Goal: Transaction & Acquisition: Purchase product/service

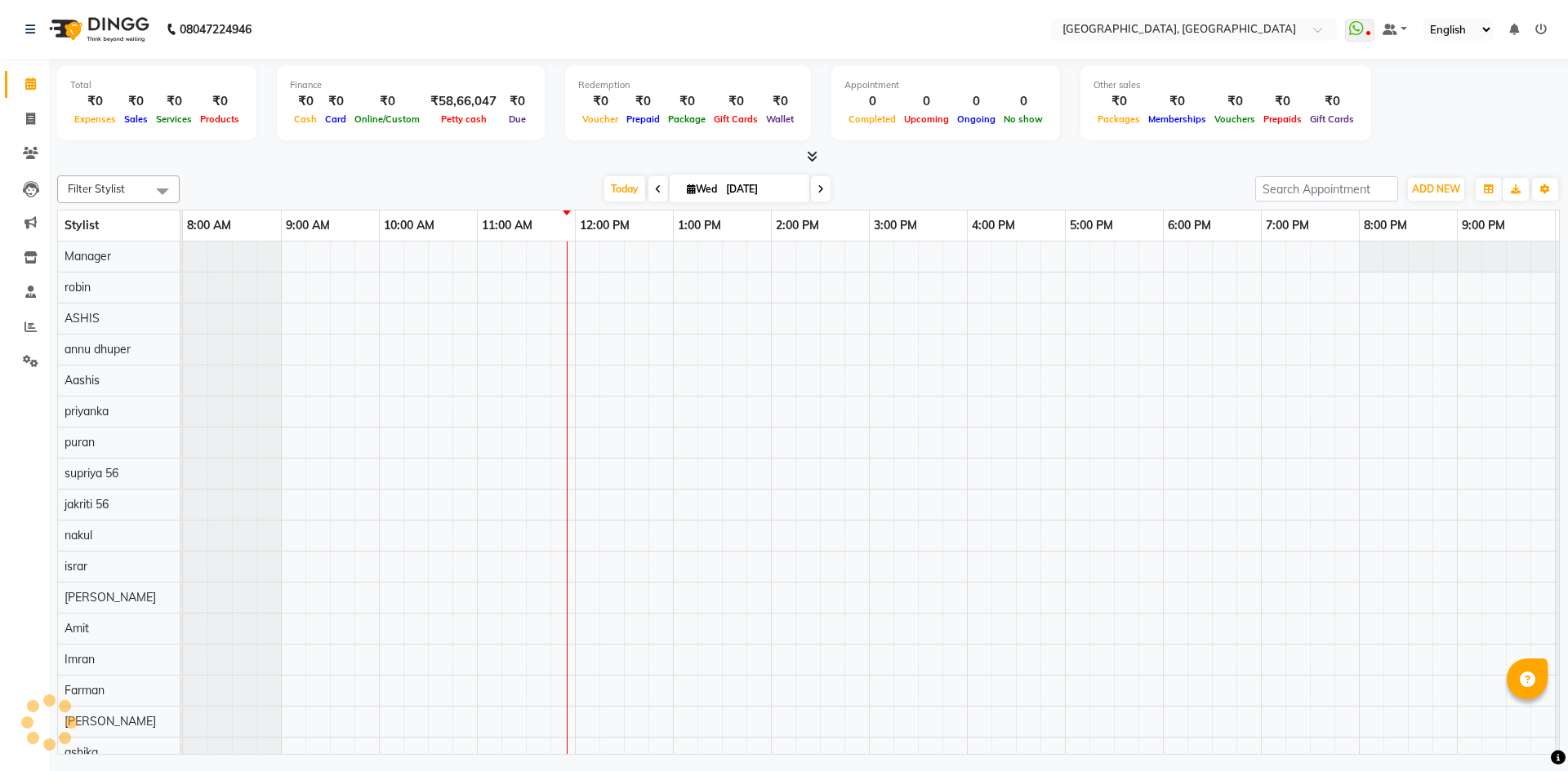
click at [923, 150] on div at bounding box center [807, 157] width 1502 height 17
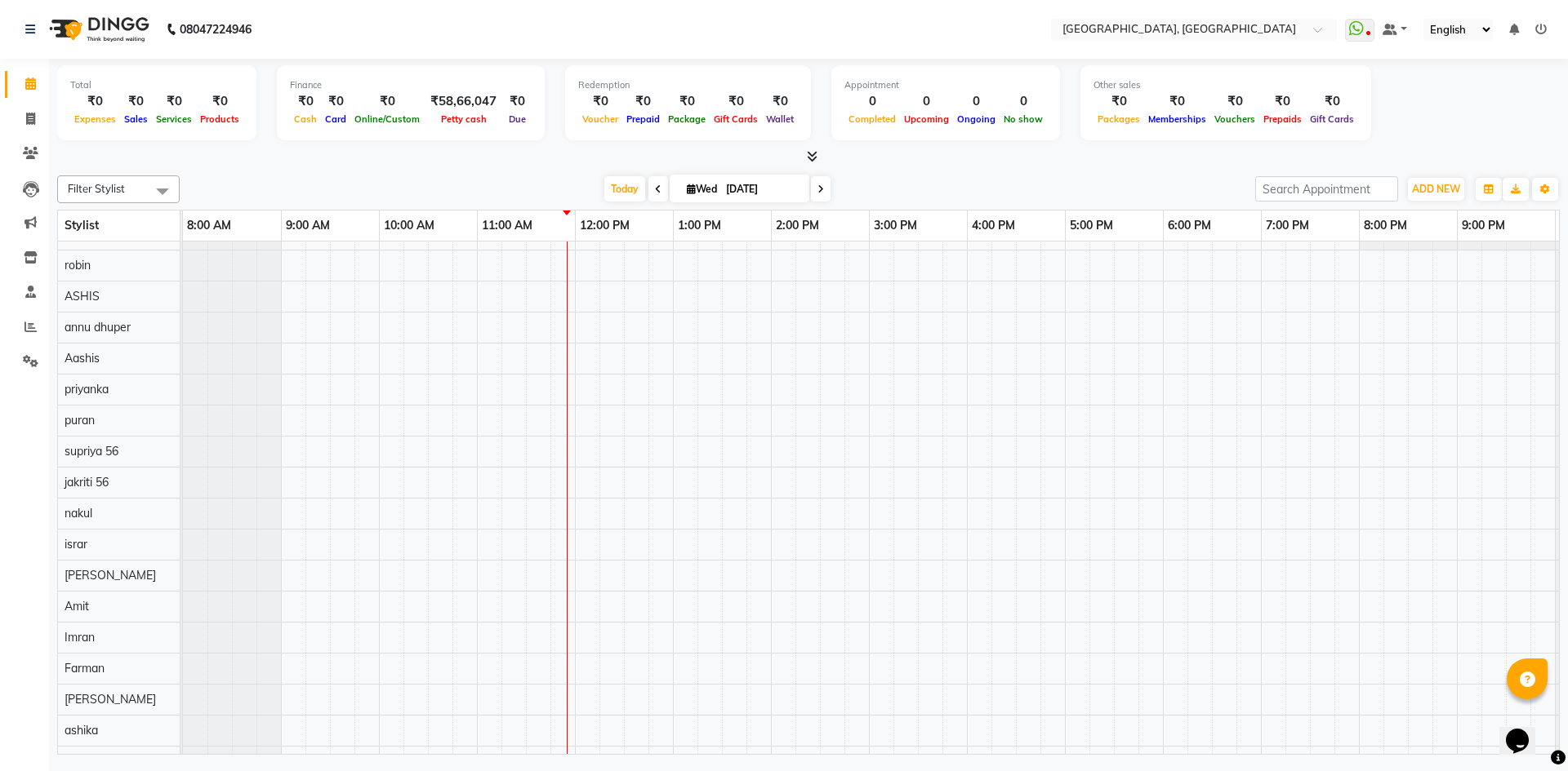
click at [808, 147] on div "Total ₹0 Expenses ₹0 Sales ₹0 Services ₹0 Products Finance ₹0 Cash ₹0 Card ₹0 O…" at bounding box center [807, 112] width 1502 height 107
click at [807, 155] on icon at bounding box center [812, 156] width 11 height 12
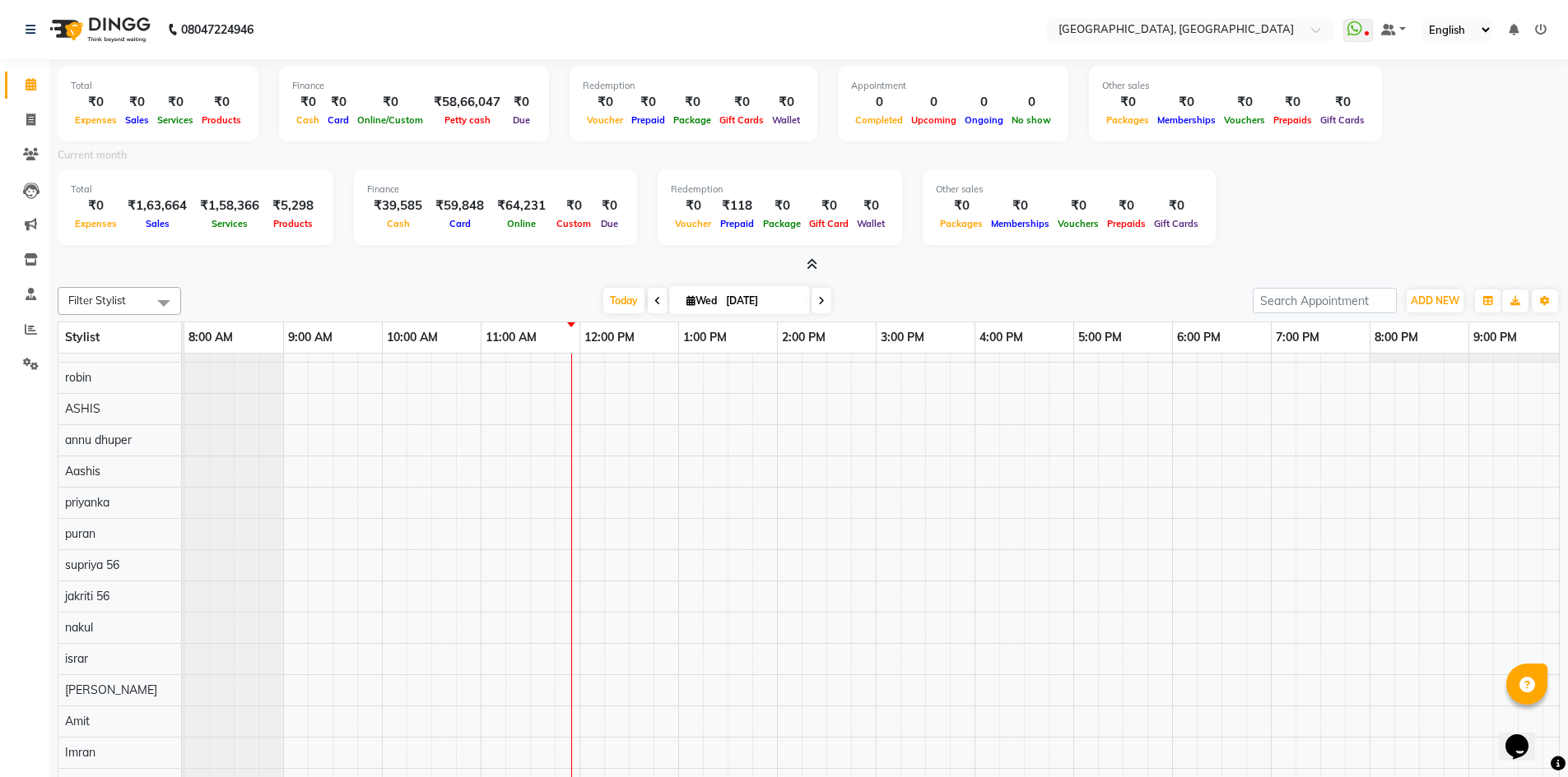
drag, startPoint x: 110, startPoint y: 191, endPoint x: 450, endPoint y: 290, distance: 354.1
click at [450, 290] on div "Total ₹0 Expenses ₹0 Sales ₹0 Services ₹0 Products Finance ₹0 Cash ₹0 Card ₹0 O…" at bounding box center [808, 467] width 1518 height 816
click at [483, 305] on div "Today Wed 03-09-2025" at bounding box center [717, 301] width 1055 height 25
click at [492, 261] on div at bounding box center [808, 265] width 1502 height 17
click at [811, 263] on icon at bounding box center [811, 264] width 11 height 12
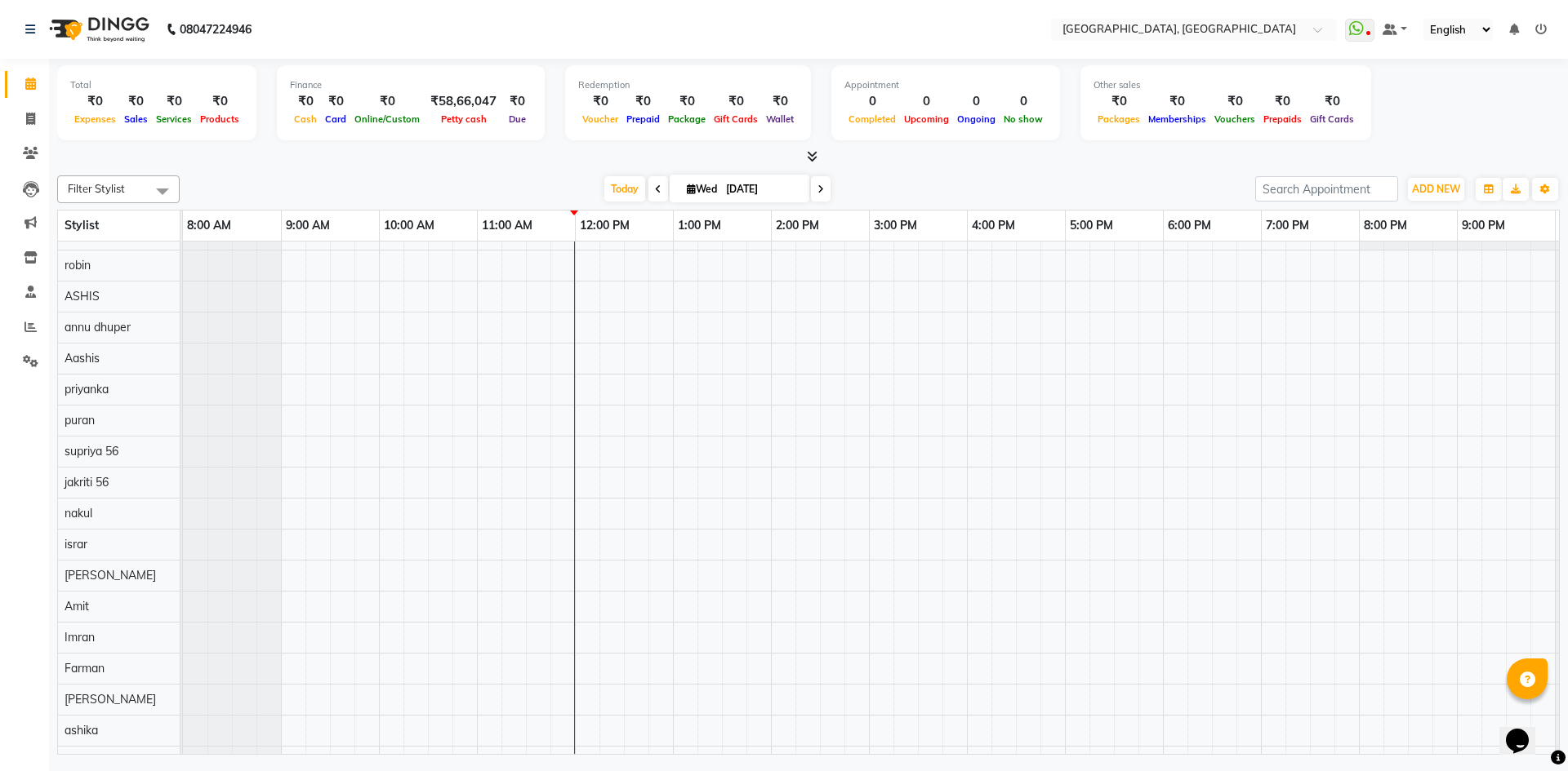
click at [807, 149] on span at bounding box center [808, 157] width 17 height 17
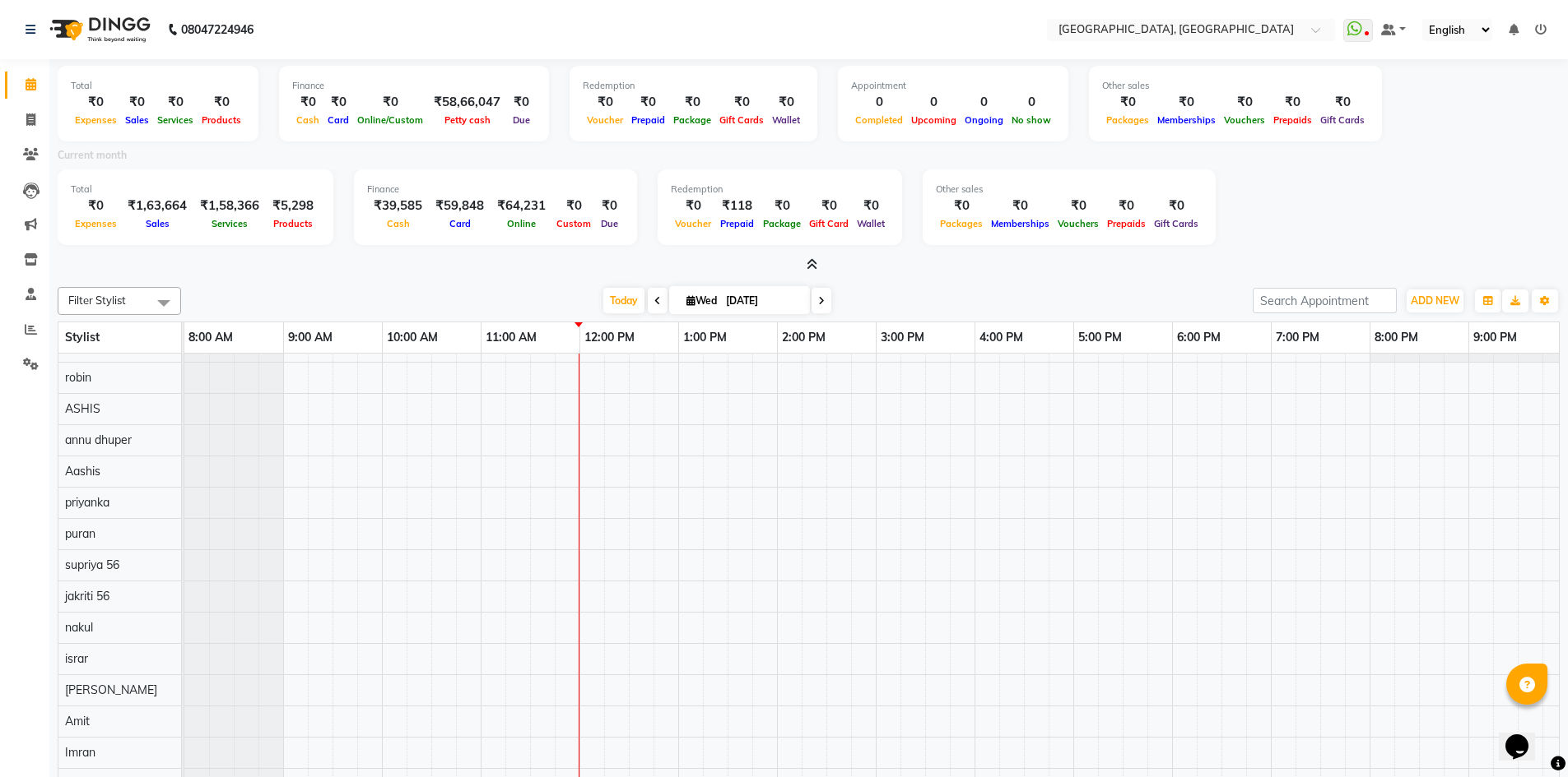
click at [810, 261] on icon at bounding box center [811, 264] width 11 height 12
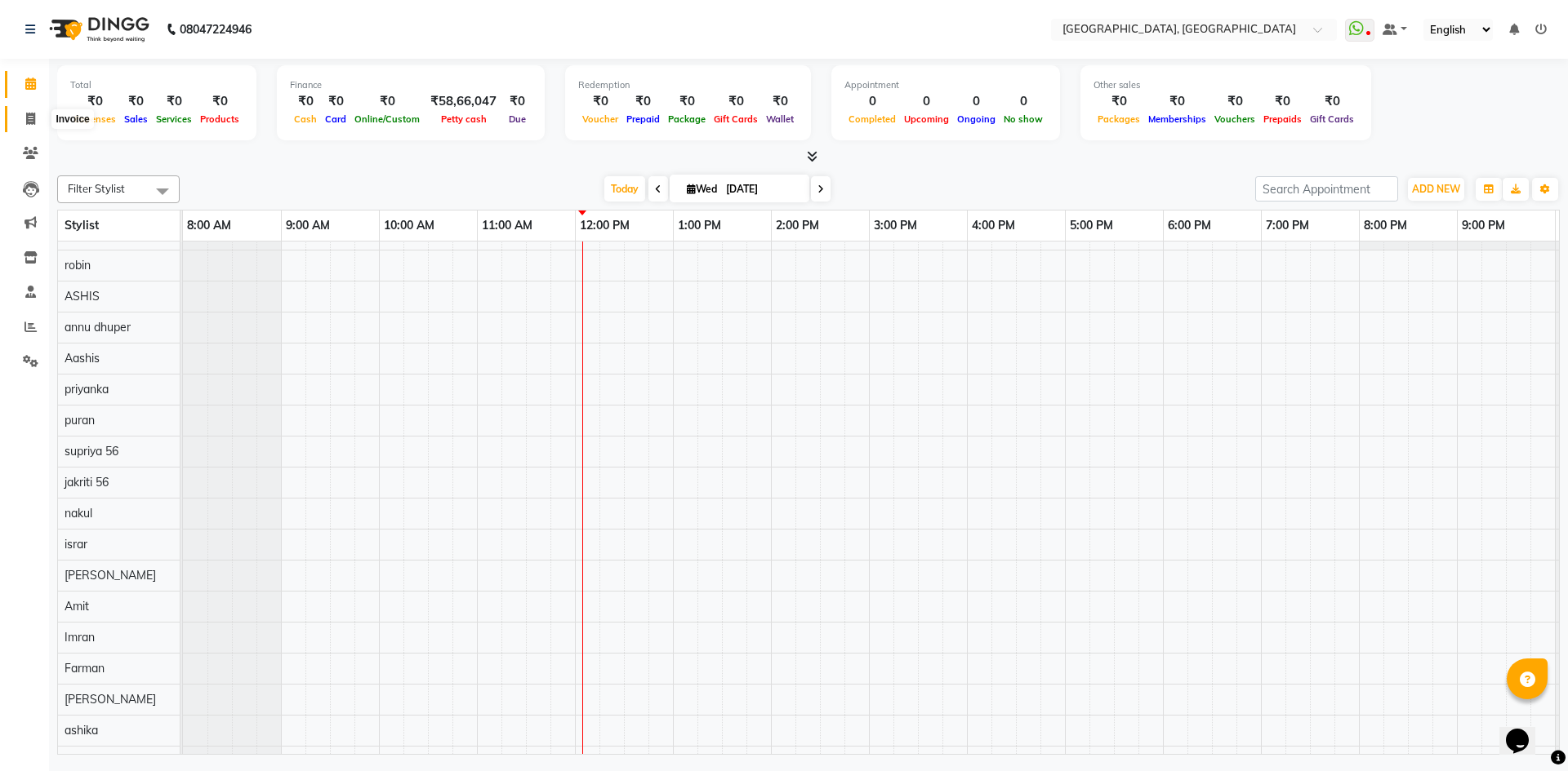
click at [26, 118] on icon at bounding box center [30, 119] width 9 height 12
select select "service"
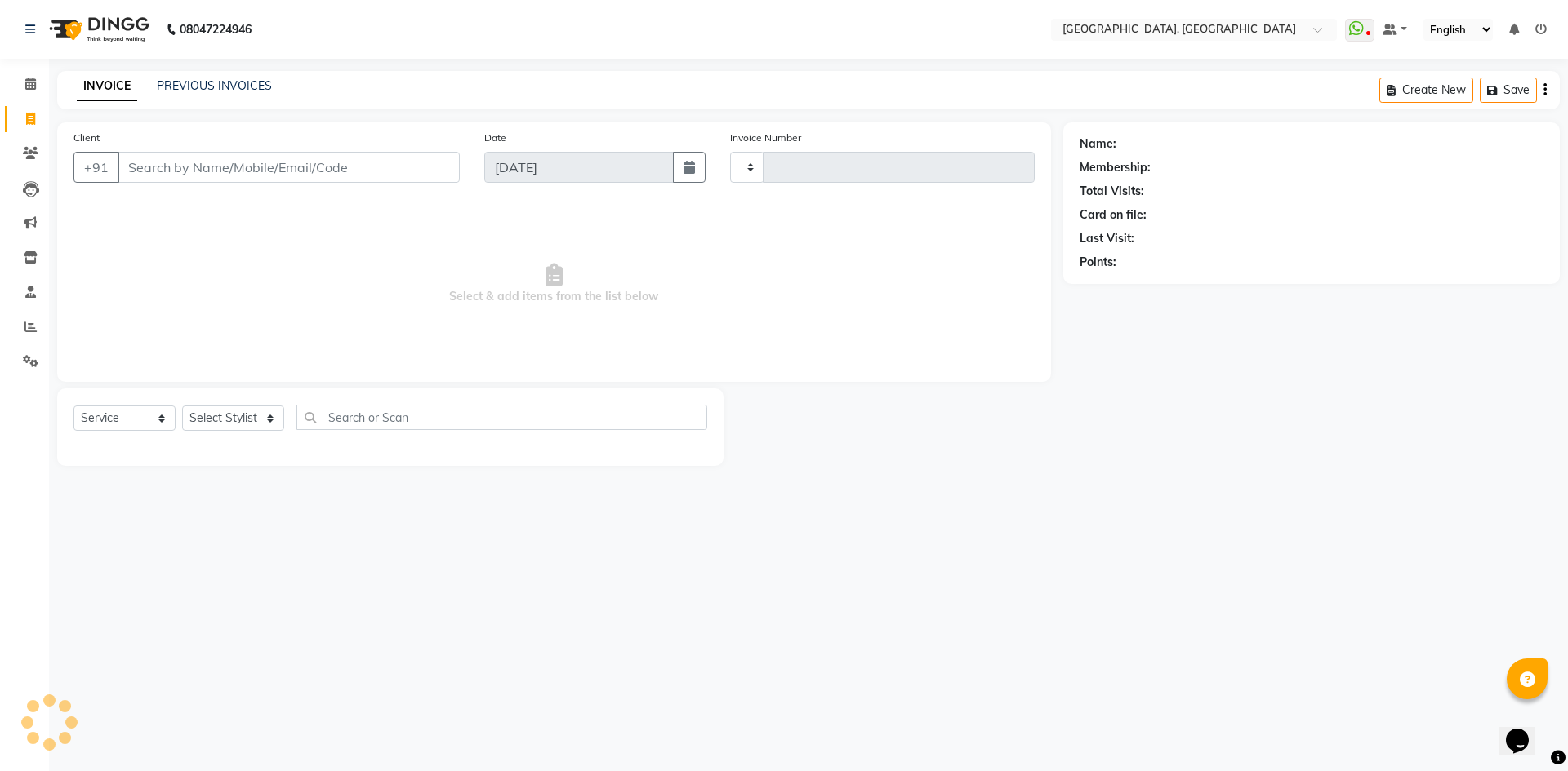
type input "2779"
select select "3948"
click at [41, 154] on span at bounding box center [30, 153] width 29 height 19
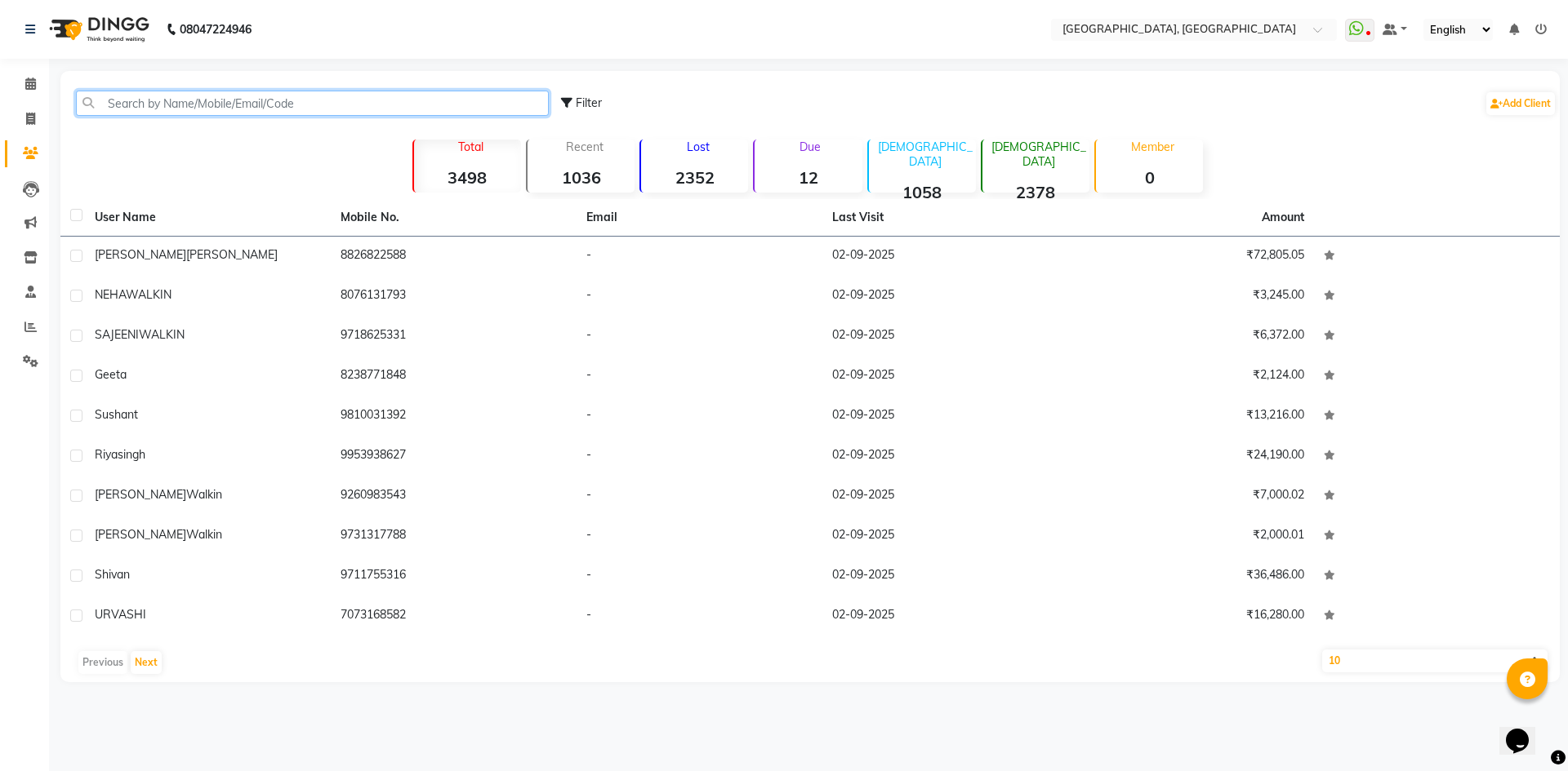
click at [252, 101] on input "text" at bounding box center [312, 103] width 473 height 26
paste input "9831572961"
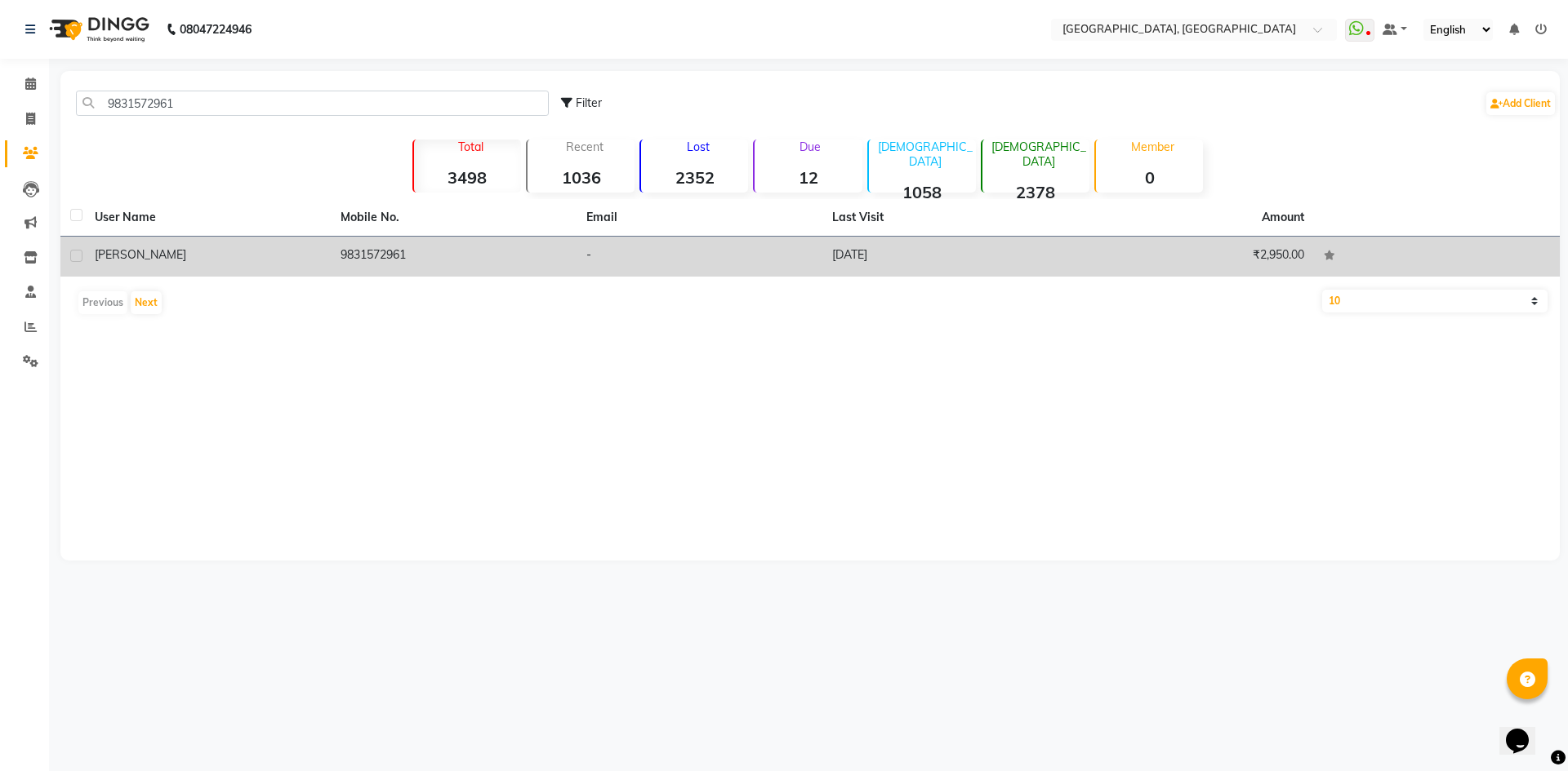
click at [175, 253] on div "SUCHI" at bounding box center [208, 255] width 227 height 17
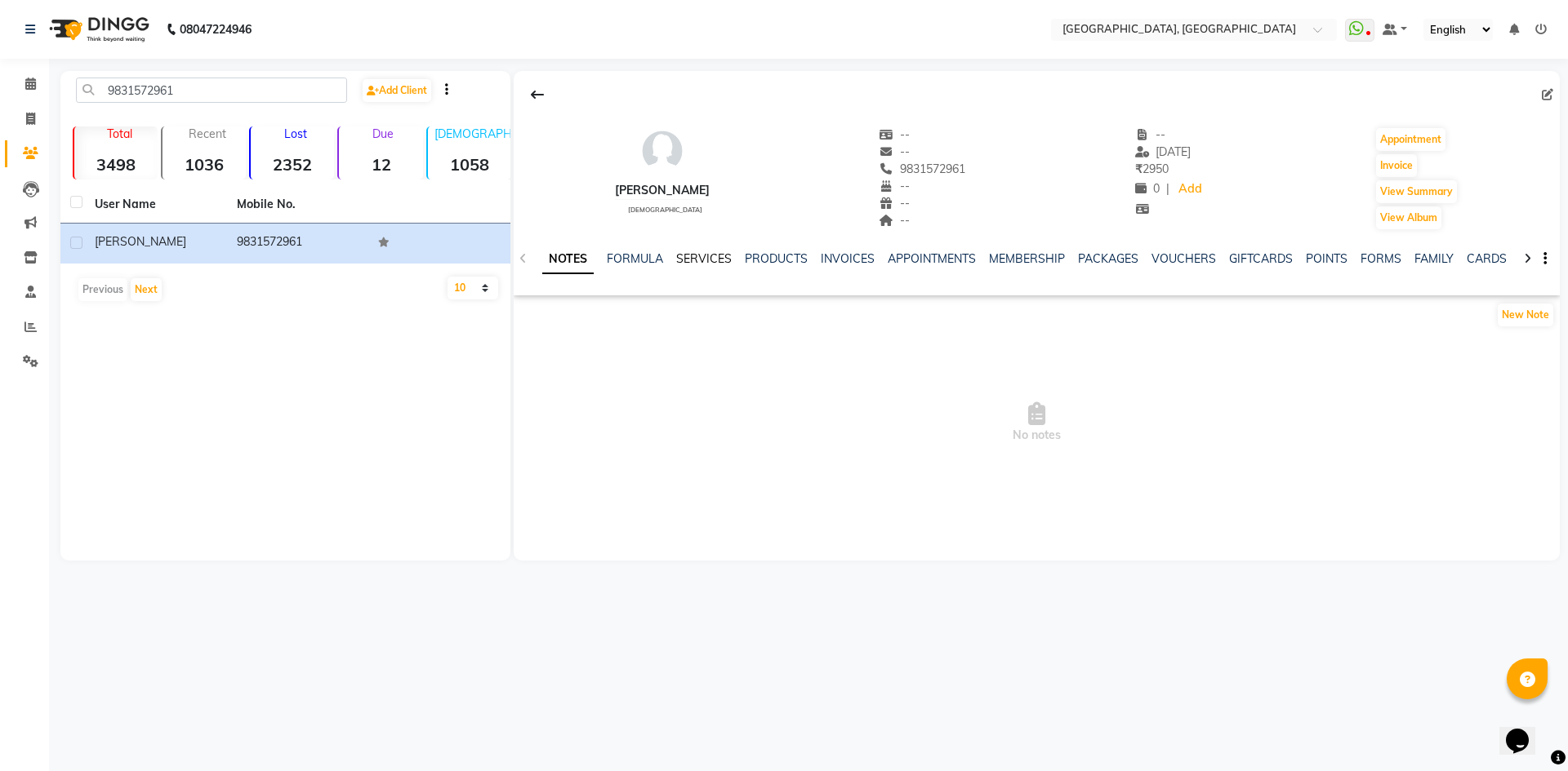
click at [704, 261] on link "SERVICES" at bounding box center [704, 259] width 55 height 15
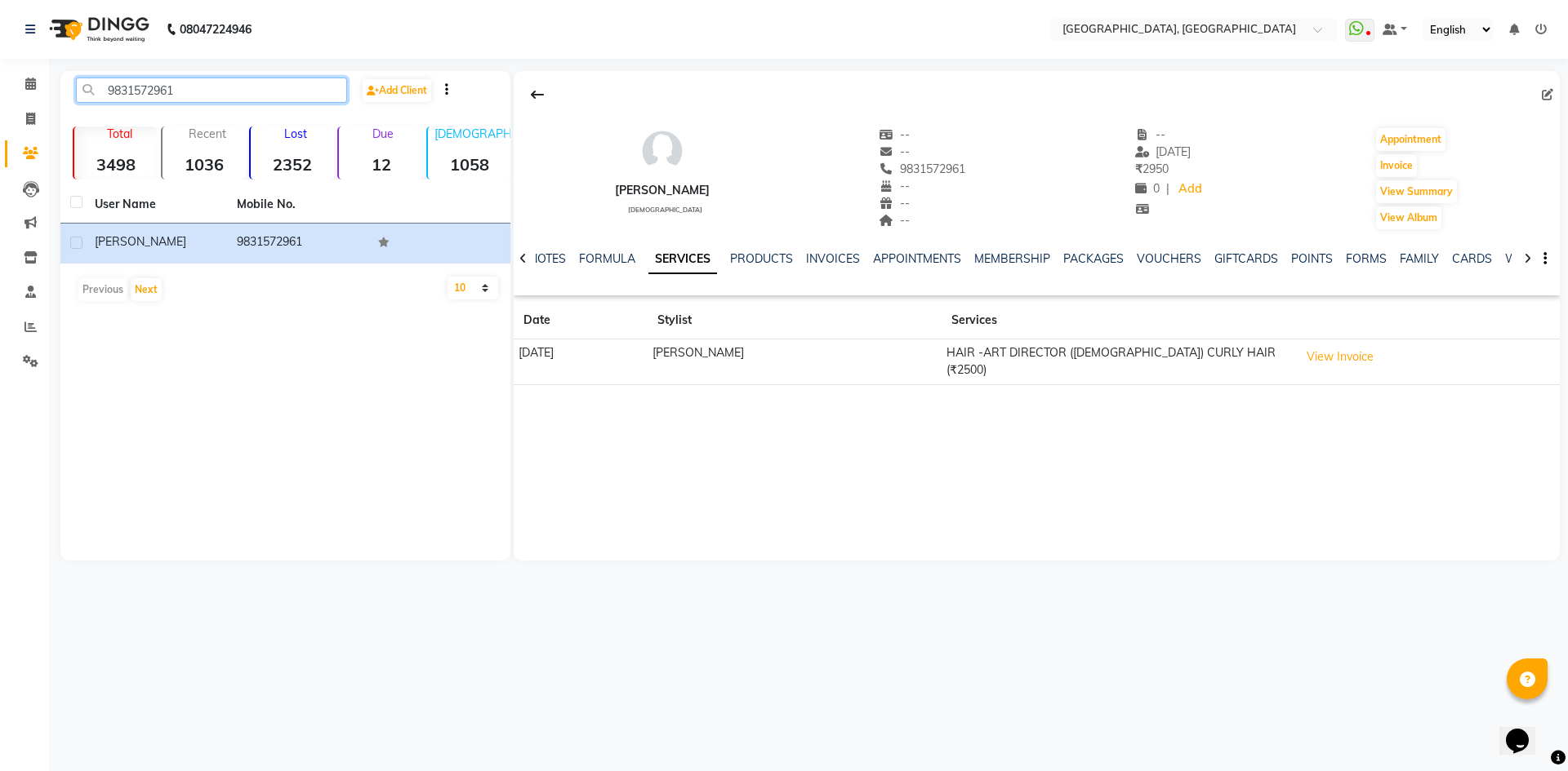
click at [306, 88] on input "9831572961" at bounding box center [211, 90] width 271 height 26
paste input "999183418"
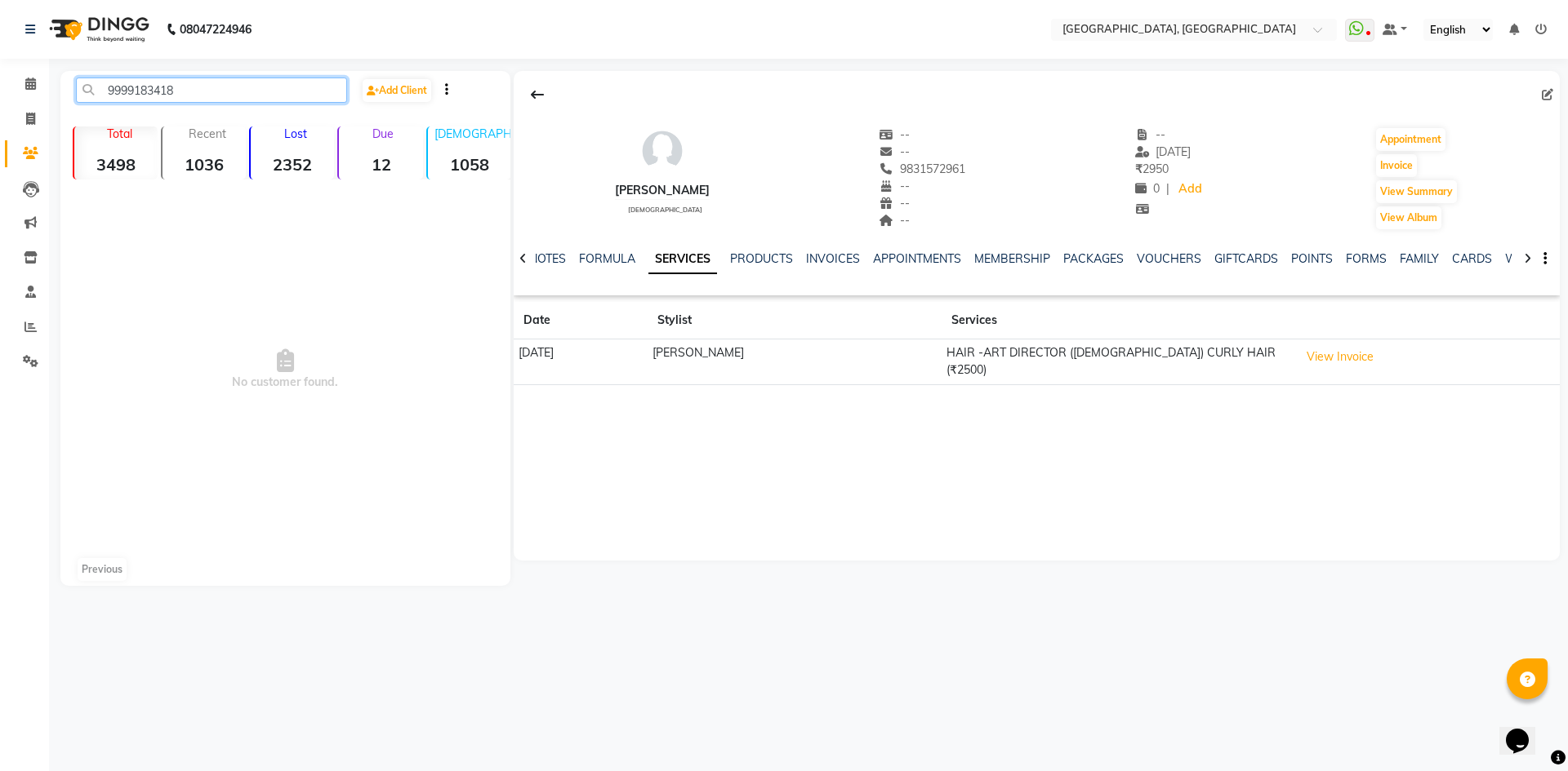
click at [146, 86] on input "9999183418" at bounding box center [211, 90] width 271 height 26
paste input "8800339393"
click at [204, 95] on input "8800339393" at bounding box center [211, 90] width 271 height 26
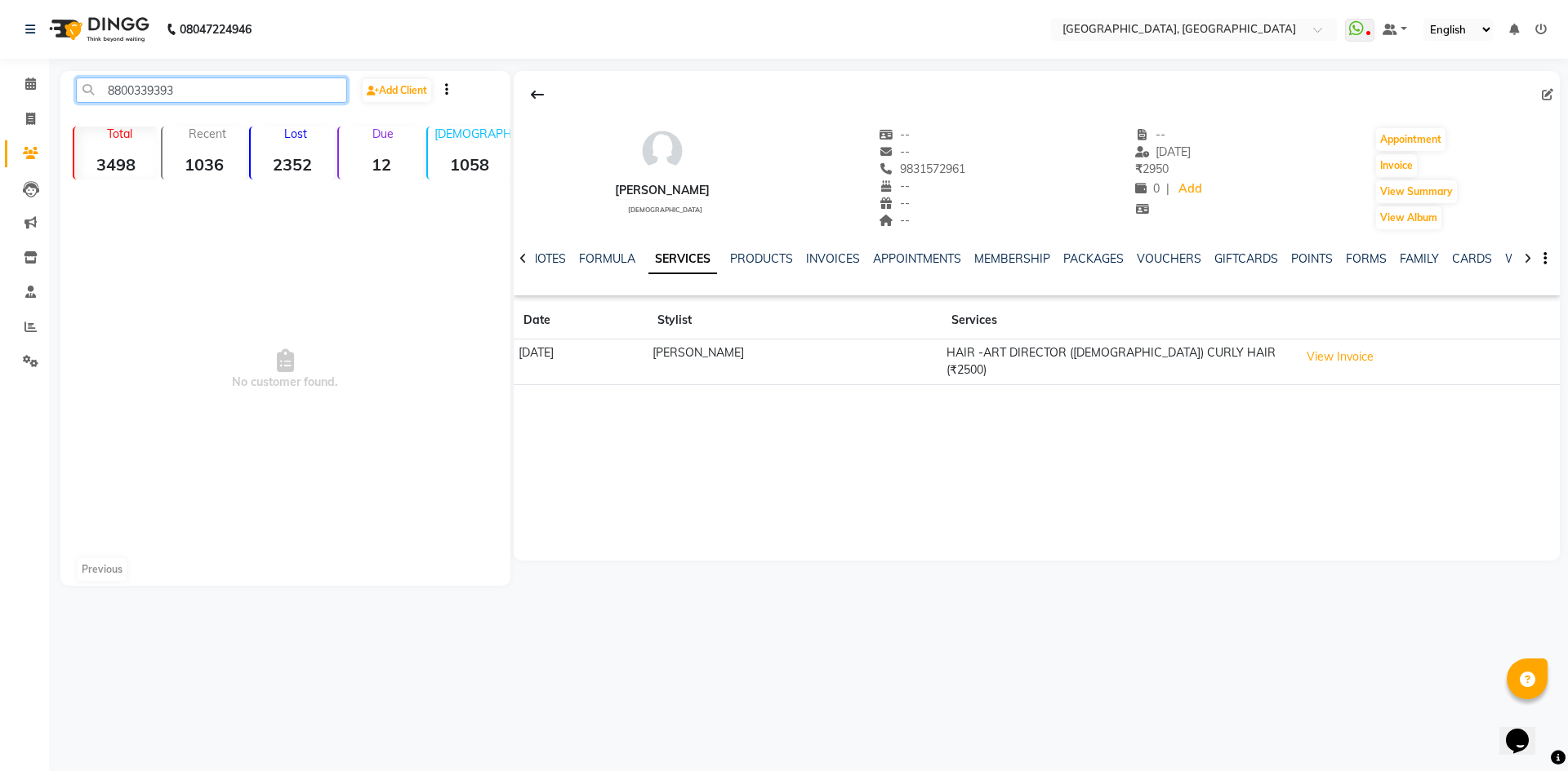
paste input "51255690"
click at [280, 54] on nav "08047224946 Select Location × Noi Tre Salon, Golf Course Road WhatsApp Status ✕…" at bounding box center [784, 29] width 1568 height 58
click at [250, 53] on nav "08047224946 Select Location × Noi Tre Salon, Golf Course Road WhatsApp Status ✕…" at bounding box center [784, 29] width 1568 height 58
click at [255, 93] on input "8851255690" at bounding box center [211, 90] width 271 height 26
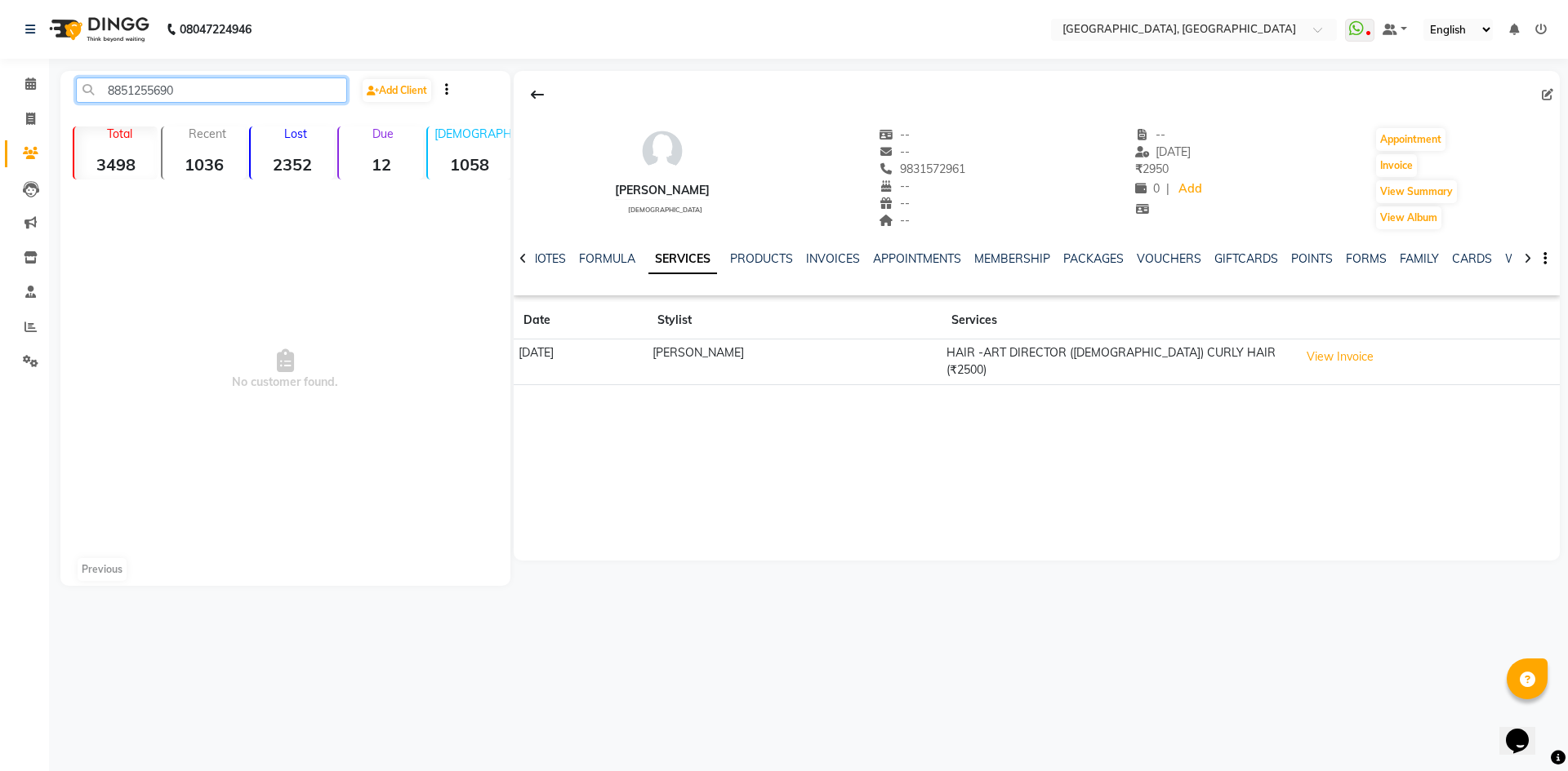
paste input "981042115"
drag, startPoint x: 222, startPoint y: 124, endPoint x: 290, endPoint y: 91, distance: 75.6
click at [290, 91] on input "9810421150" at bounding box center [211, 90] width 271 height 26
type input "9810421150"
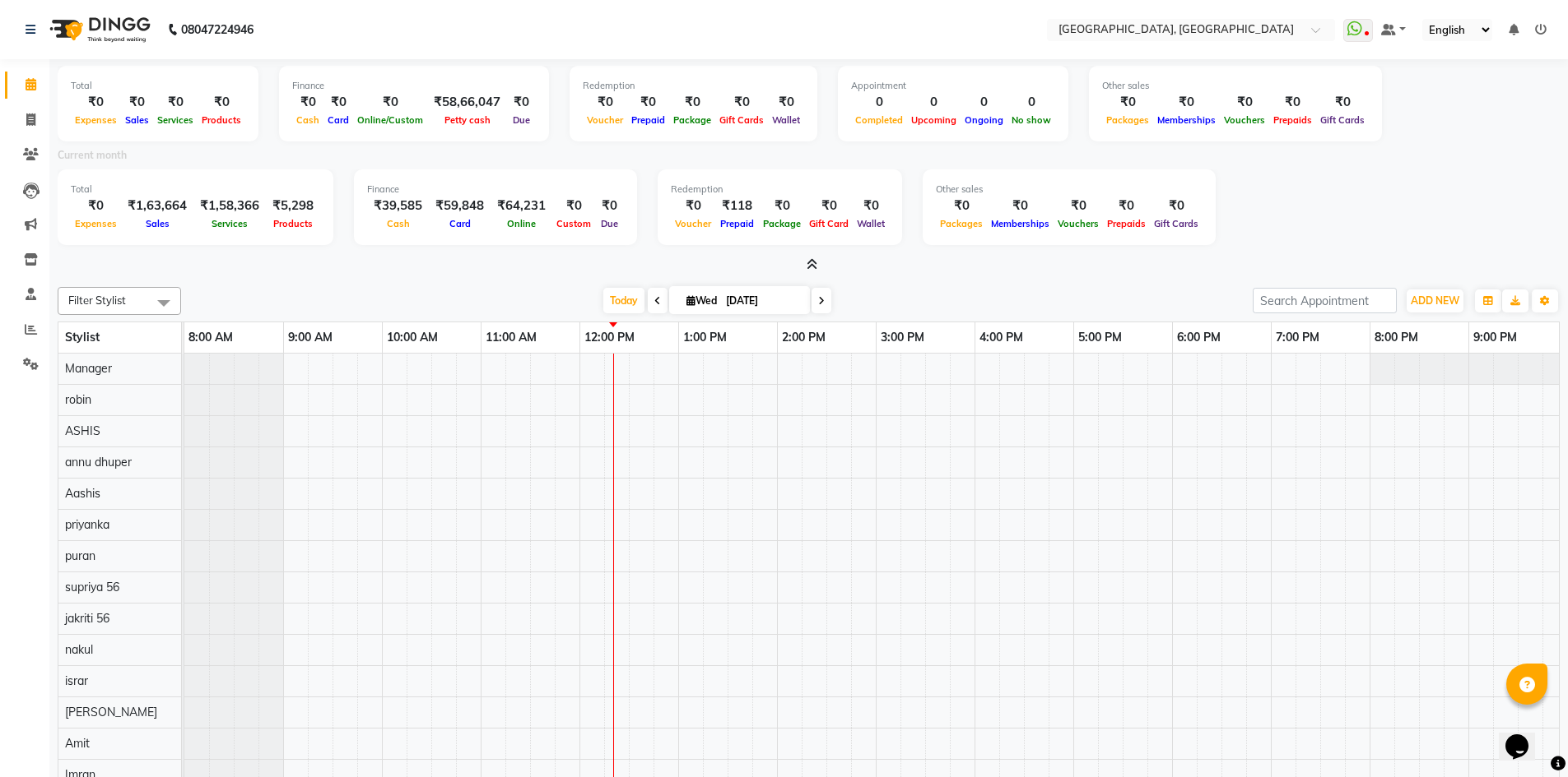
click at [728, 305] on input "03-09-2025" at bounding box center [762, 301] width 82 height 25
select select "9"
select select "2025"
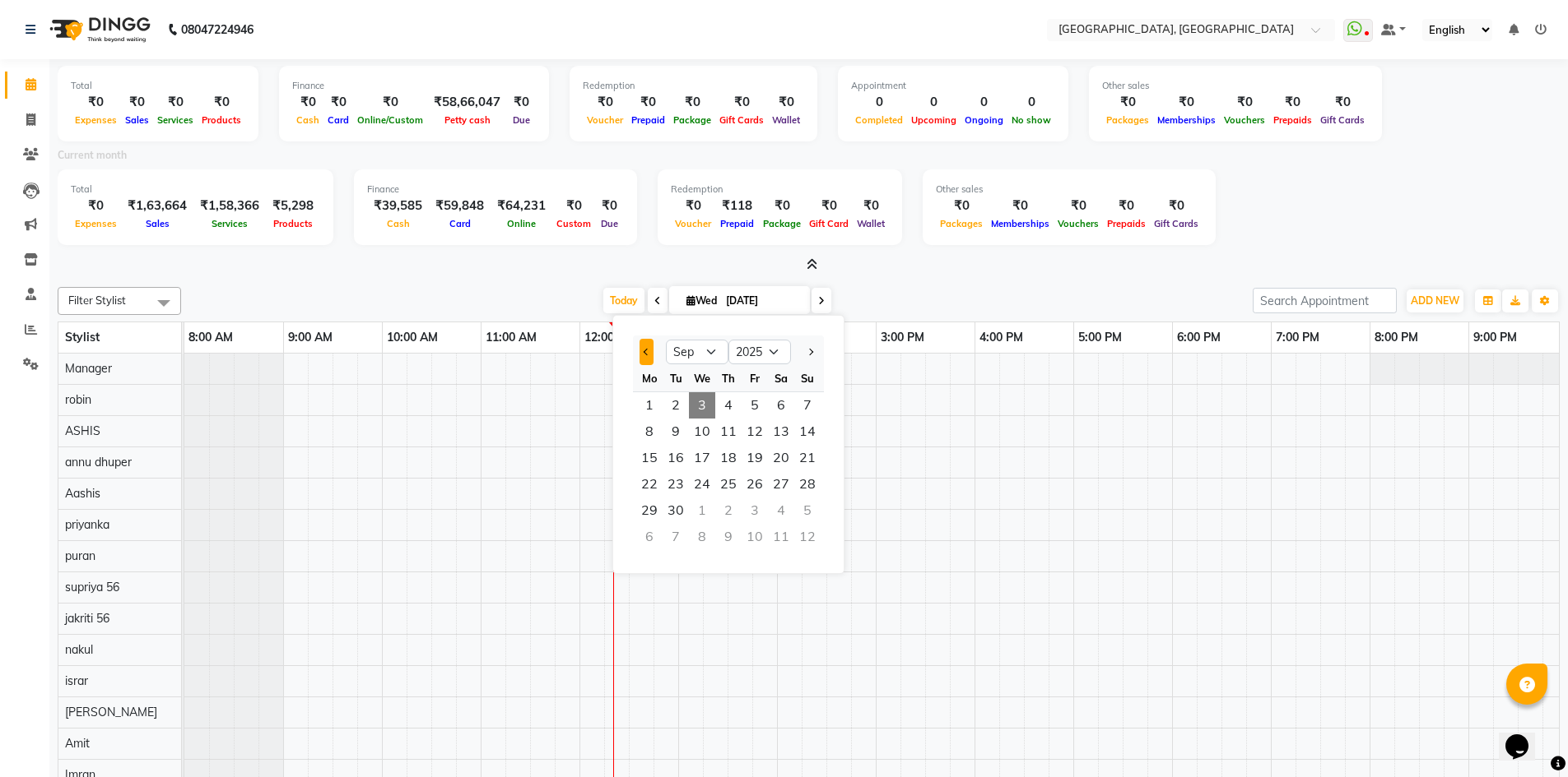
click at [641, 351] on button "Previous month" at bounding box center [646, 352] width 14 height 27
select select "8"
click at [801, 451] on span "17" at bounding box center [807, 458] width 27 height 27
type input "17-08-2025"
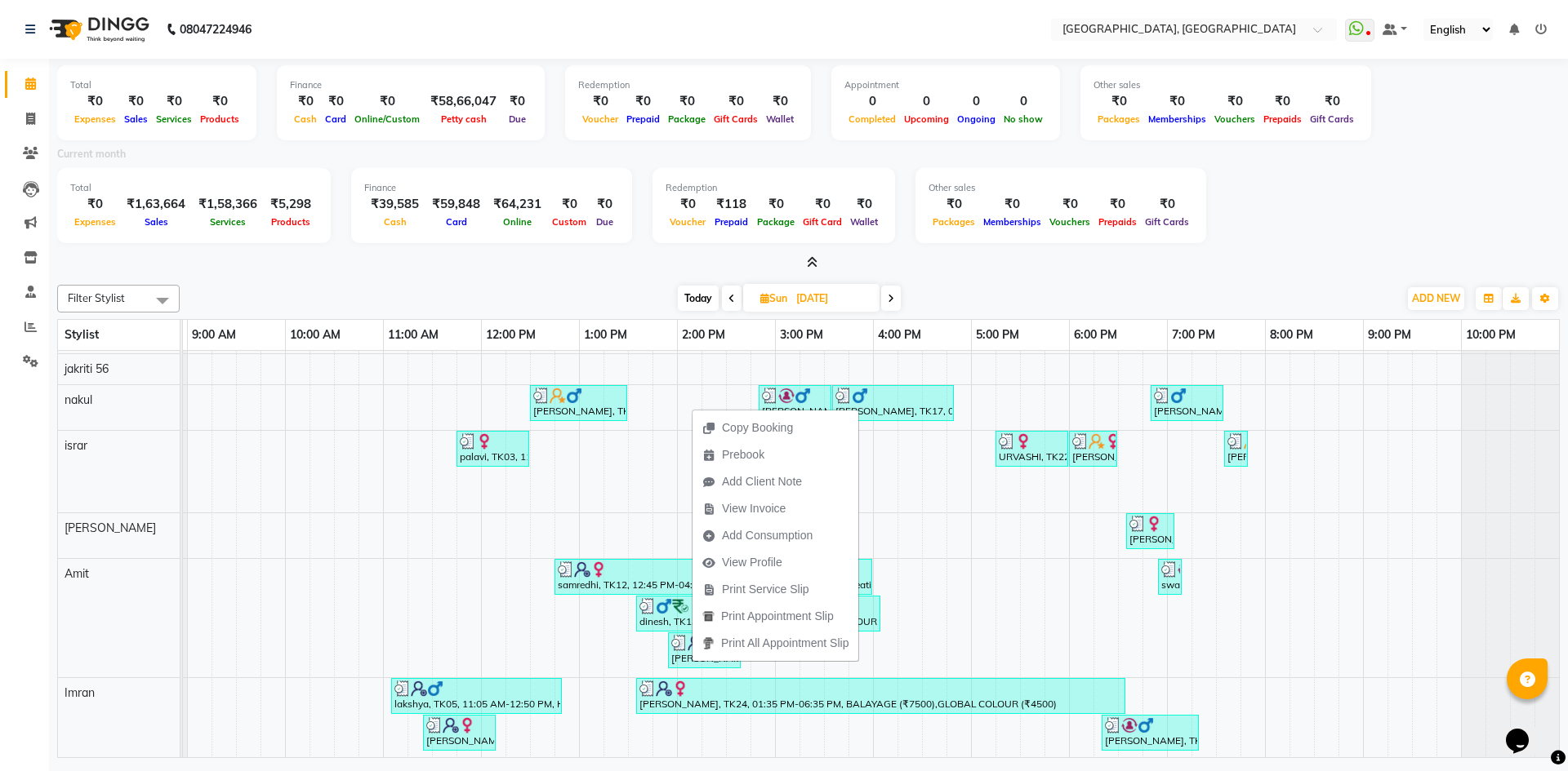
click at [802, 301] on input "17-08-2025" at bounding box center [831, 299] width 82 height 25
select select "8"
select select "2025"
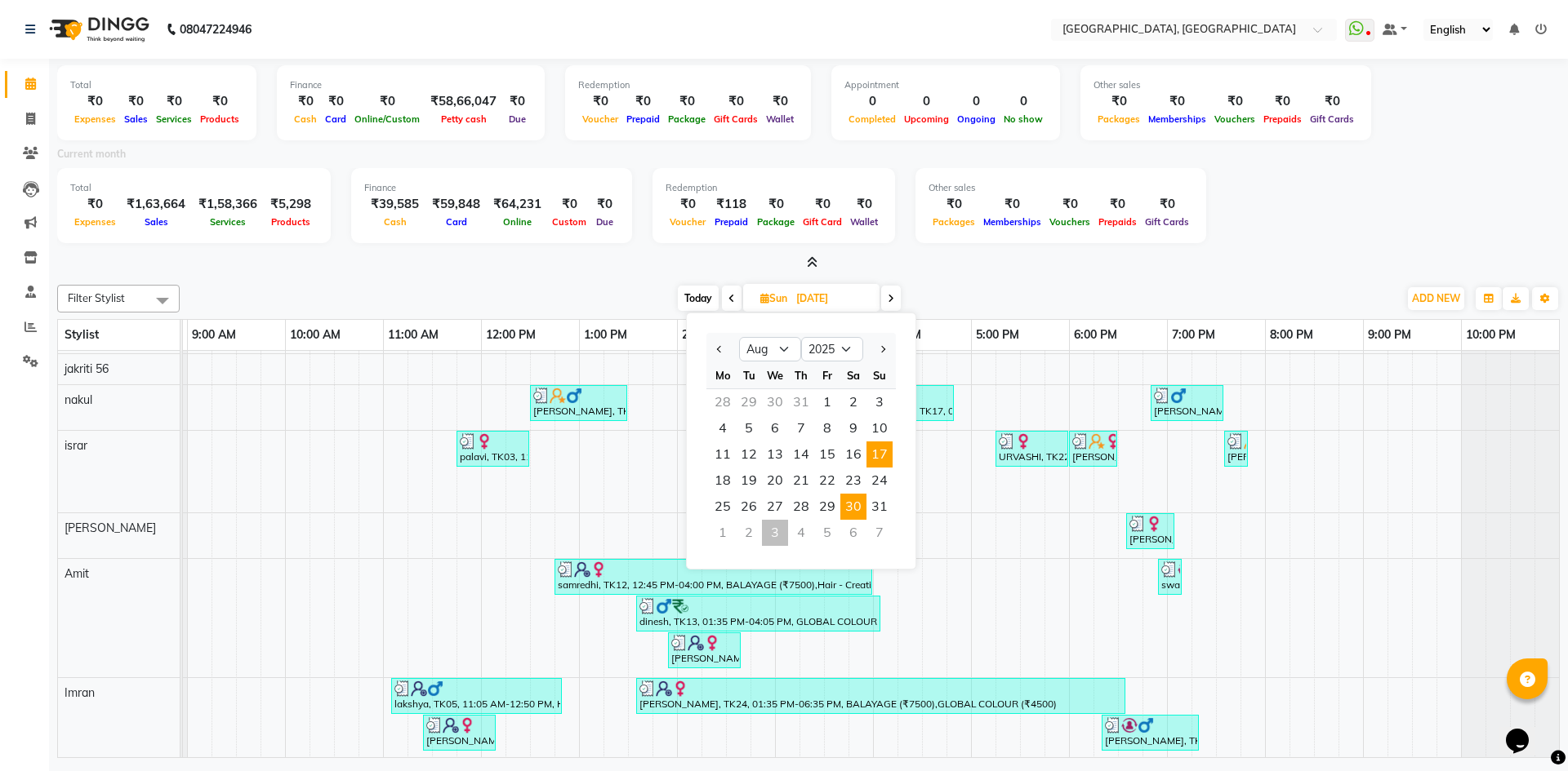
click at [854, 503] on span "30" at bounding box center [854, 507] width 26 height 26
type input "[DATE]"
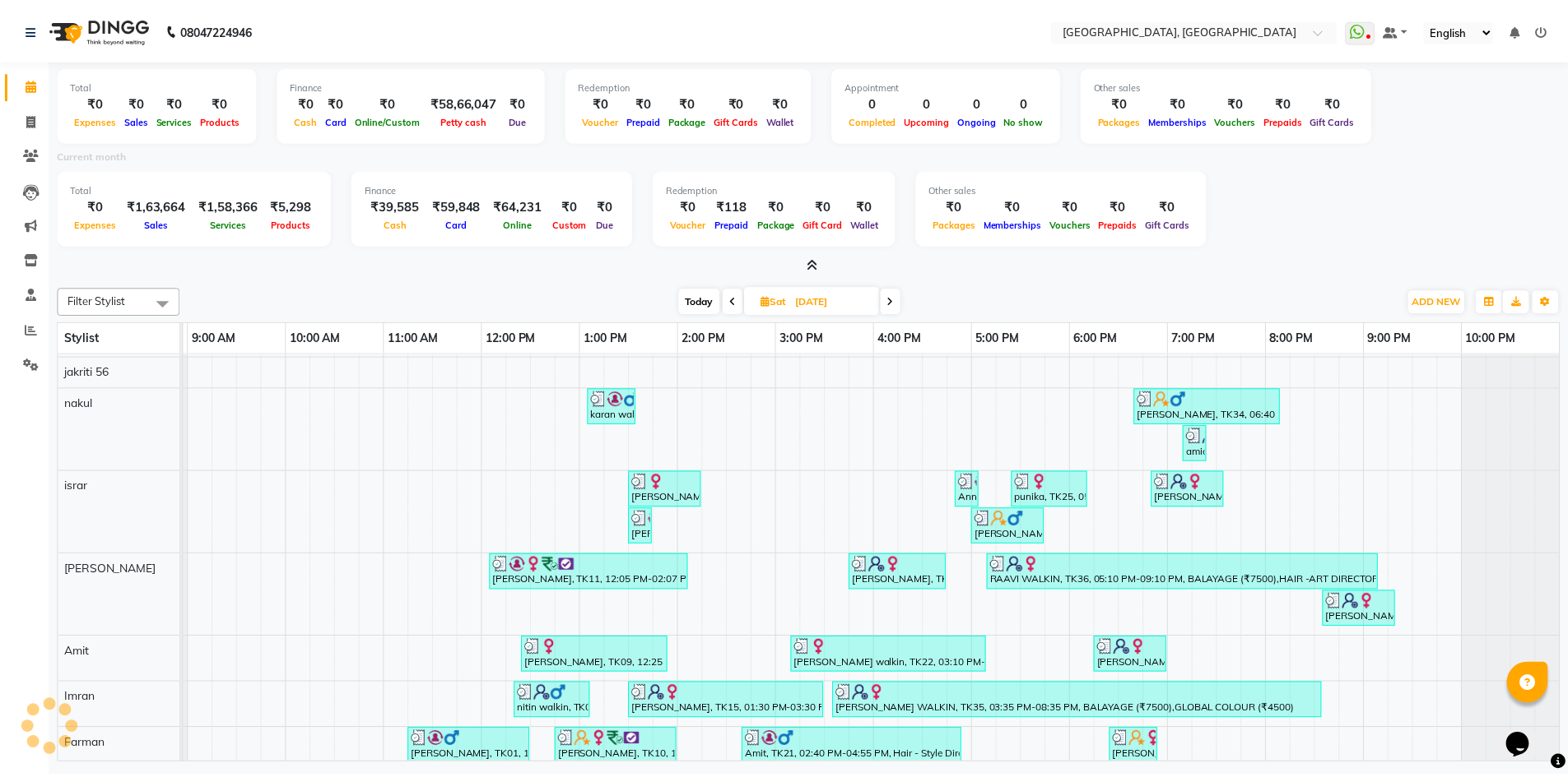
scroll to position [411, 0]
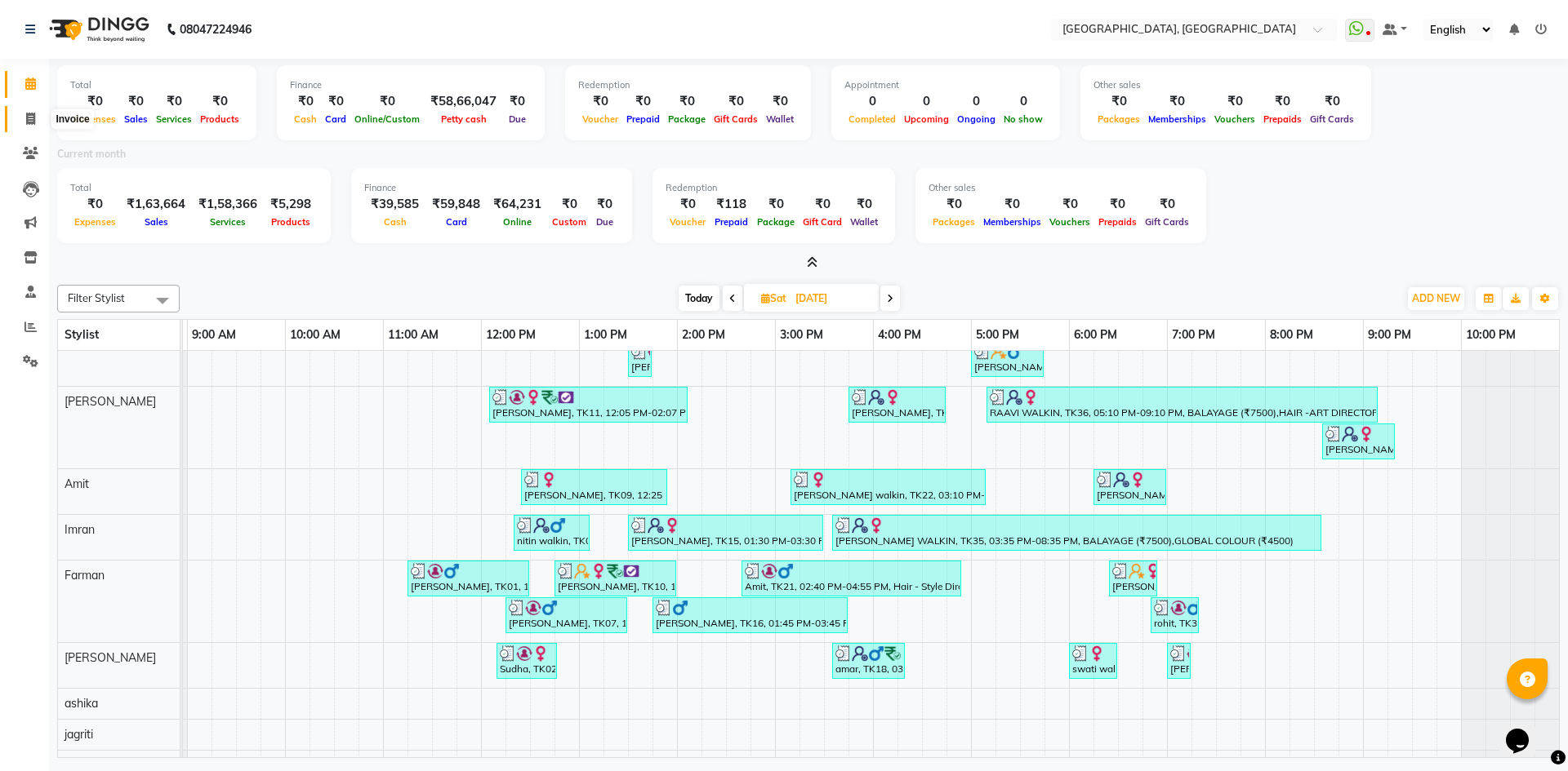
click at [29, 123] on icon at bounding box center [30, 119] width 9 height 12
select select "3948"
select select "service"
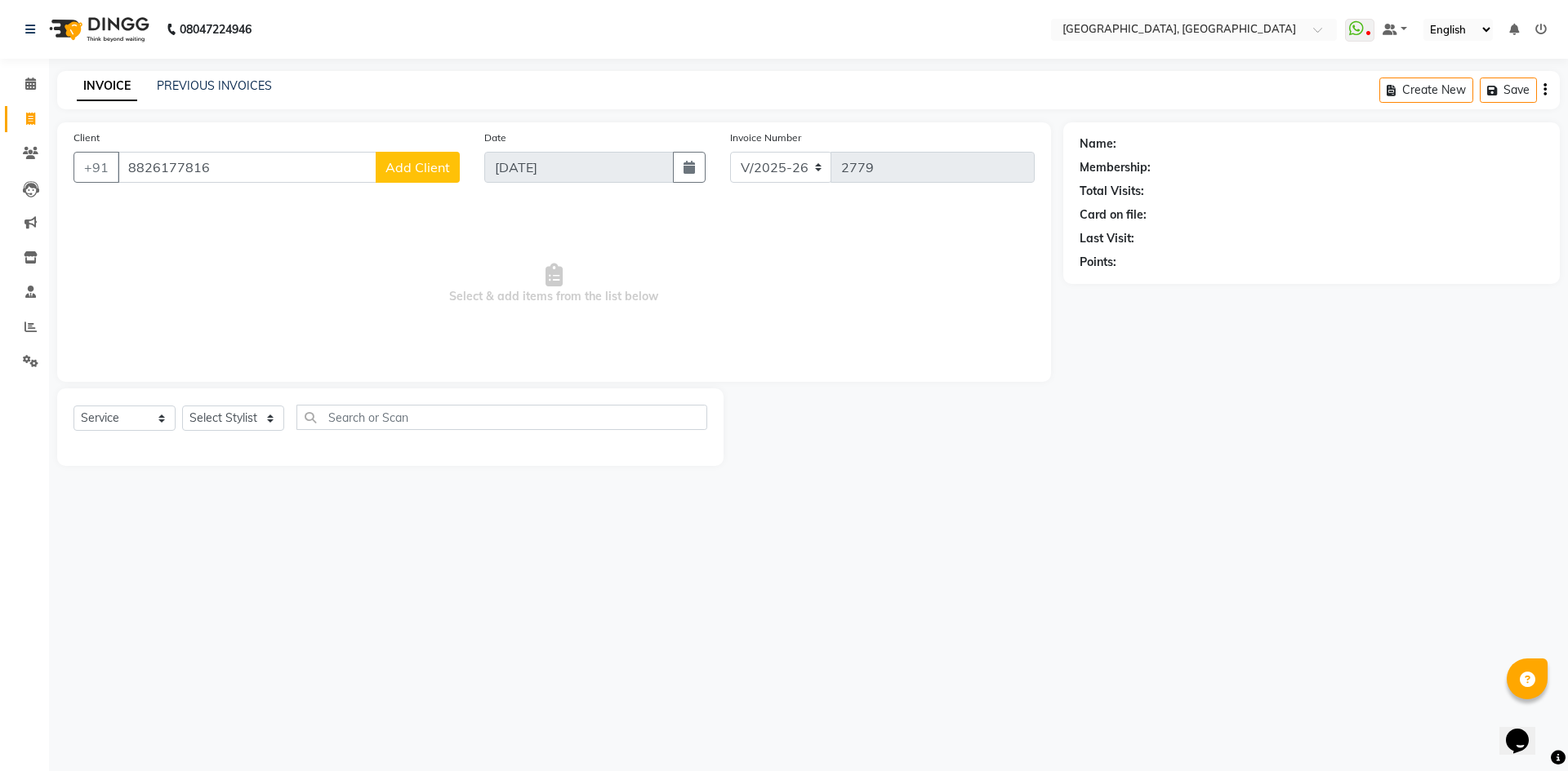
type input "8826177816"
click at [432, 157] on button "Add Client" at bounding box center [418, 167] width 84 height 31
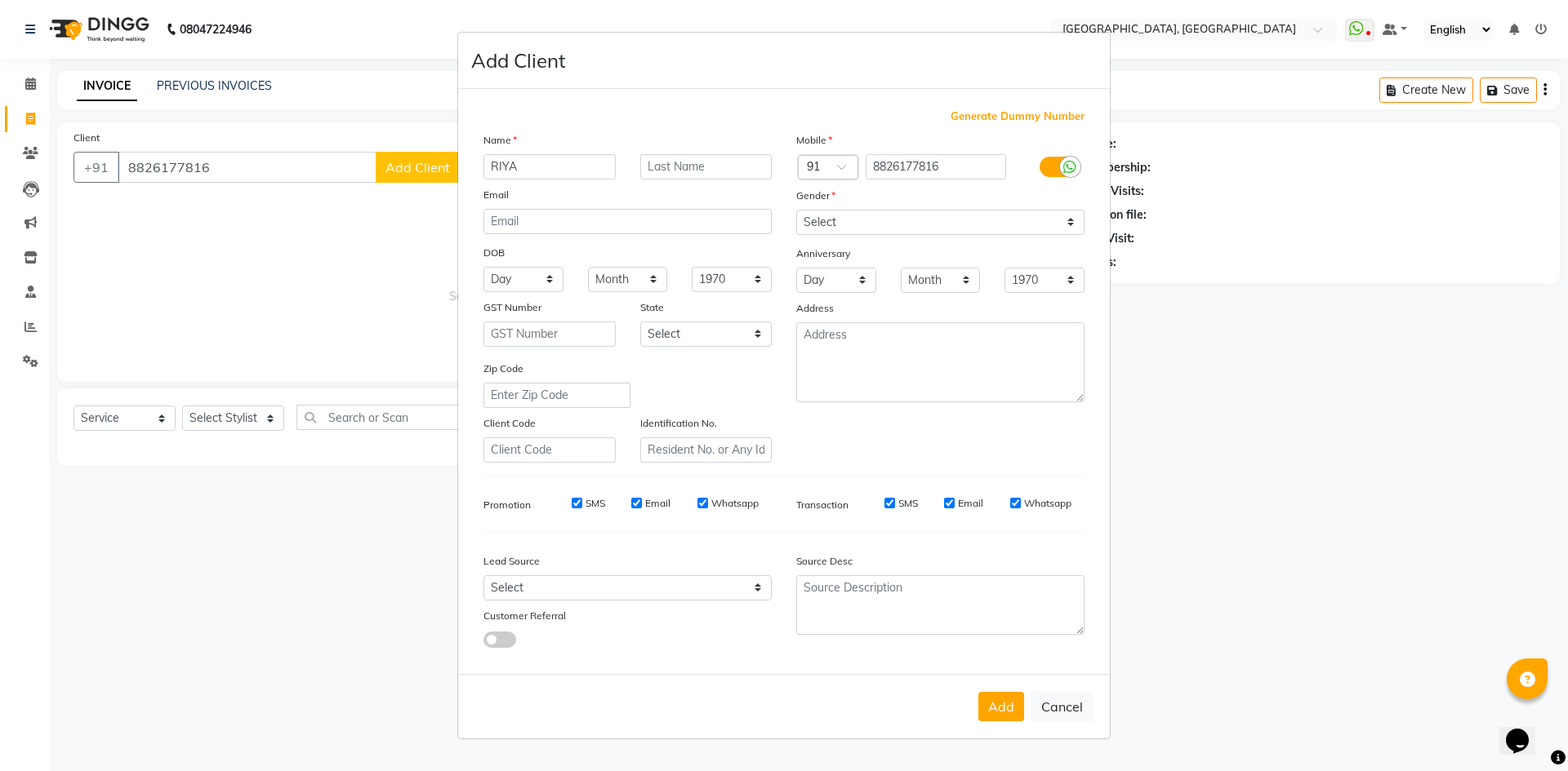
type input "RIYA"
type input "WALKIN"
click at [990, 224] on select "Select Male Female Other Prefer Not To Say" at bounding box center [940, 222] width 288 height 26
select select "female"
click at [796, 210] on select "Select Male Female Other Prefer Not To Say" at bounding box center [940, 222] width 288 height 26
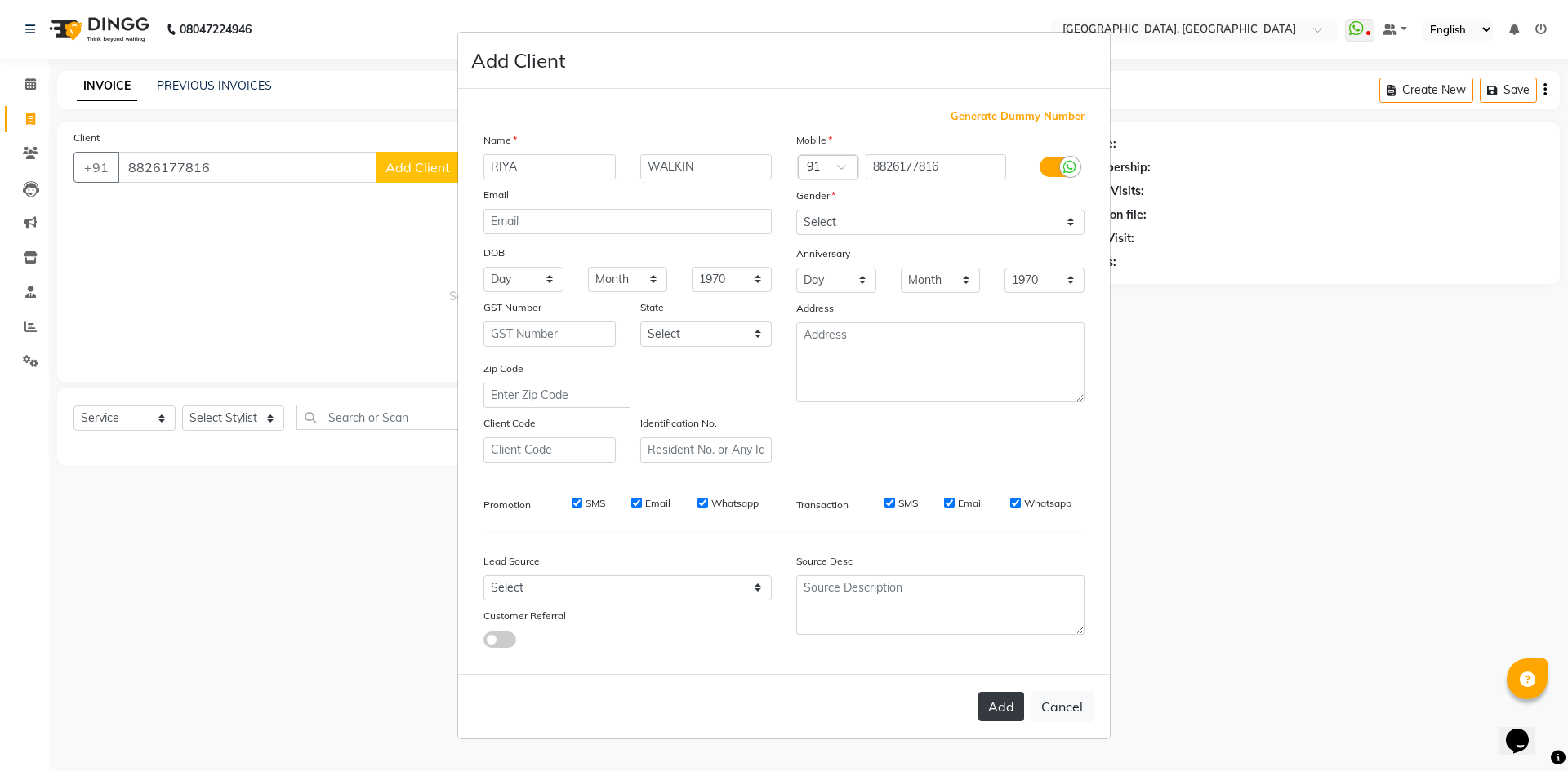
click at [999, 721] on button "Add" at bounding box center [1000, 707] width 45 height 30
select select
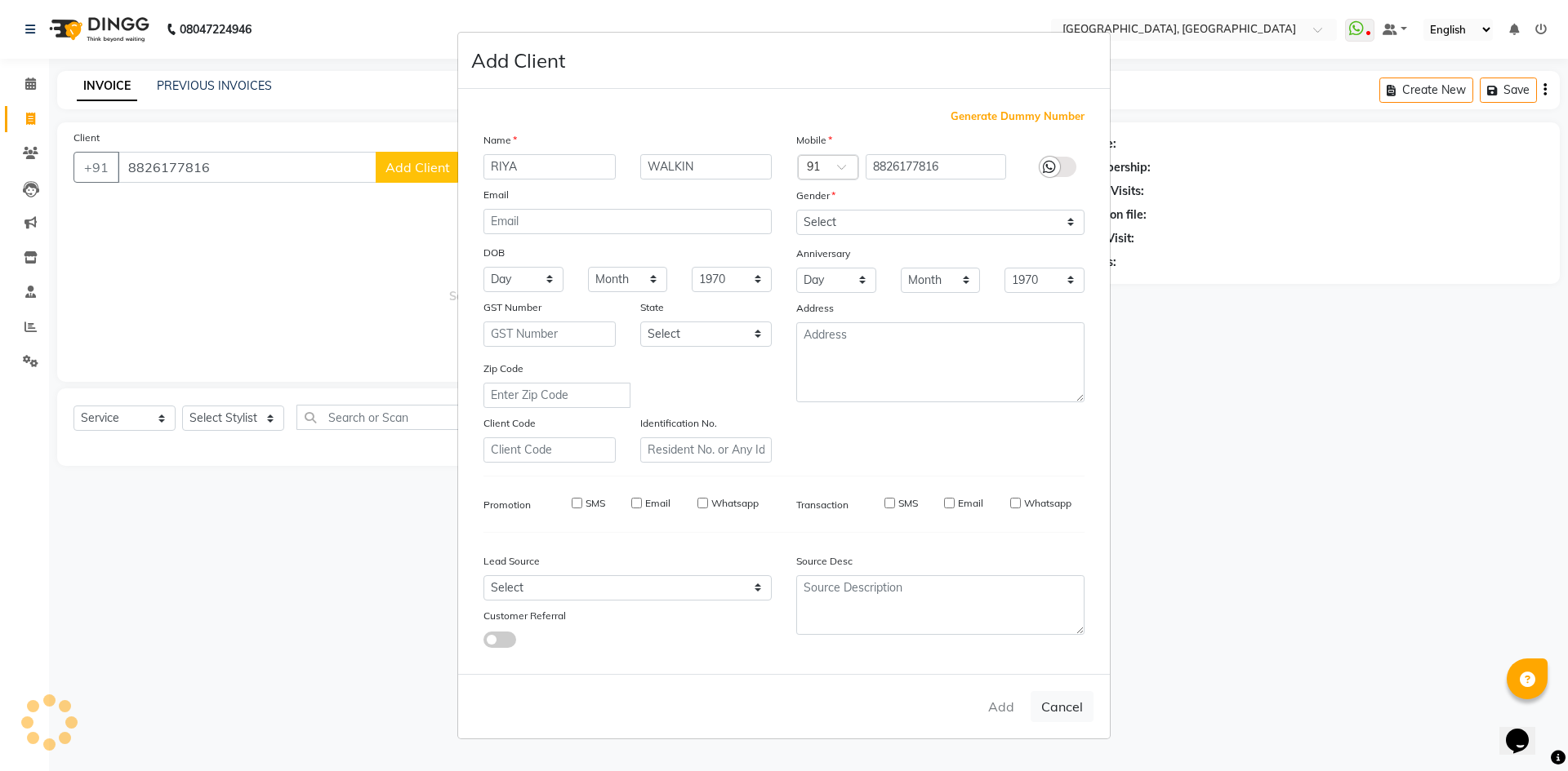
select select
checkbox input "false"
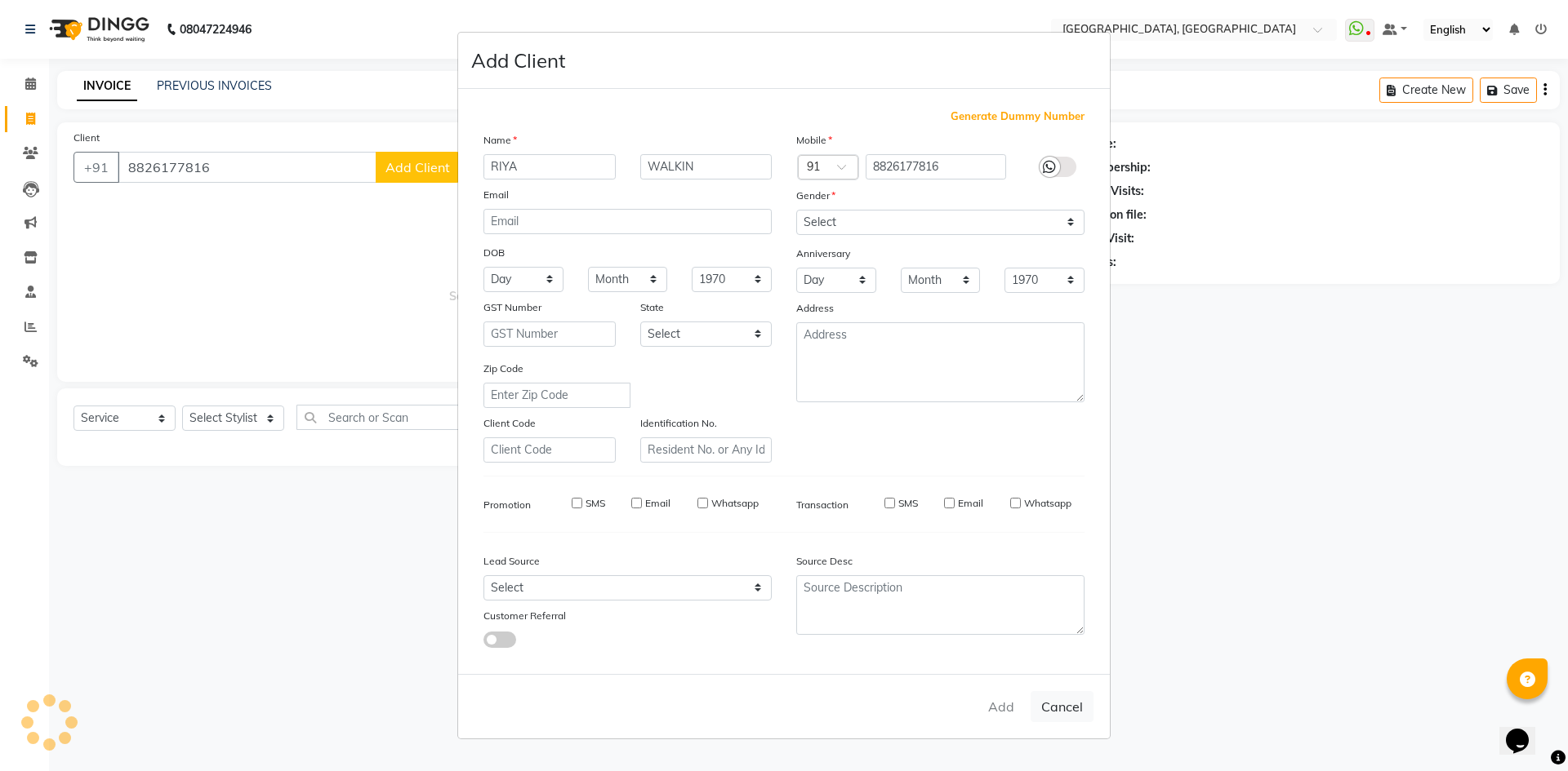
checkbox input "false"
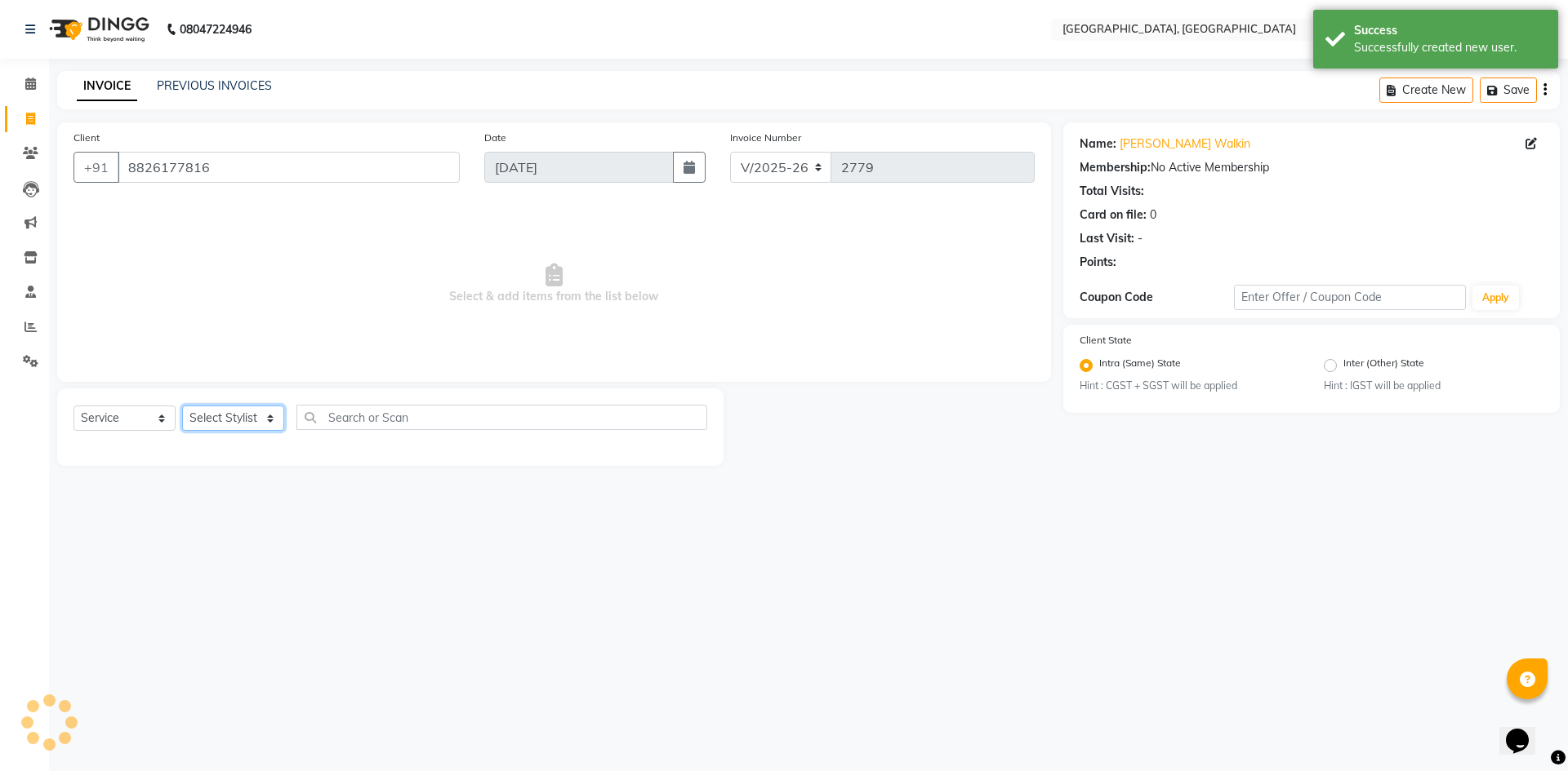
click at [229, 412] on select "Select Stylist Aashis Alic ashok vihar Alice makeup Amit annu dhuper ashika ASH…" at bounding box center [233, 418] width 102 height 26
select select "63761"
click at [182, 406] on select "Select Stylist Aashis Alic ashok vihar Alice makeup Amit annu dhuper ashika ASH…" at bounding box center [233, 418] width 102 height 26
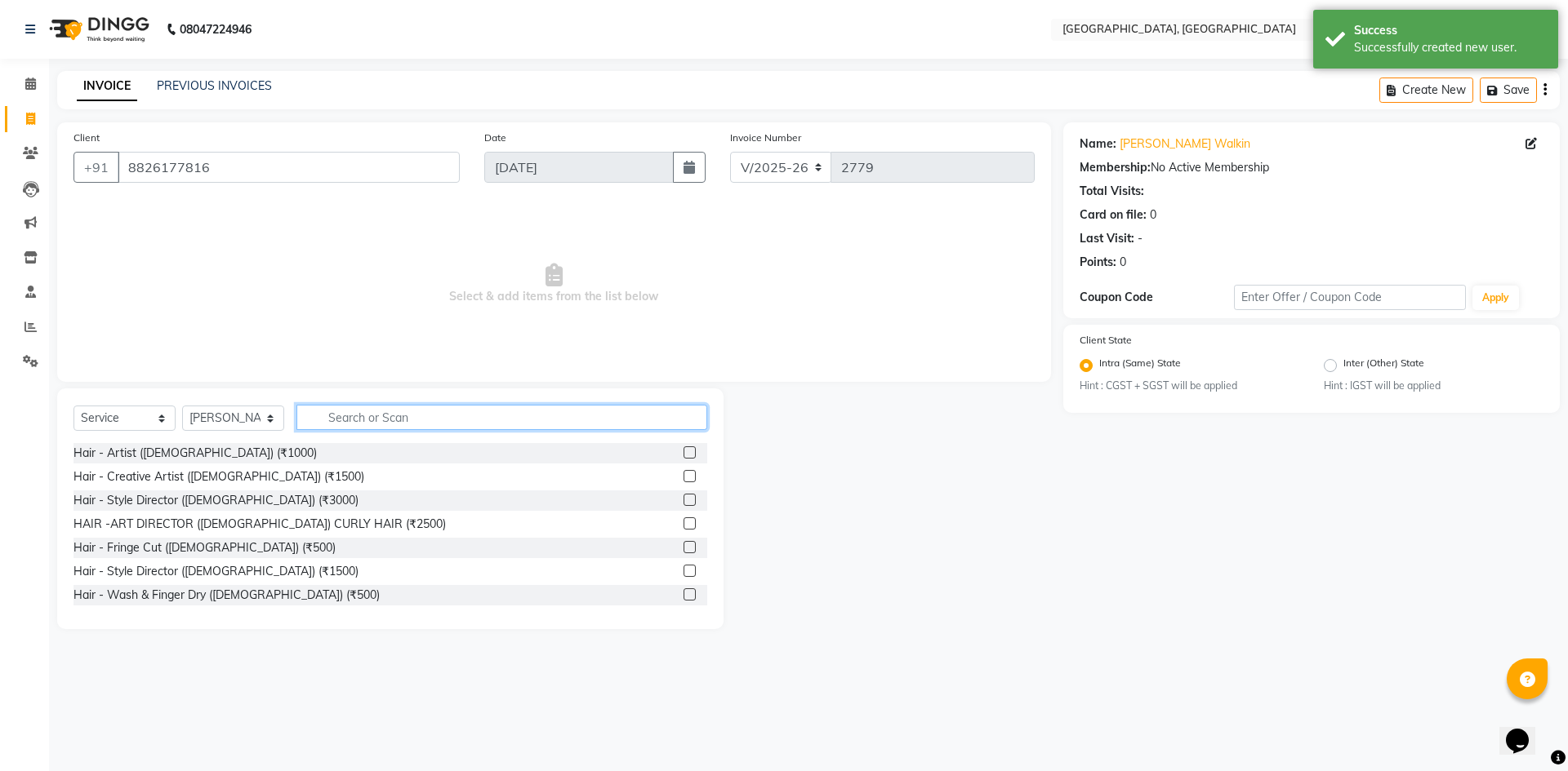
click at [448, 421] on input "text" at bounding box center [502, 418] width 410 height 26
type input "S"
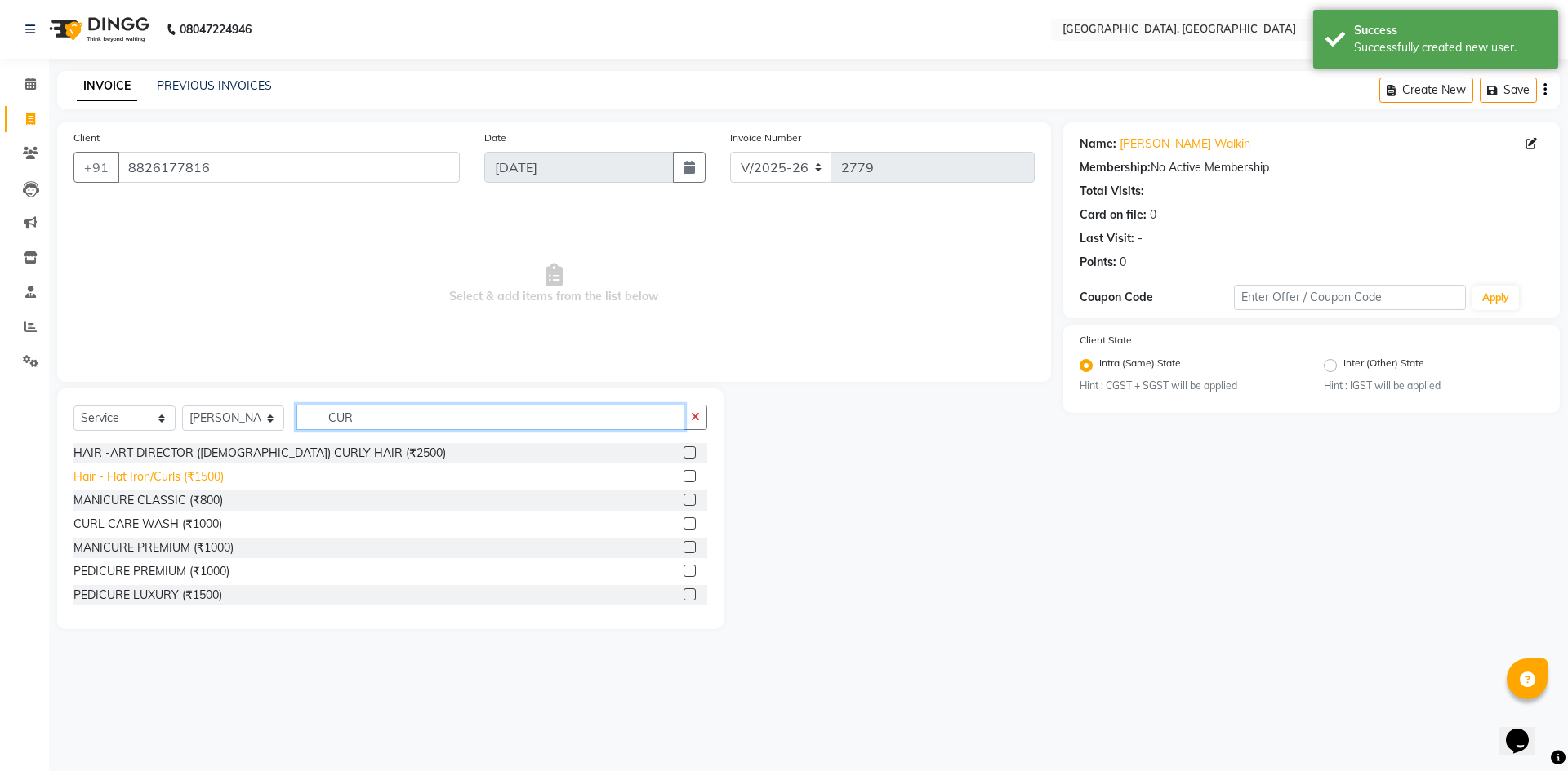
type input "CUR"
click at [179, 475] on div "Hair - Flat Iron/Curls (₹1500)" at bounding box center [148, 477] width 150 height 17
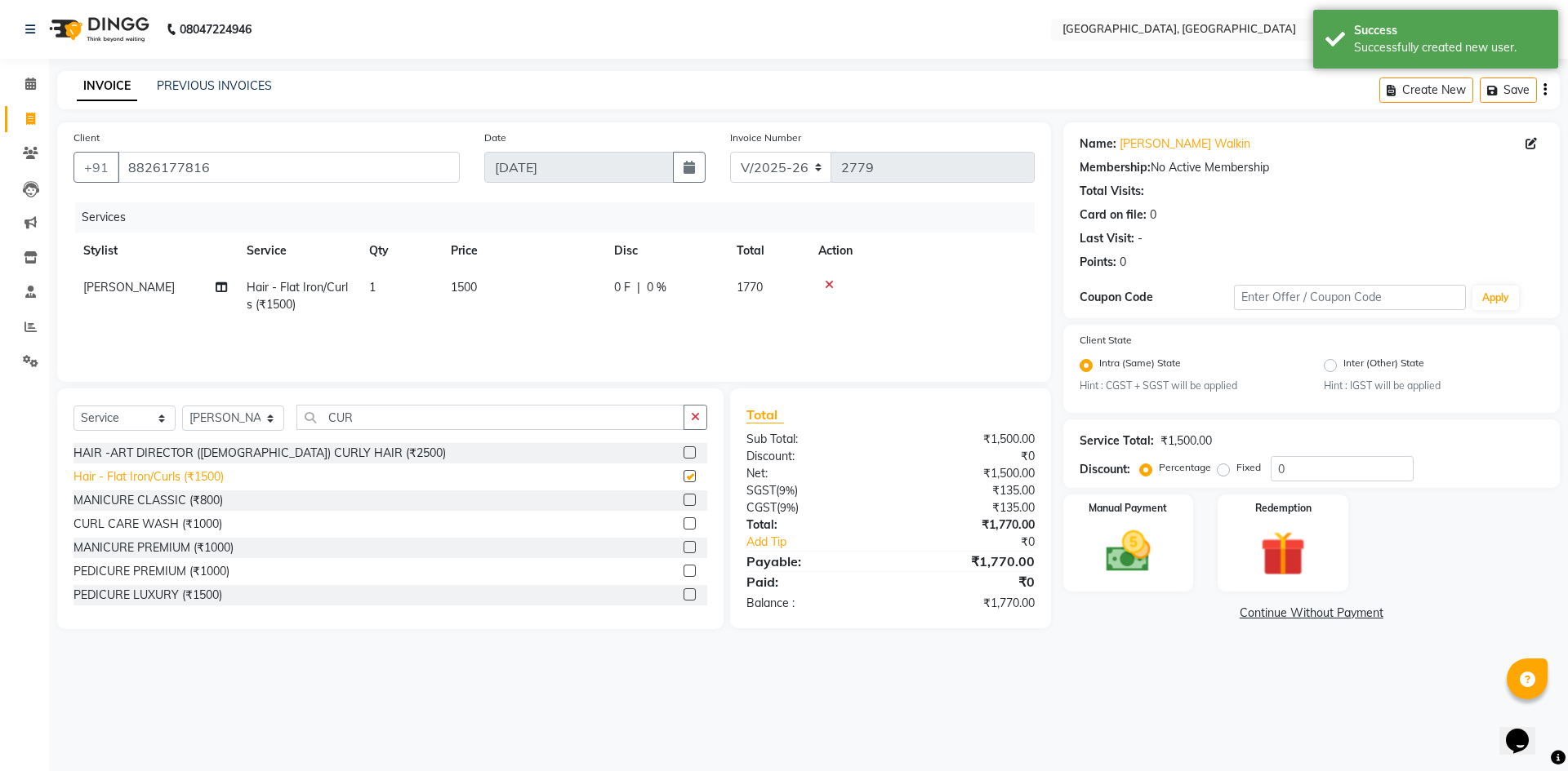
checkbox input "false"
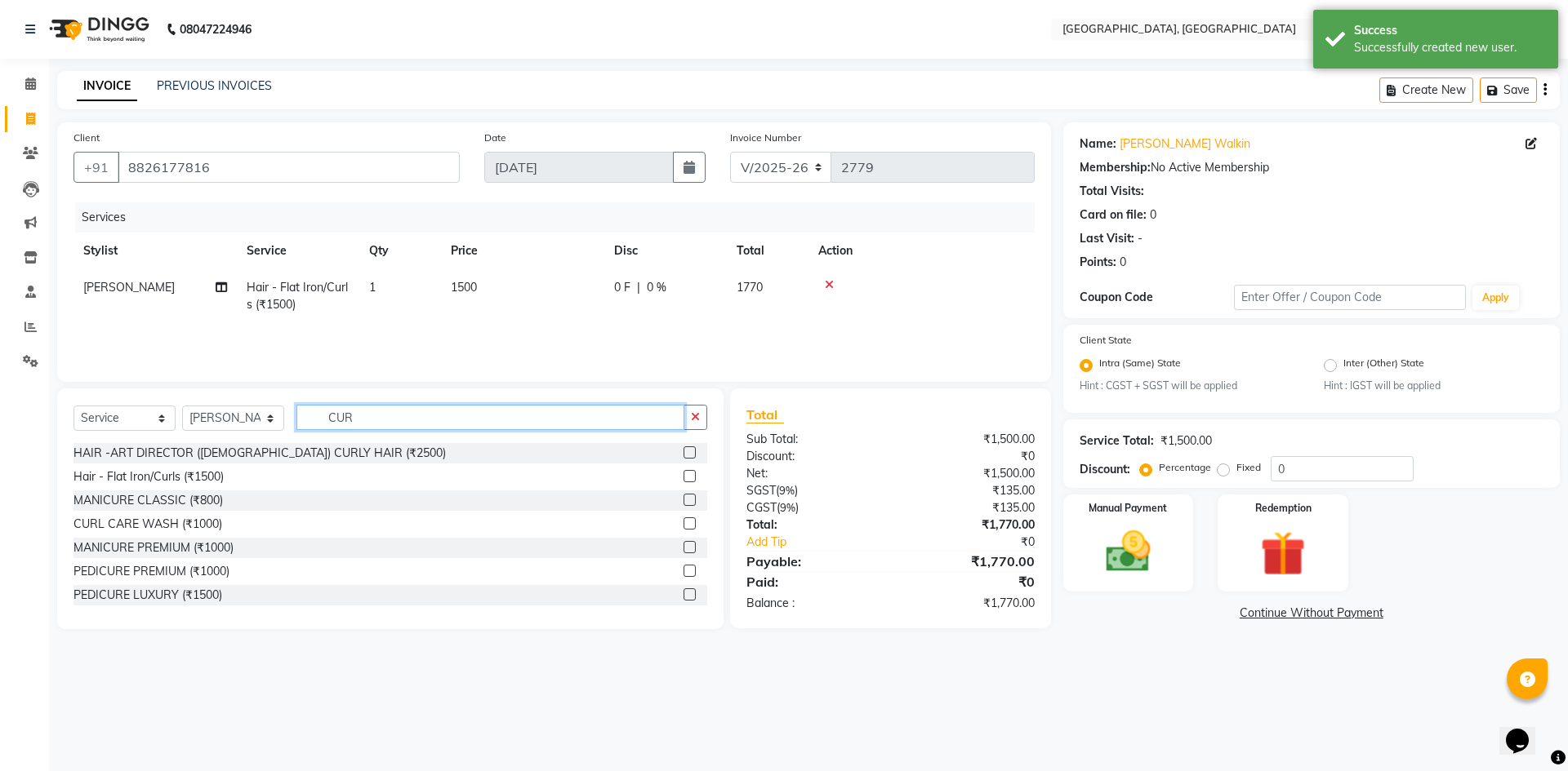
click at [374, 422] on input "CUR" at bounding box center [490, 418] width 388 height 26
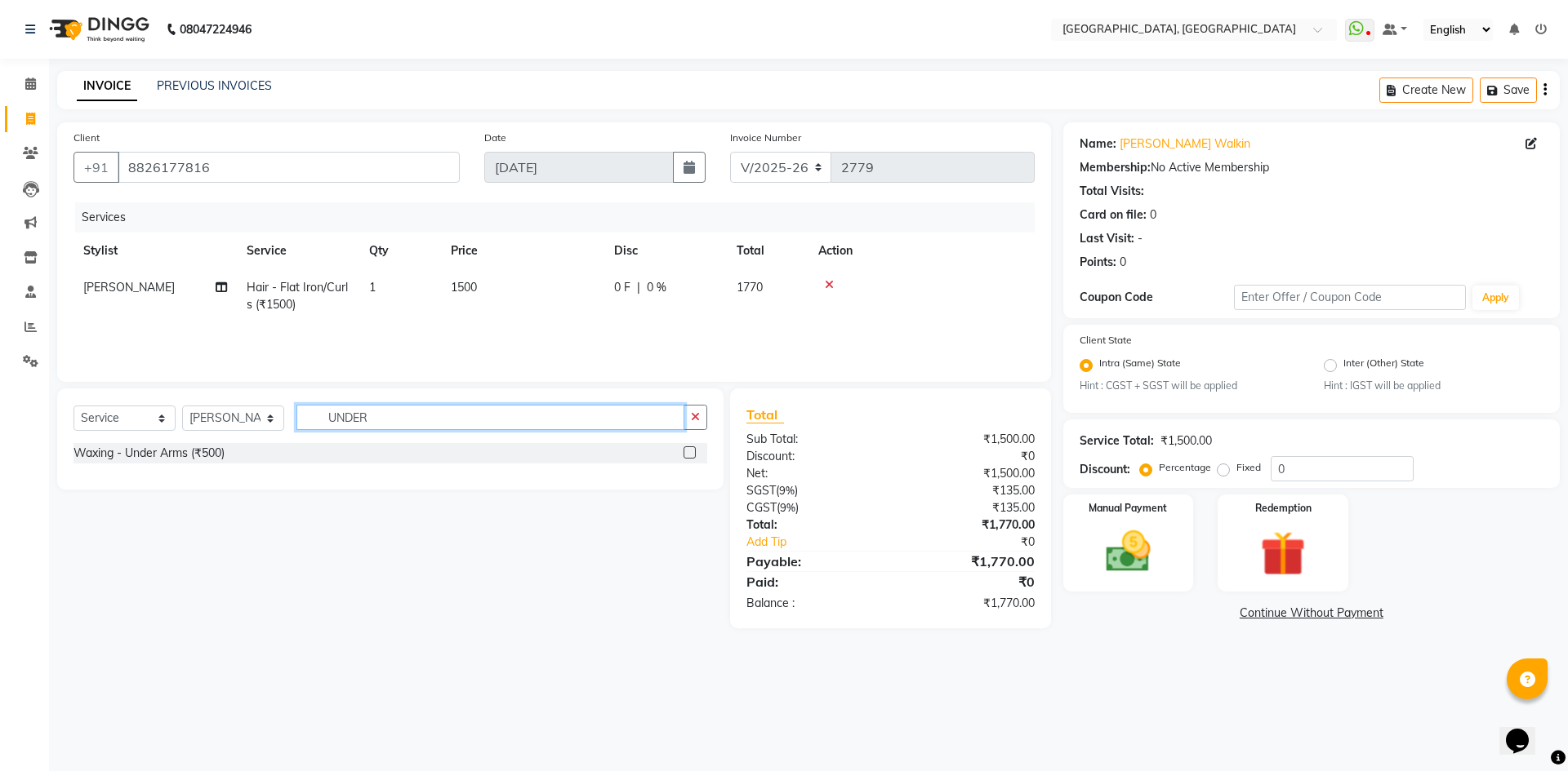
type input "UNDER"
click at [204, 418] on select "Select Stylist Aashis Alic ashok vihar Alice makeup Amit annu dhuper ashika ASH…" at bounding box center [233, 418] width 102 height 26
click at [142, 455] on div "Waxing - Under Arms (₹500)" at bounding box center [148, 453] width 151 height 17
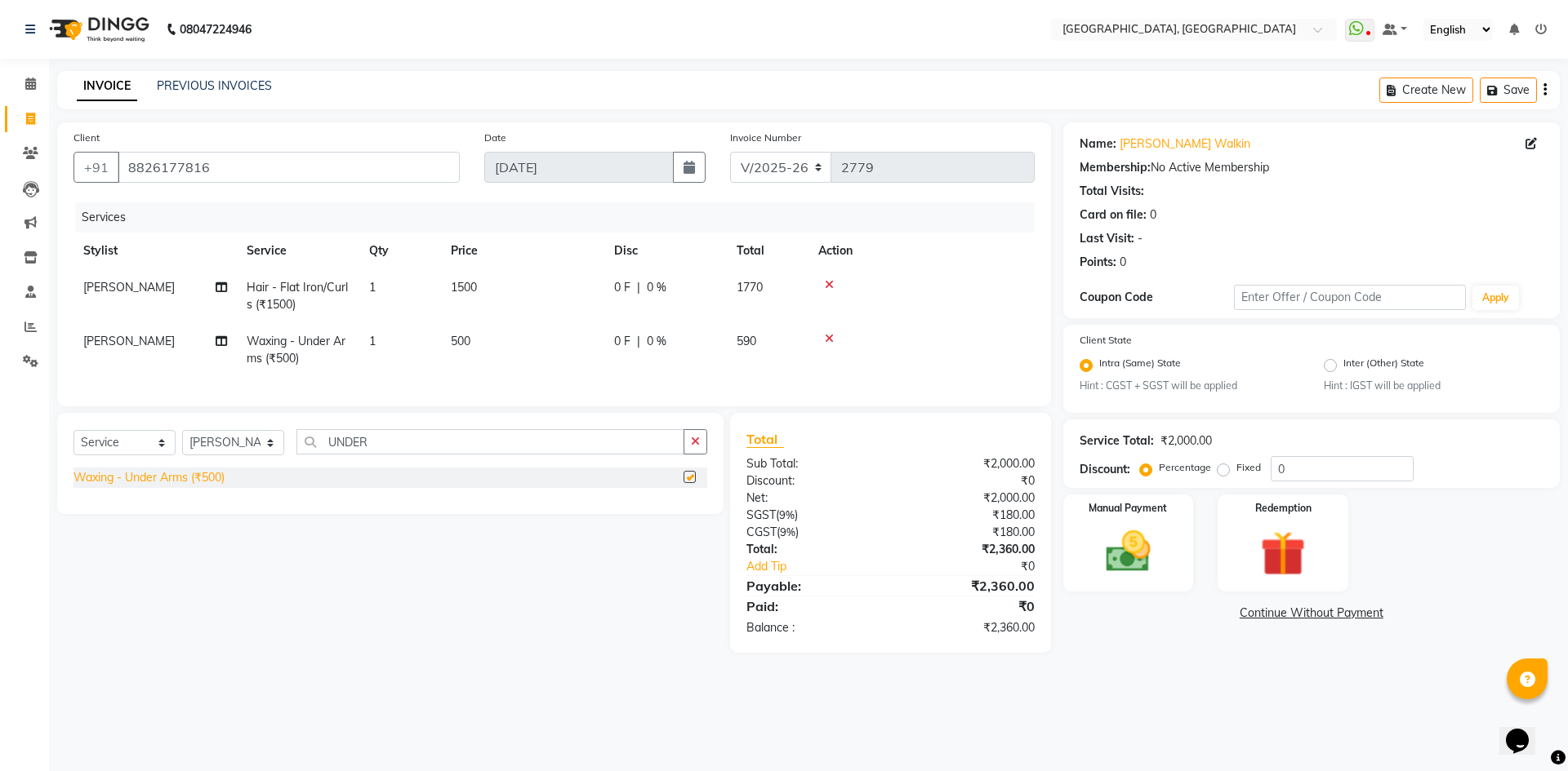
checkbox input "false"
click at [108, 338] on span "[PERSON_NAME]" at bounding box center [129, 341] width 91 height 15
select select "63761"
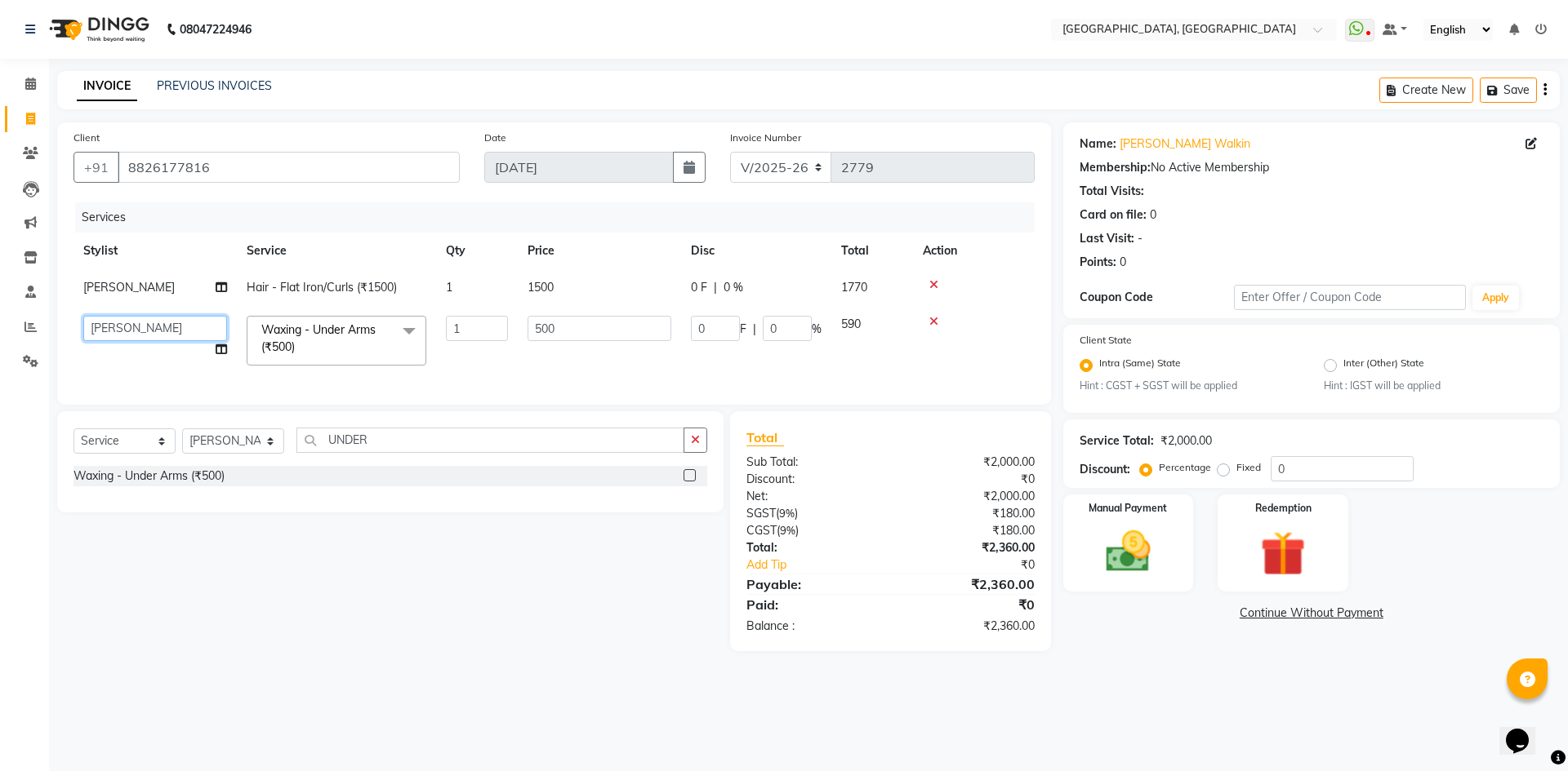
click at [108, 337] on select "Aashis Alic ashok vihar Alice makeup Amit annu dhuper ashika ASHIS Bhim chau ma…" at bounding box center [155, 329] width 143 height 26
select select "86545"
click at [587, 313] on td "500" at bounding box center [599, 341] width 163 height 69
click at [592, 330] on input "500" at bounding box center [599, 329] width 143 height 26
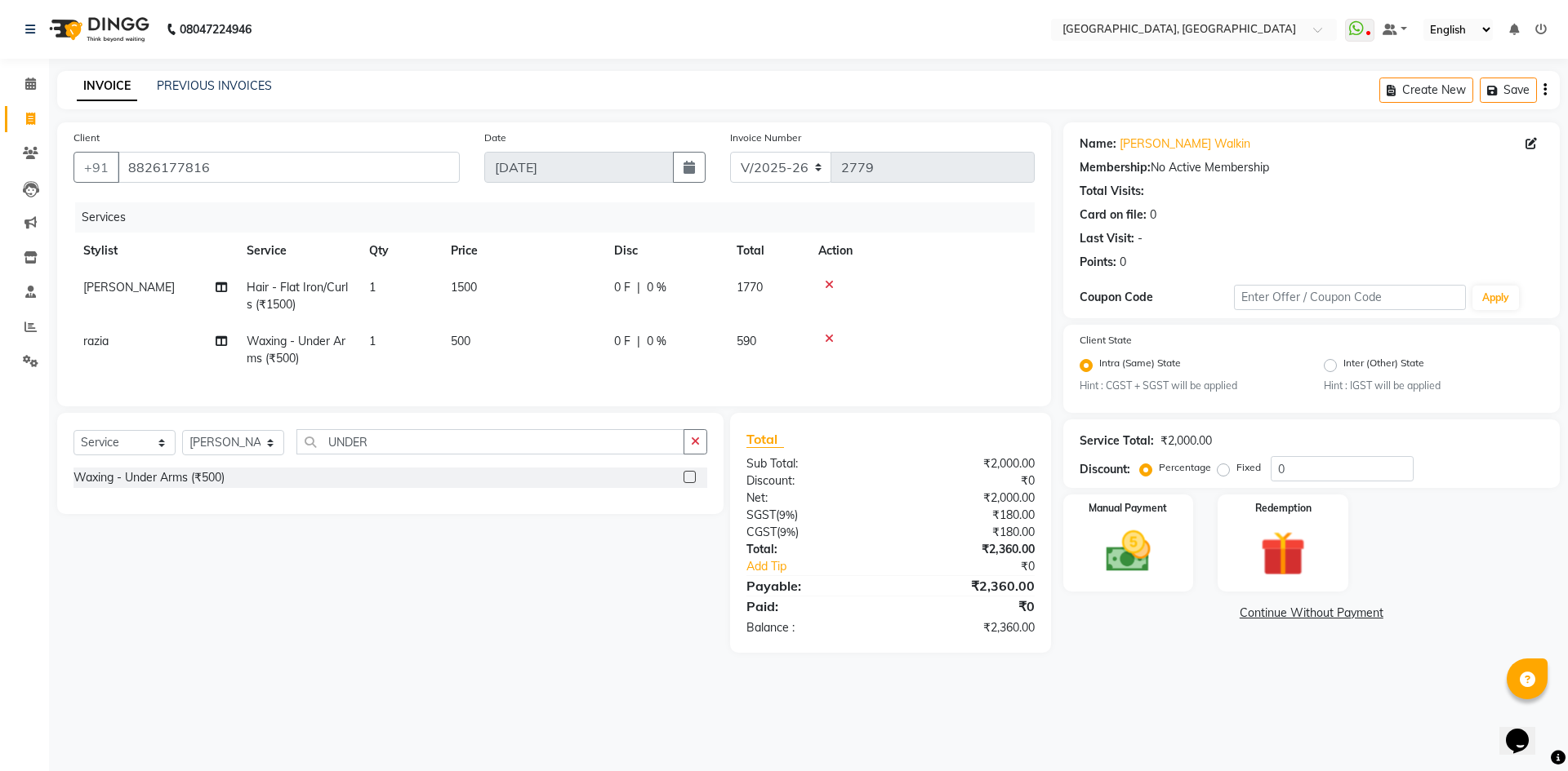
click at [593, 423] on div "Client +91 8826177816 Date 03-09-2025 Invoice Number V/2025 V/2025-26 2779 Serv…" at bounding box center [555, 388] width 1018 height 530
click at [1107, 552] on img at bounding box center [1128, 552] width 76 height 54
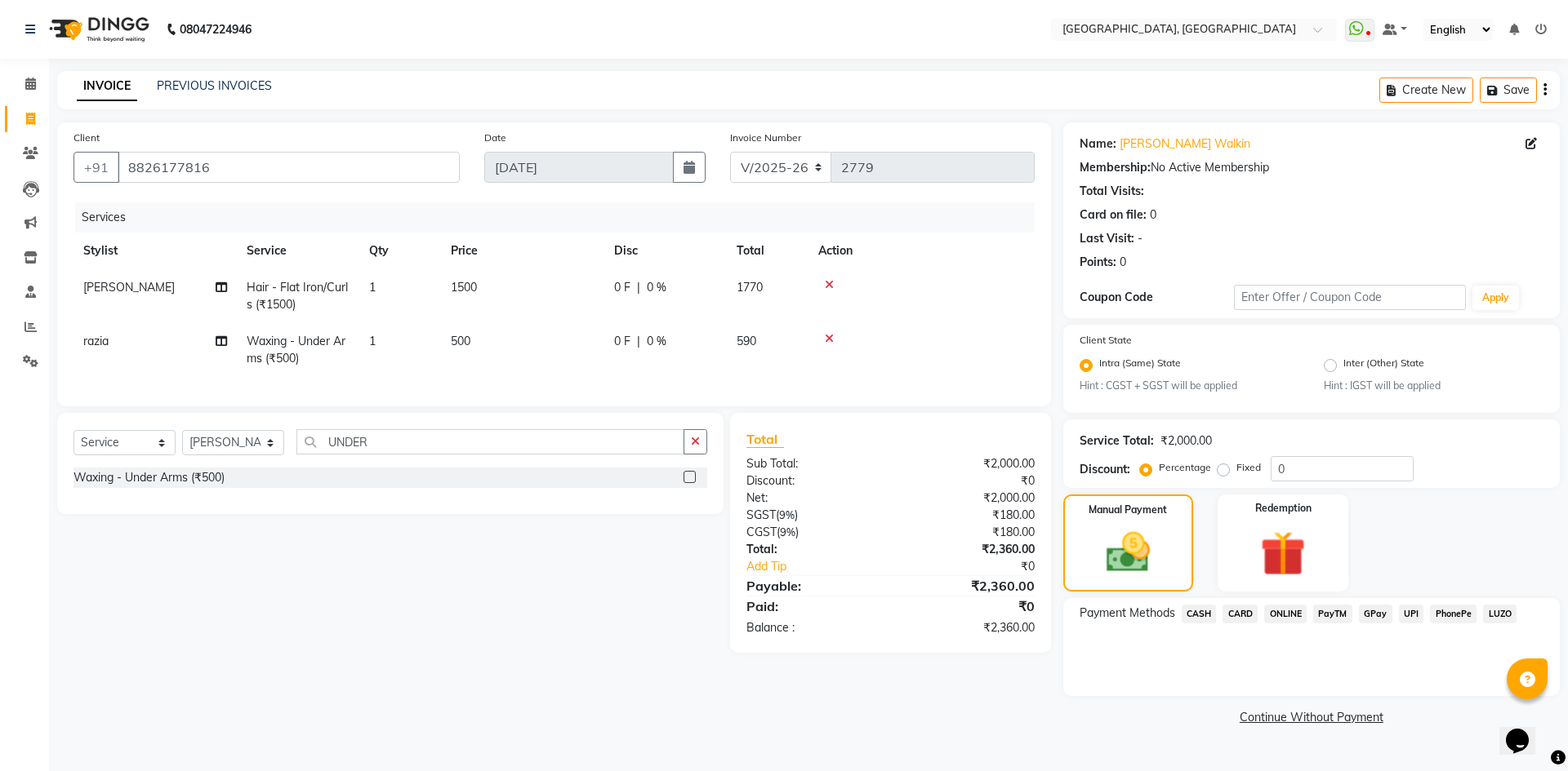
click at [1202, 620] on span "CASH" at bounding box center [1199, 614] width 35 height 19
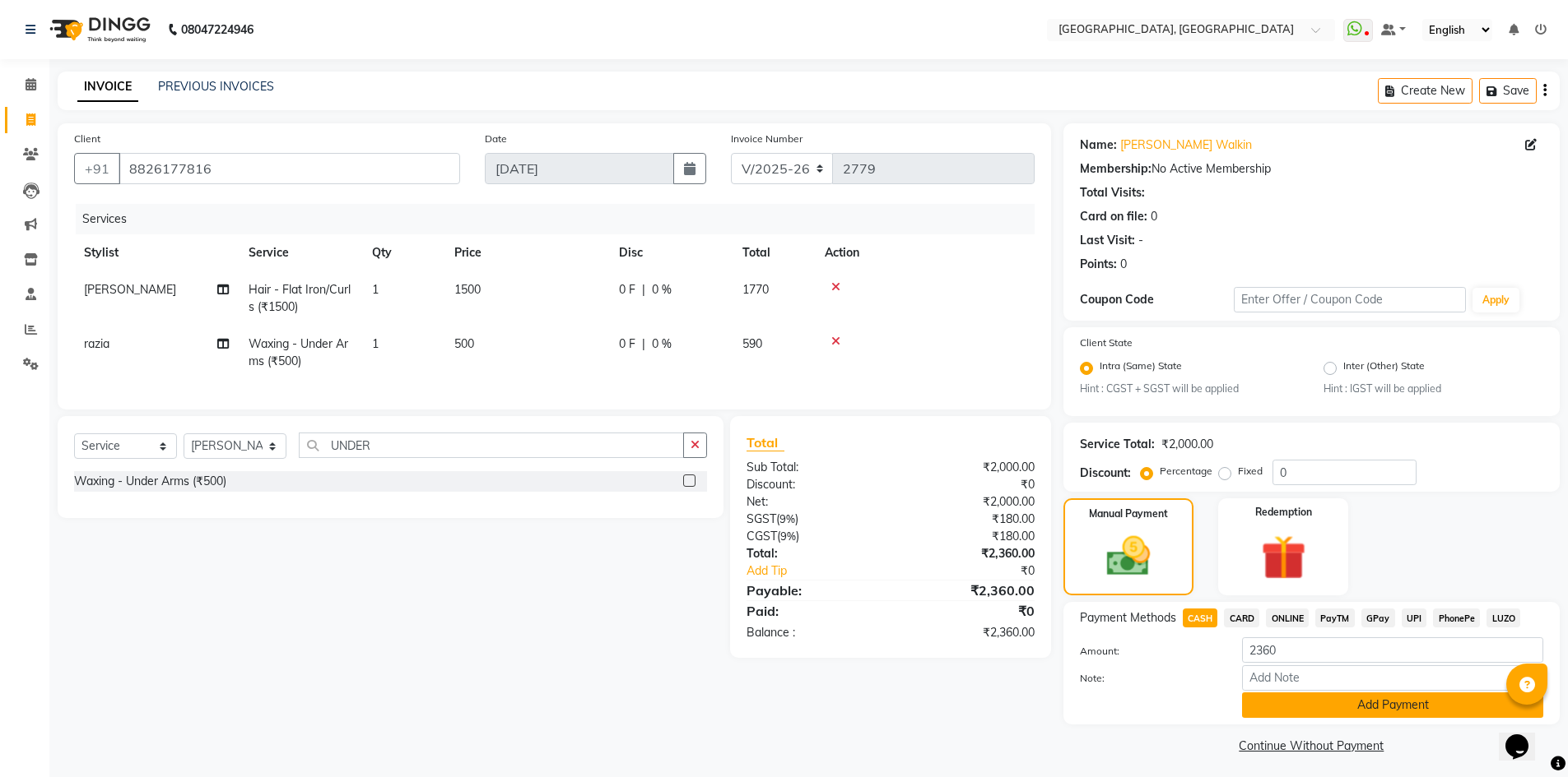
click at [1282, 701] on button "Add Payment" at bounding box center [1392, 705] width 301 height 26
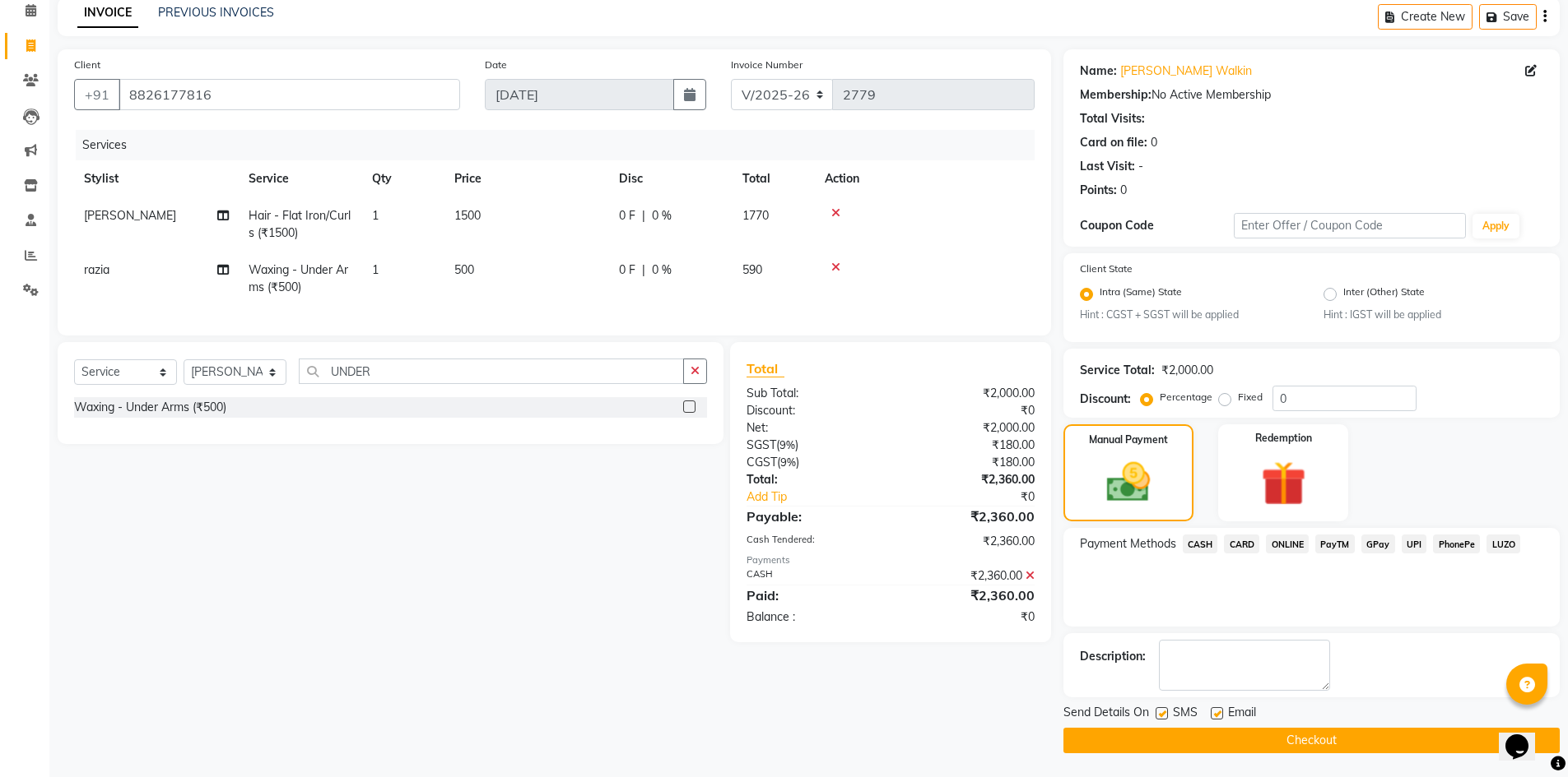
scroll to position [75, 0]
click at [1203, 729] on button "Checkout" at bounding box center [1311, 740] width 497 height 26
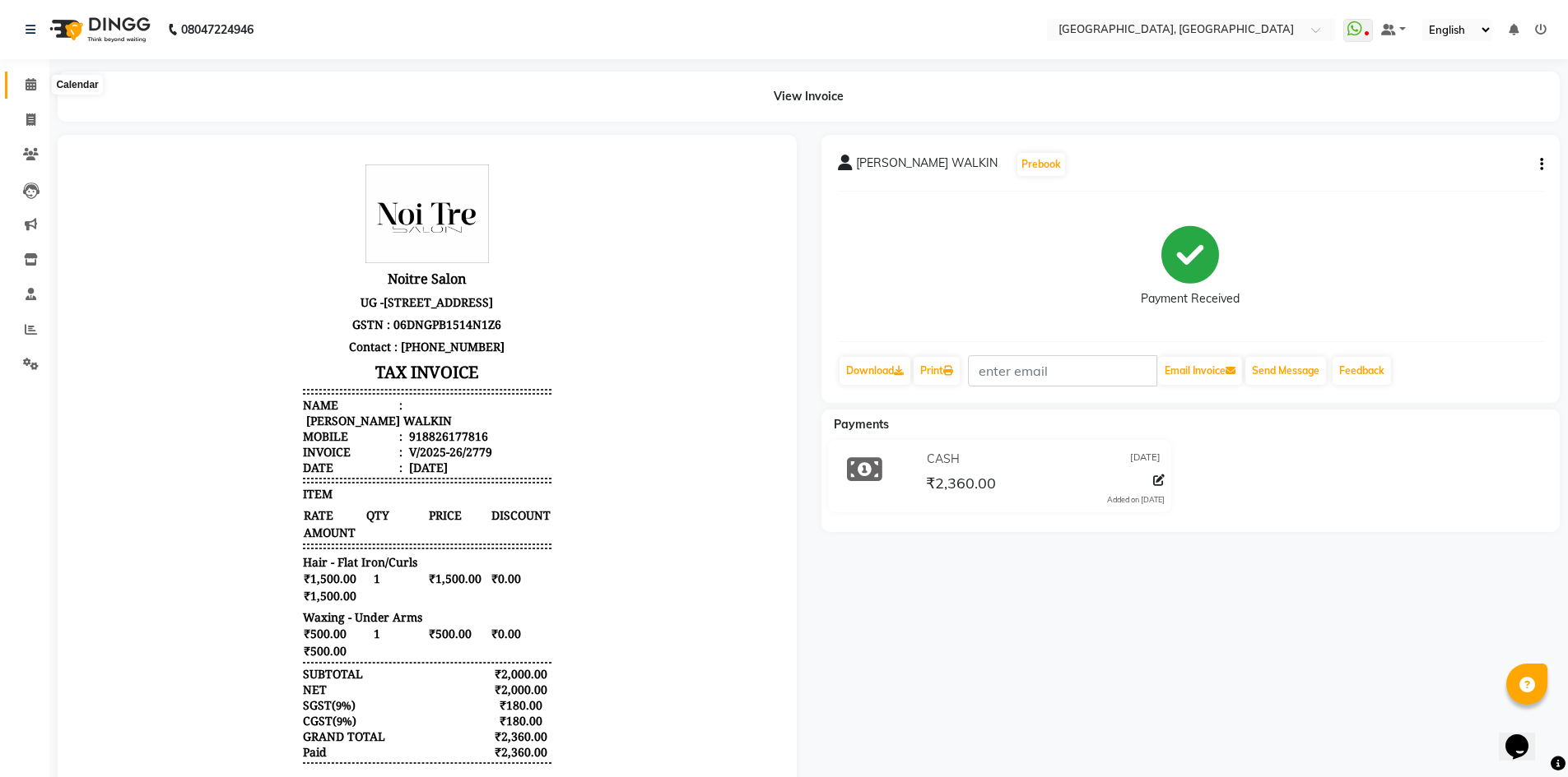
click at [33, 85] on icon at bounding box center [31, 84] width 11 height 12
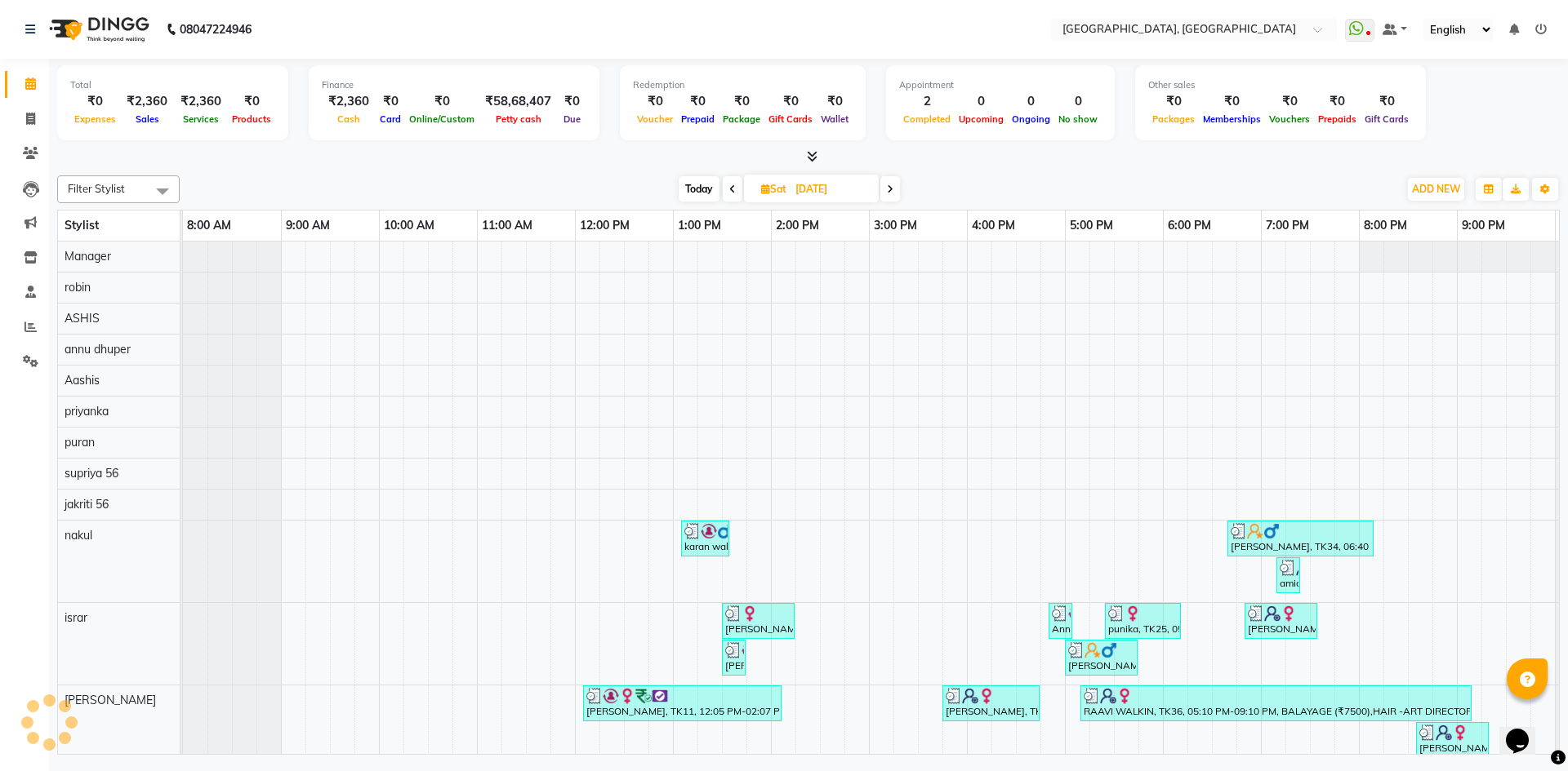
click at [228, 157] on div at bounding box center [807, 157] width 1502 height 17
click at [30, 118] on icon at bounding box center [30, 119] width 9 height 12
select select "service"
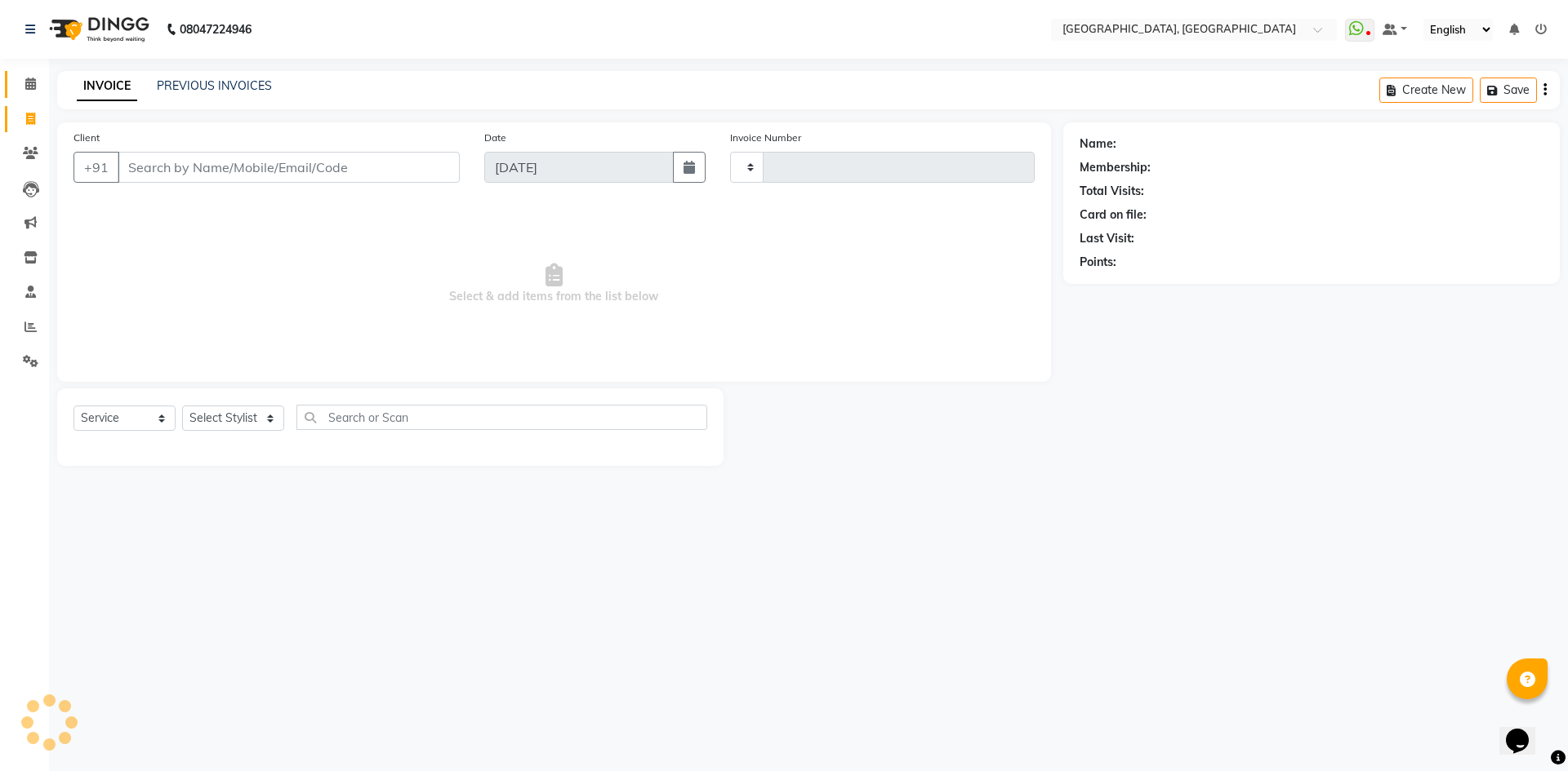
type input "2780"
select select "3948"
click at [26, 88] on icon at bounding box center [30, 83] width 11 height 12
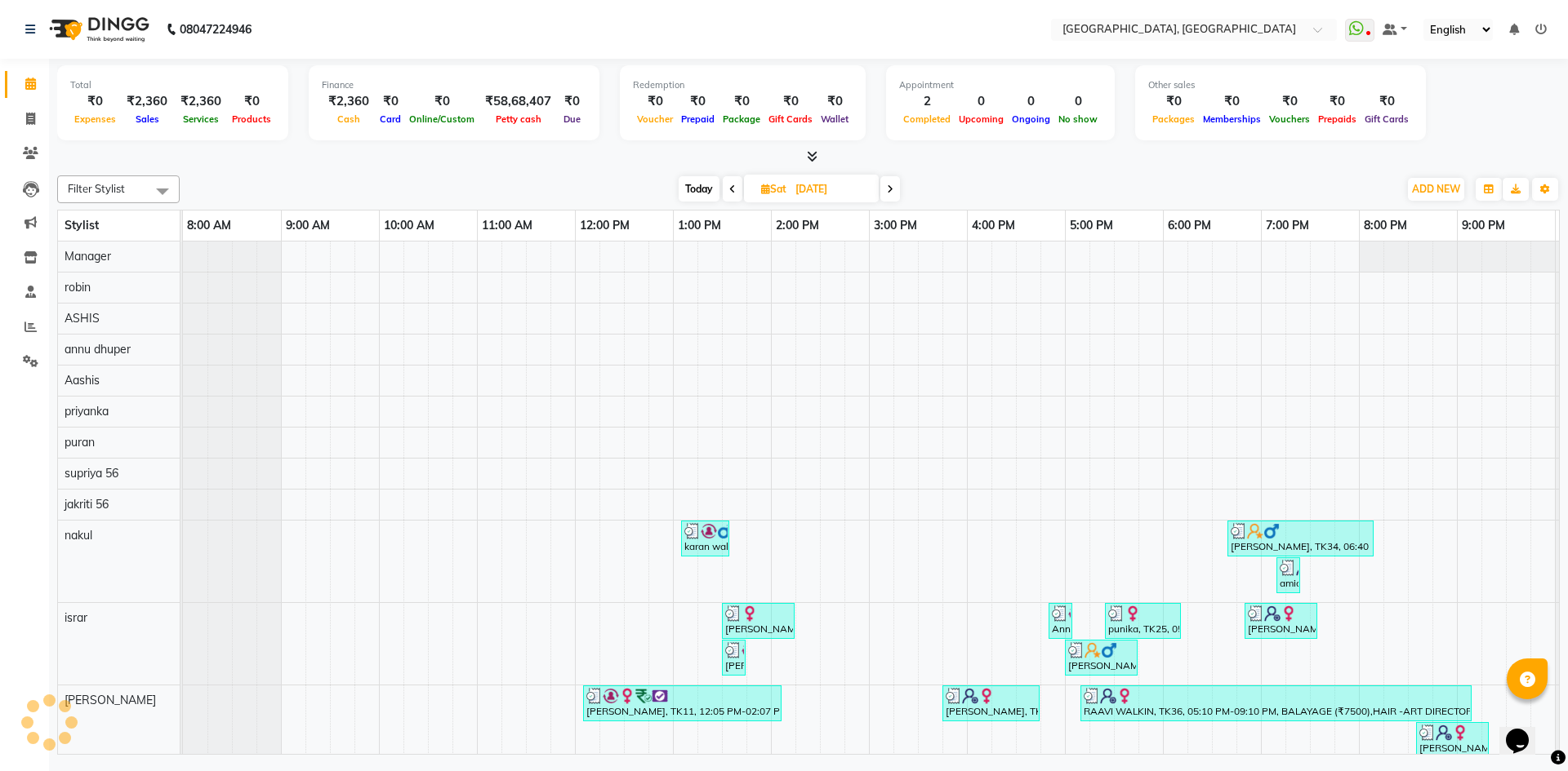
click at [201, 147] on div "Total ₹0 Expenses ₹2,360 Sales ₹2,360 Services ₹0 Products Finance ₹2,360 Cash …" at bounding box center [807, 112] width 1502 height 107
click at [32, 87] on icon at bounding box center [30, 83] width 11 height 12
click at [21, 96] on link "Calendar" at bounding box center [25, 84] width 40 height 27
click at [21, 118] on span at bounding box center [30, 119] width 29 height 19
select select "service"
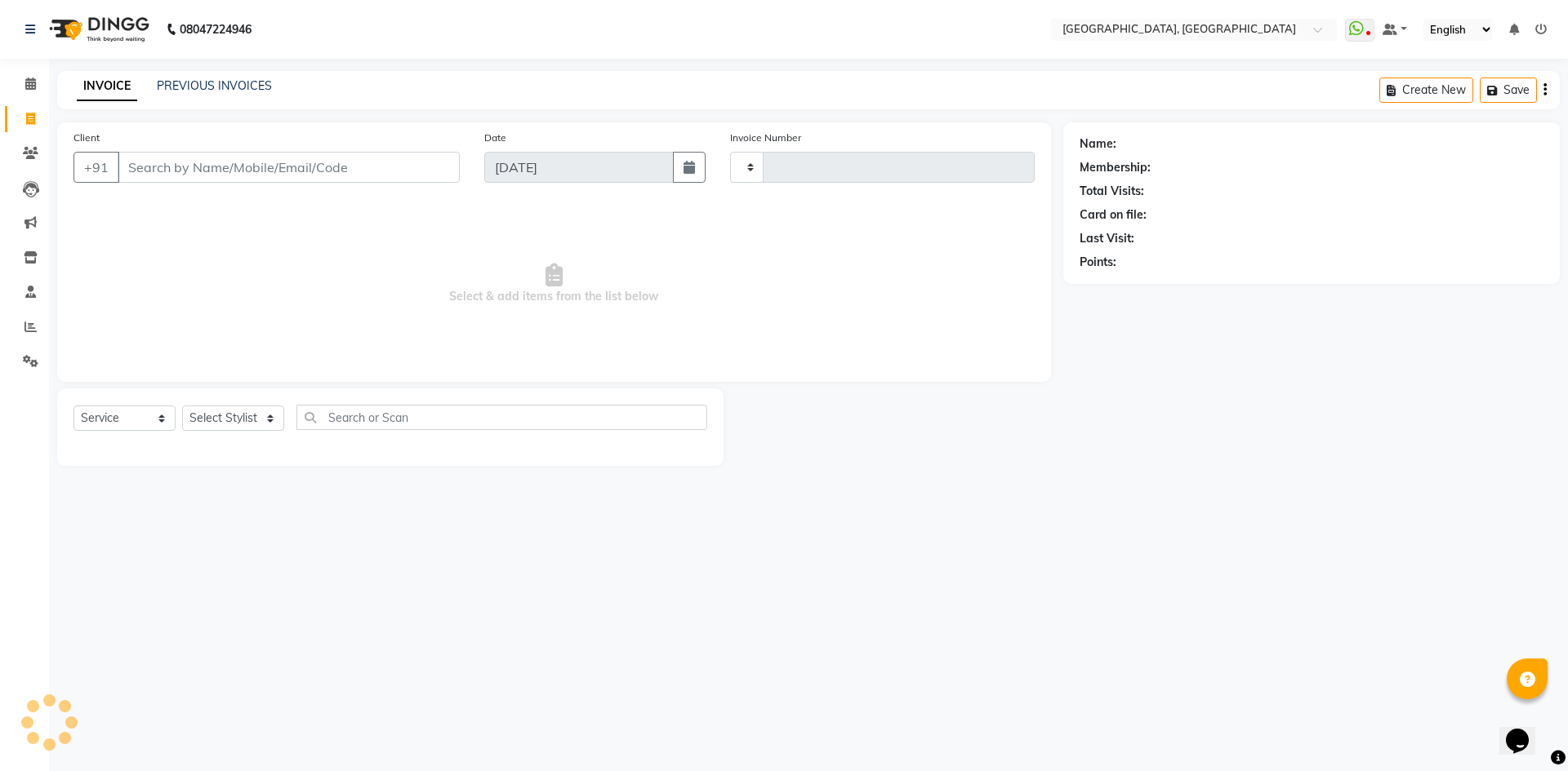
click at [30, 116] on icon at bounding box center [30, 119] width 9 height 12
select select "service"
type input "2780"
select select "3948"
click at [233, 418] on select "Select Stylist" at bounding box center [233, 418] width 102 height 26
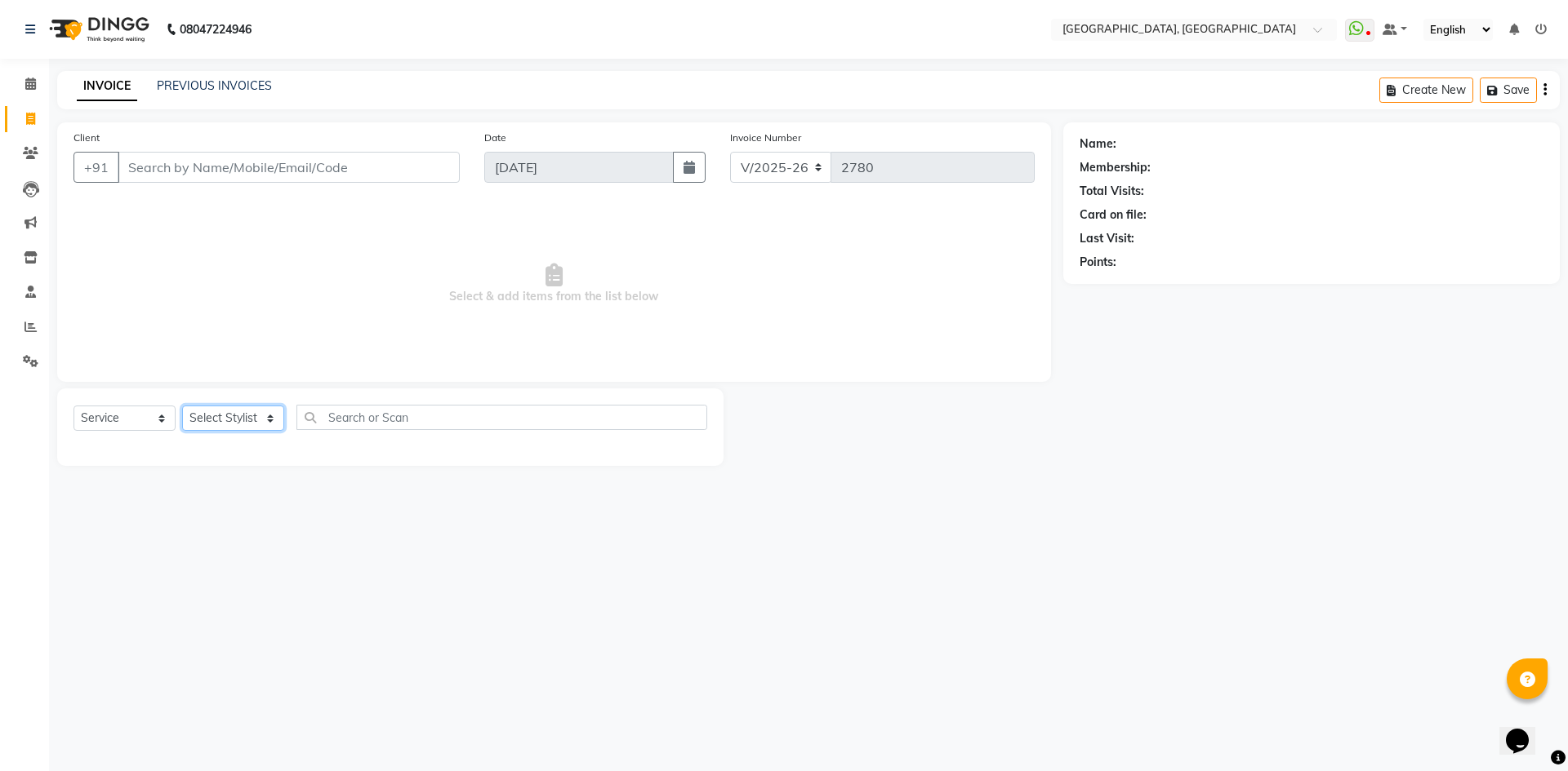
select select "86264"
click at [182, 406] on select "Select Stylist Aashis Alic ashok vihar Alice makeup Amit annu dhuper ashika ASH…" at bounding box center [233, 418] width 102 height 26
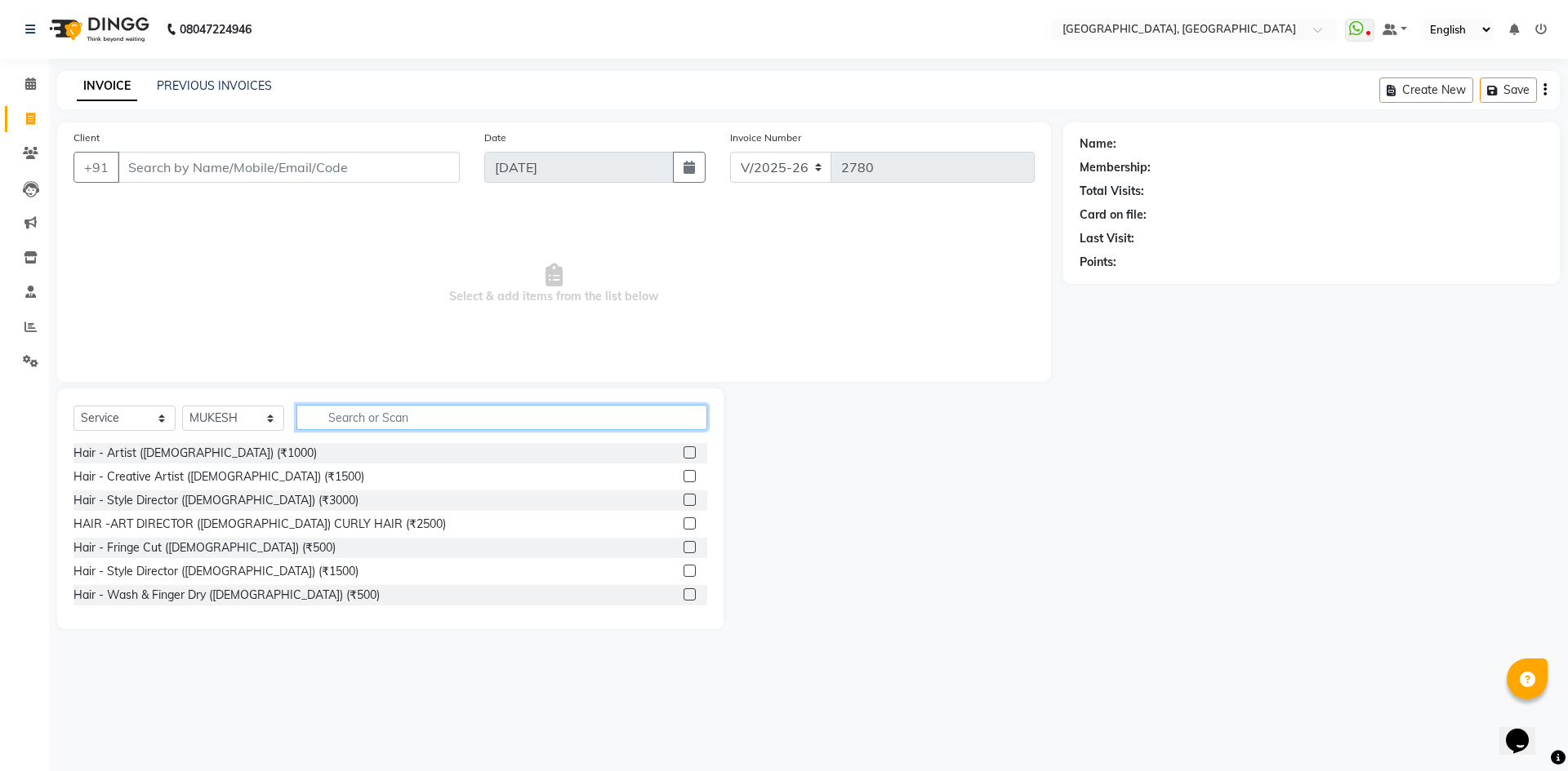
click at [412, 421] on input "text" at bounding box center [502, 418] width 410 height 26
type input "FEM"
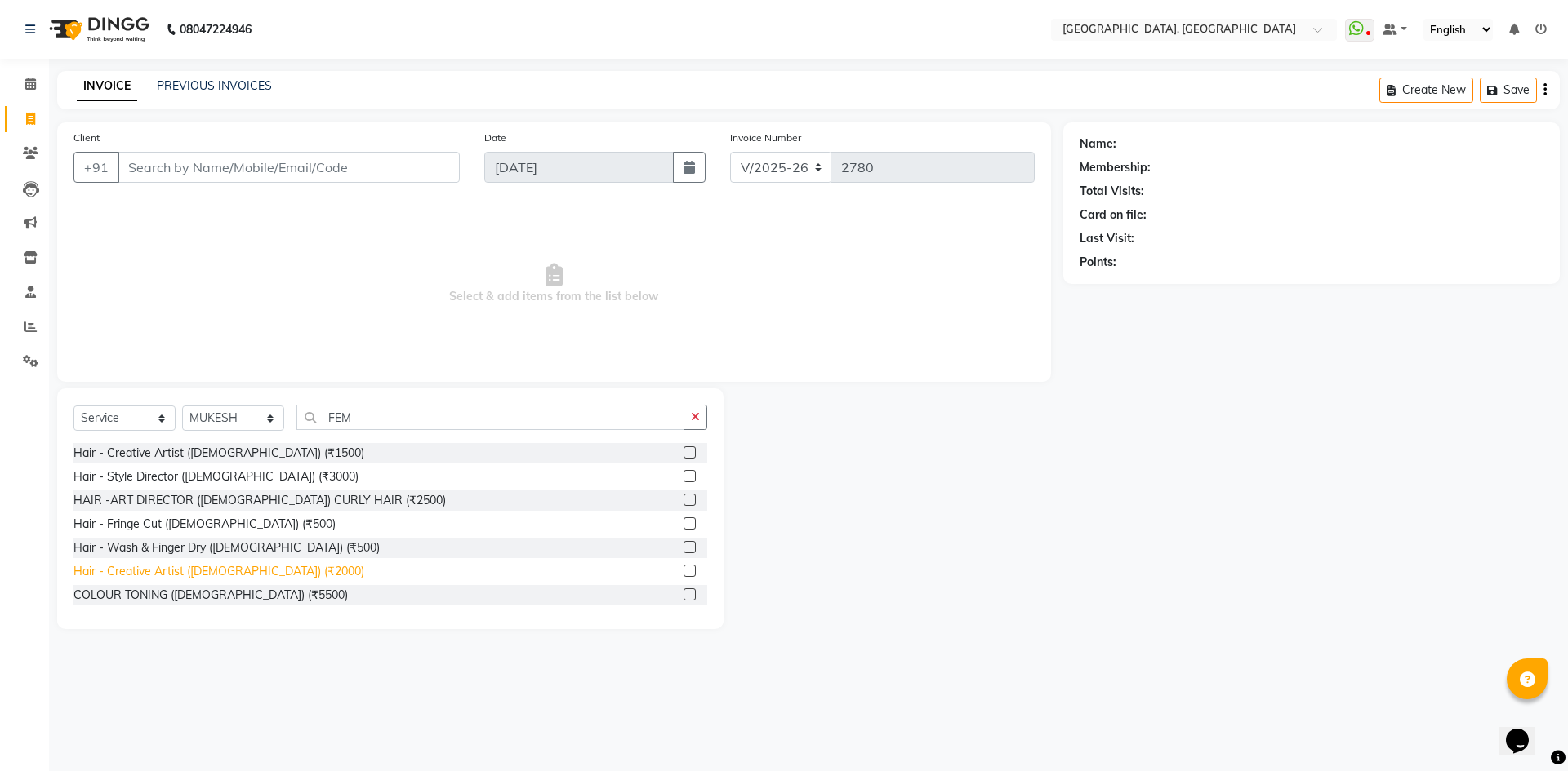
click at [202, 568] on div "Hair - Creative Artist (Female) (₹2000)" at bounding box center [218, 572] width 291 height 17
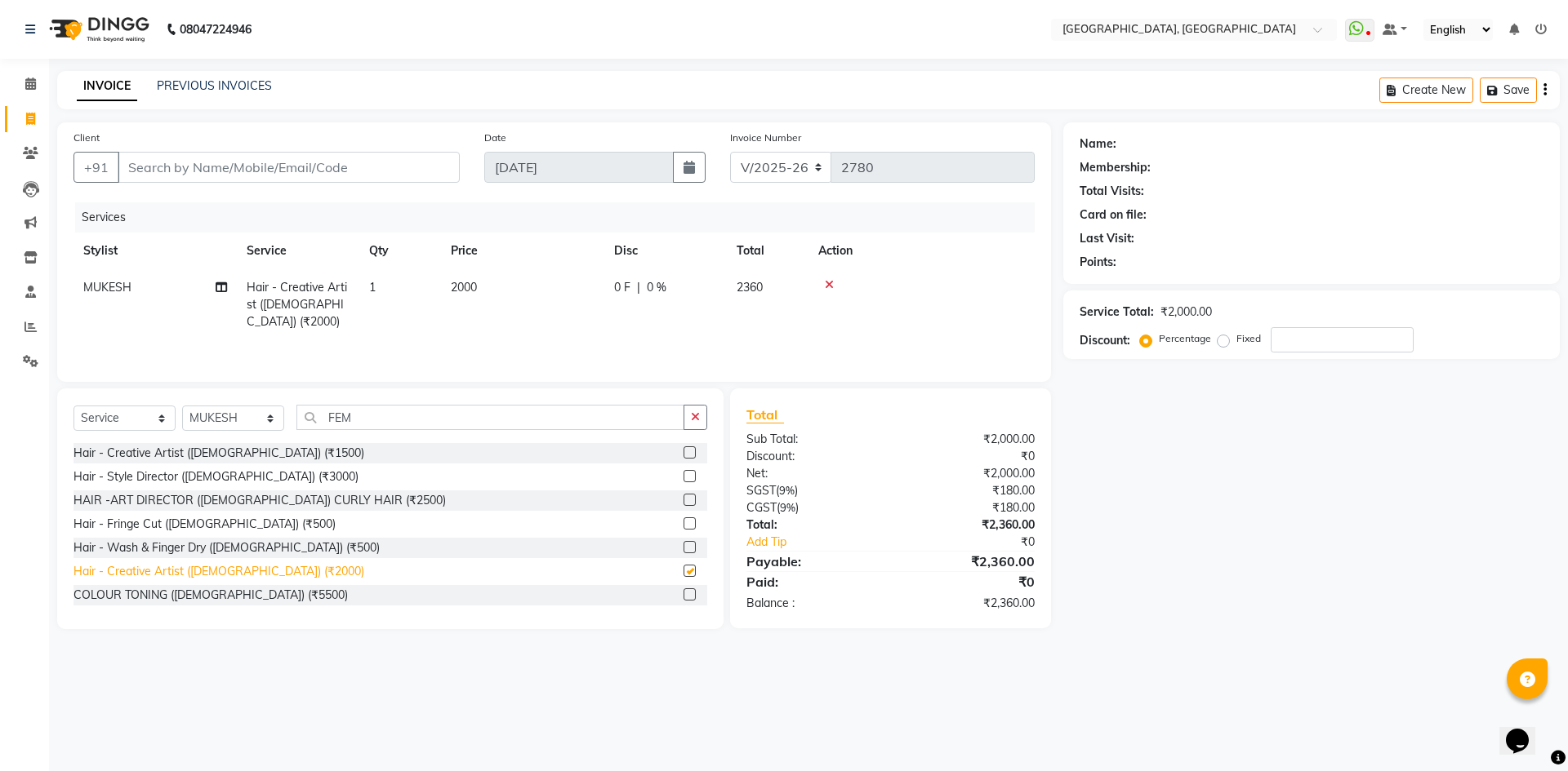
checkbox input "false"
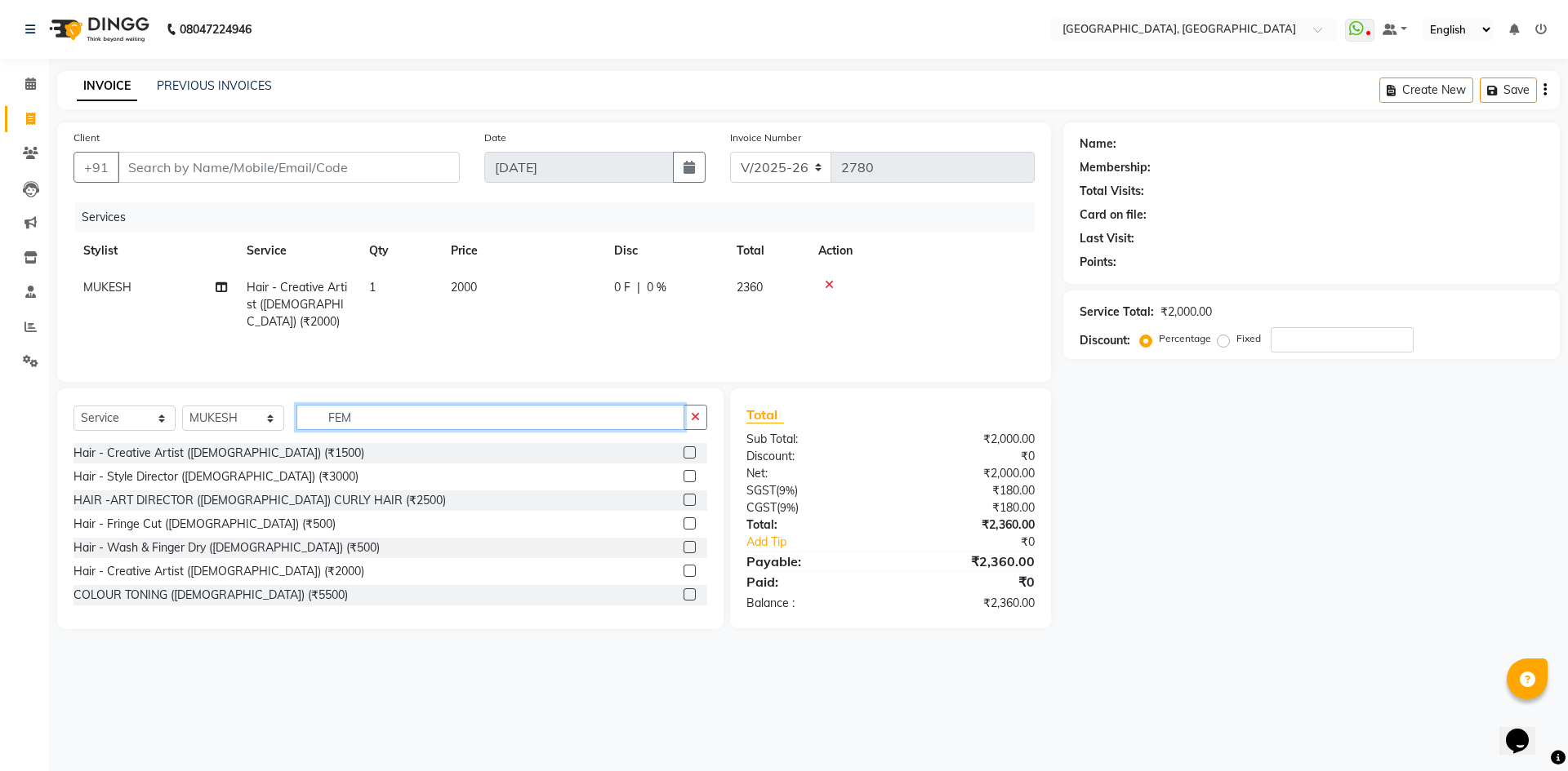
click at [382, 427] on input "FEM" at bounding box center [490, 418] width 388 height 26
click at [382, 426] on input "FEM" at bounding box center [490, 418] width 388 height 26
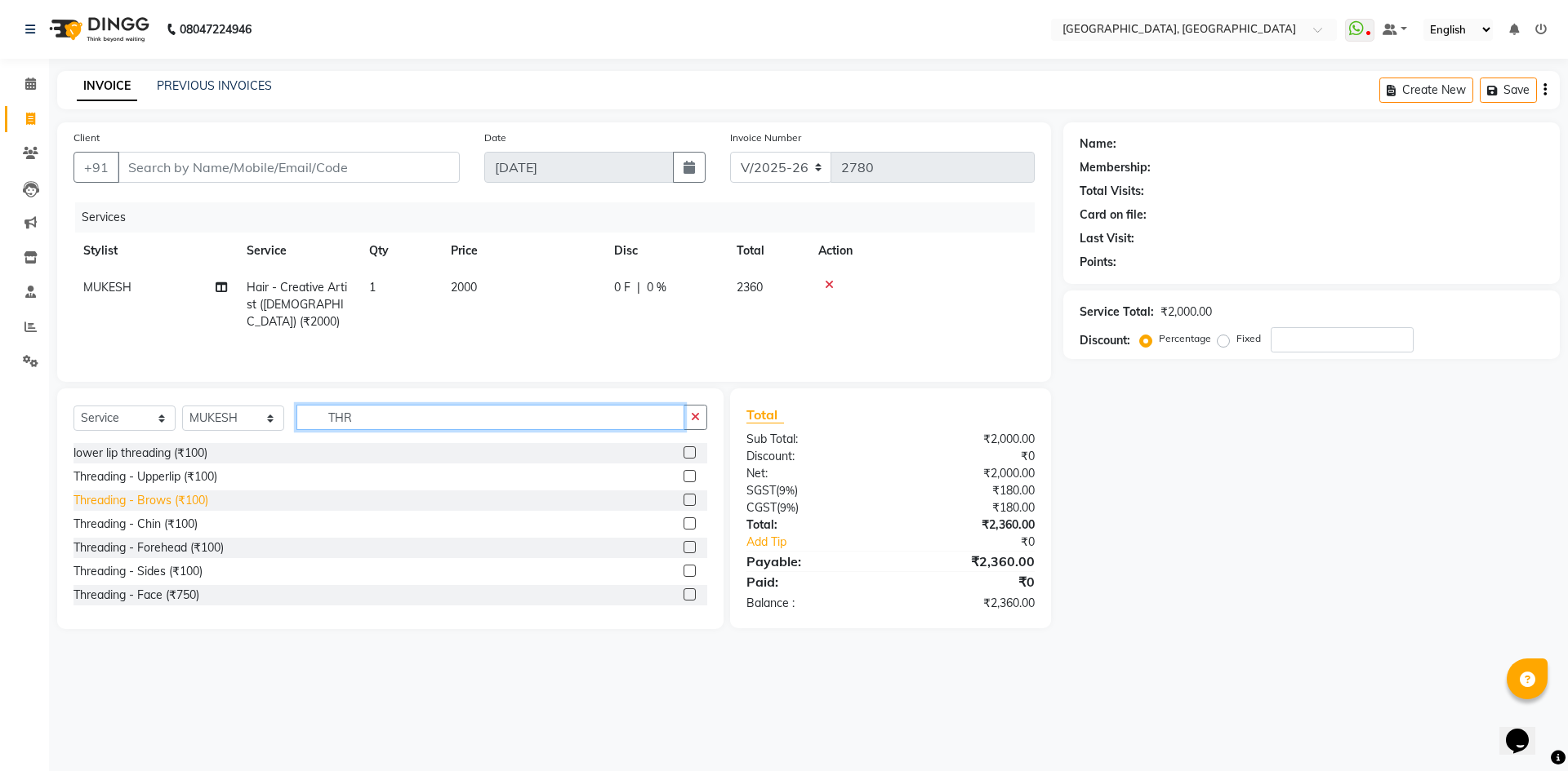
type input "THR"
click at [143, 498] on div "Threading - Brows (₹100)" at bounding box center [141, 501] width 135 height 17
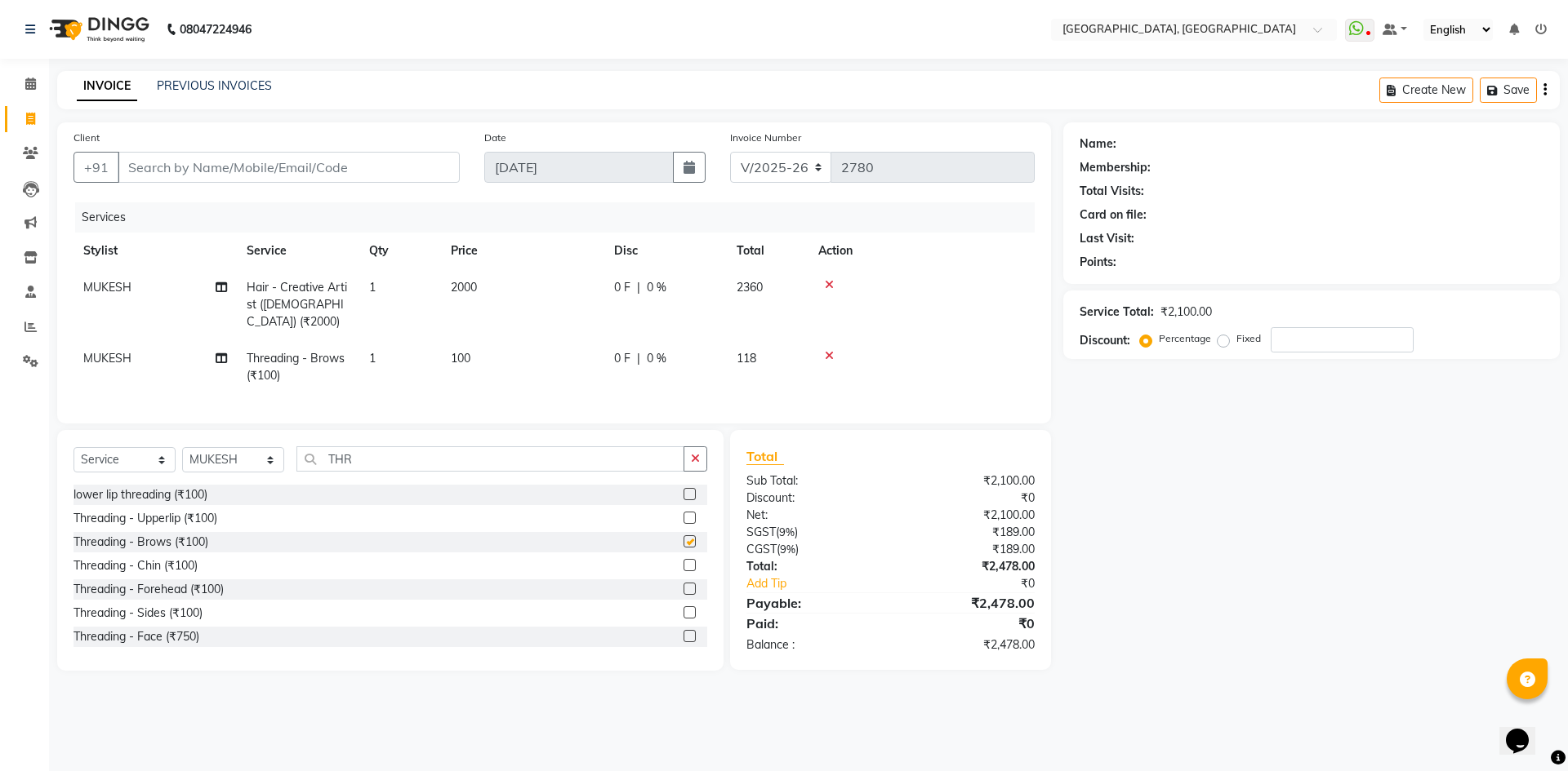
checkbox input "false"
click at [110, 351] on span "MUKESH" at bounding box center [107, 358] width 48 height 15
select select "86264"
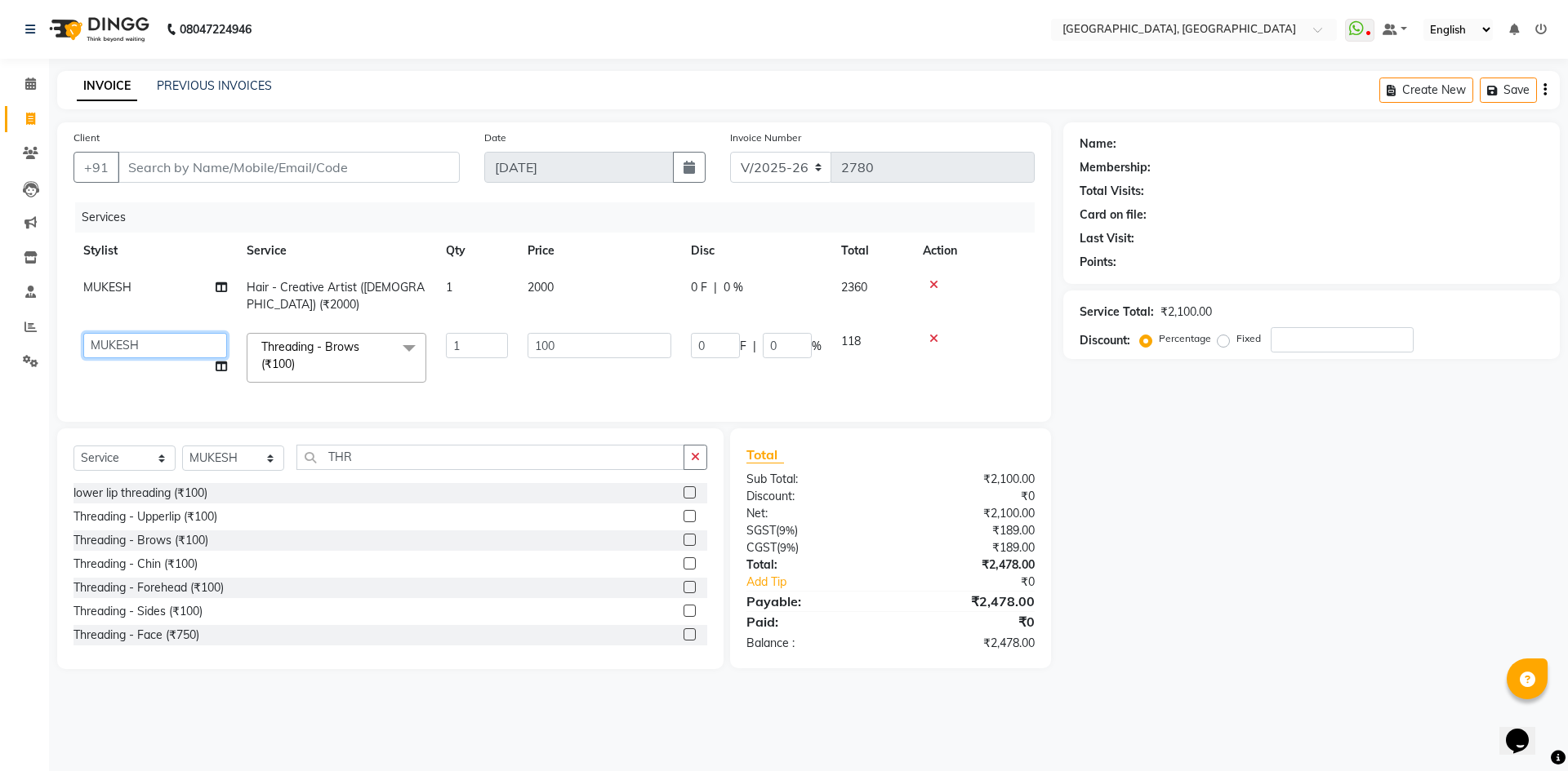
click at [110, 339] on select "Aashis Alic ashok vihar Alice makeup Amit annu dhuper ashika ASHIS Bhim chau ma…" at bounding box center [155, 345] width 143 height 26
select select "86545"
click at [236, 162] on input "Client" at bounding box center [288, 167] width 342 height 31
type input "8"
type input "0"
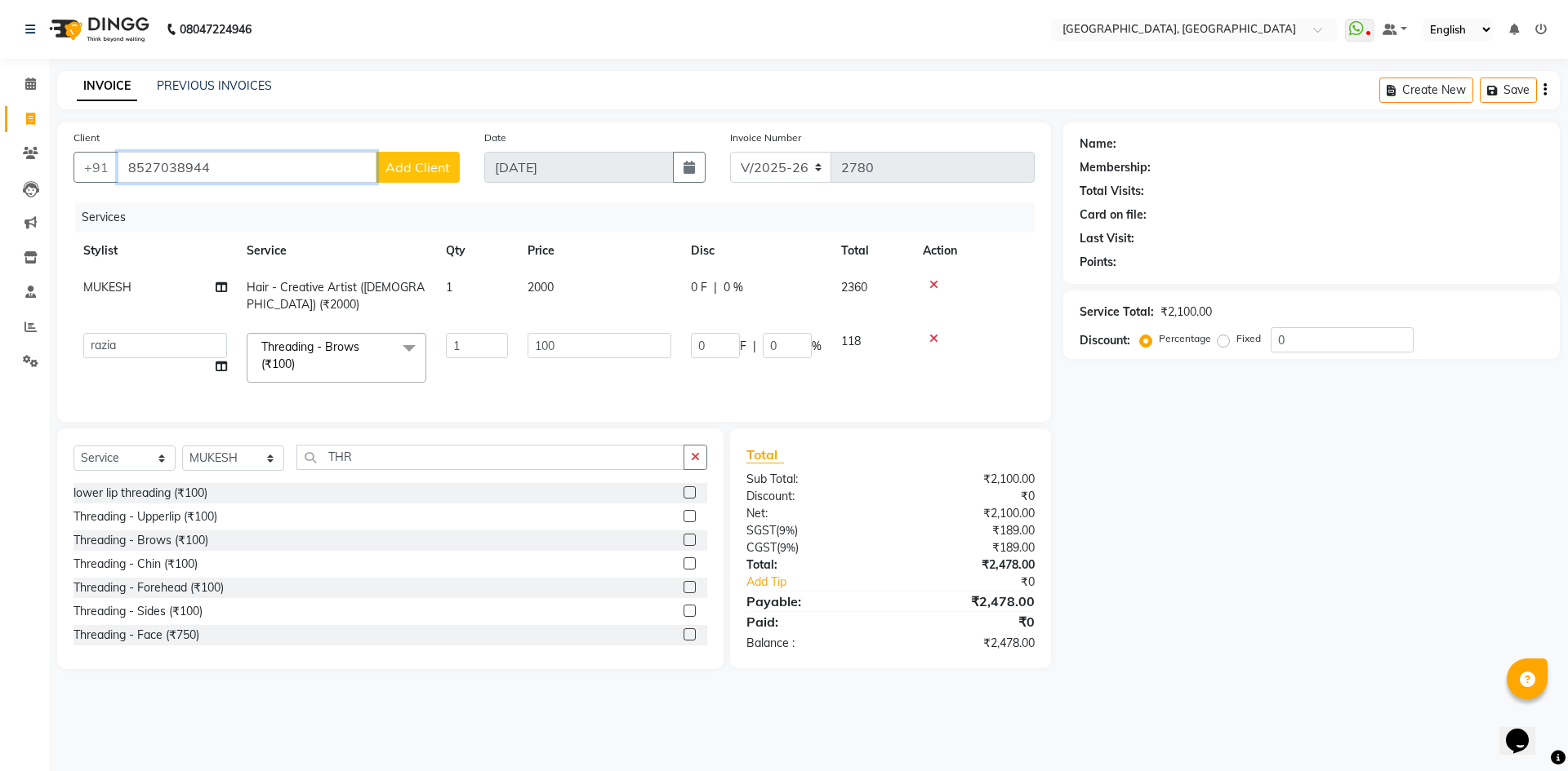
type input "8527038944"
click at [424, 179] on button "Add Client" at bounding box center [418, 167] width 84 height 31
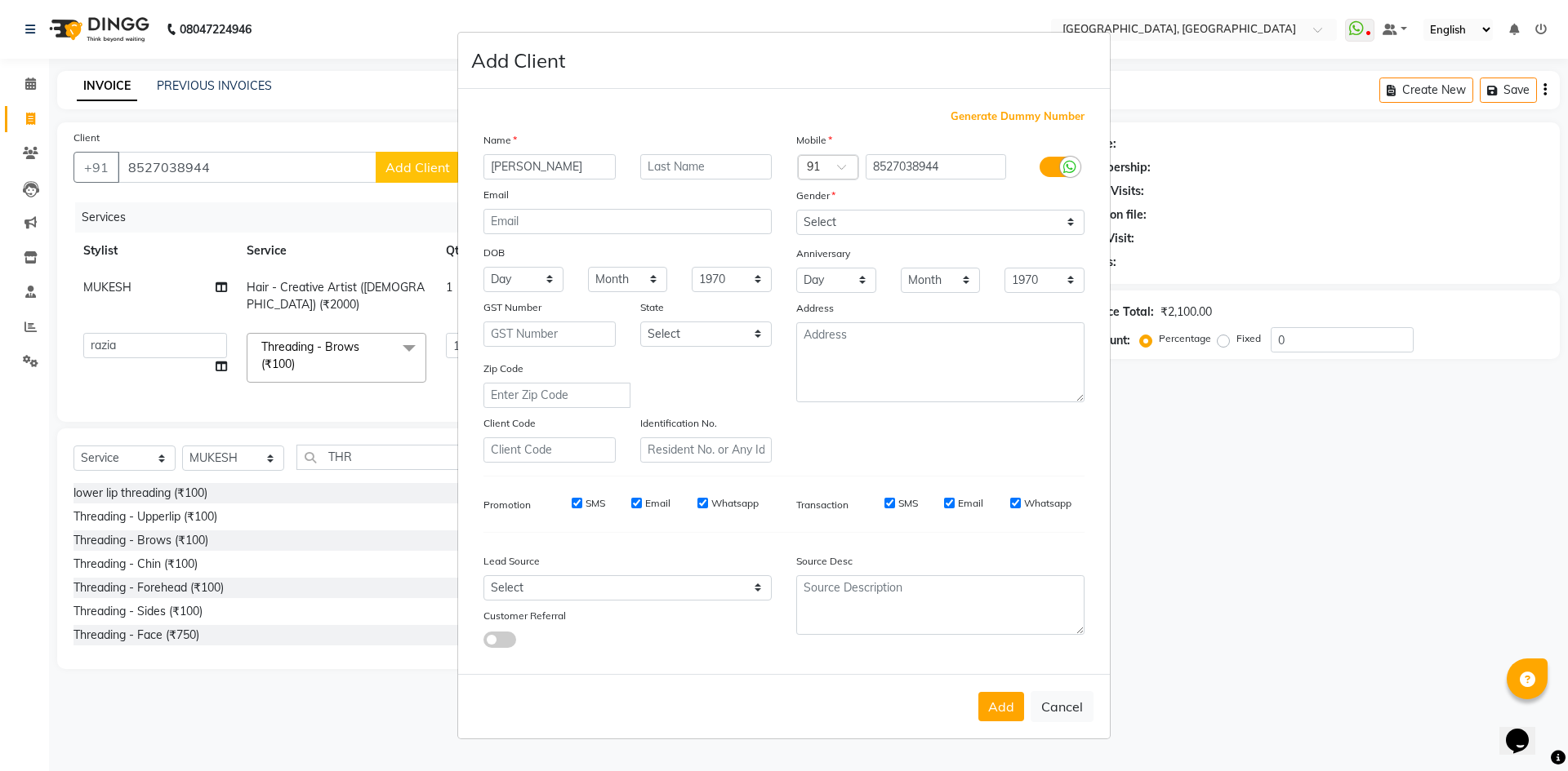
type input "MUKTA"
click at [728, 156] on input "text" at bounding box center [706, 166] width 133 height 26
type input "DUGAL"
click at [895, 220] on select "Select Male Female Other Prefer Not To Say" at bounding box center [940, 222] width 288 height 26
select select "female"
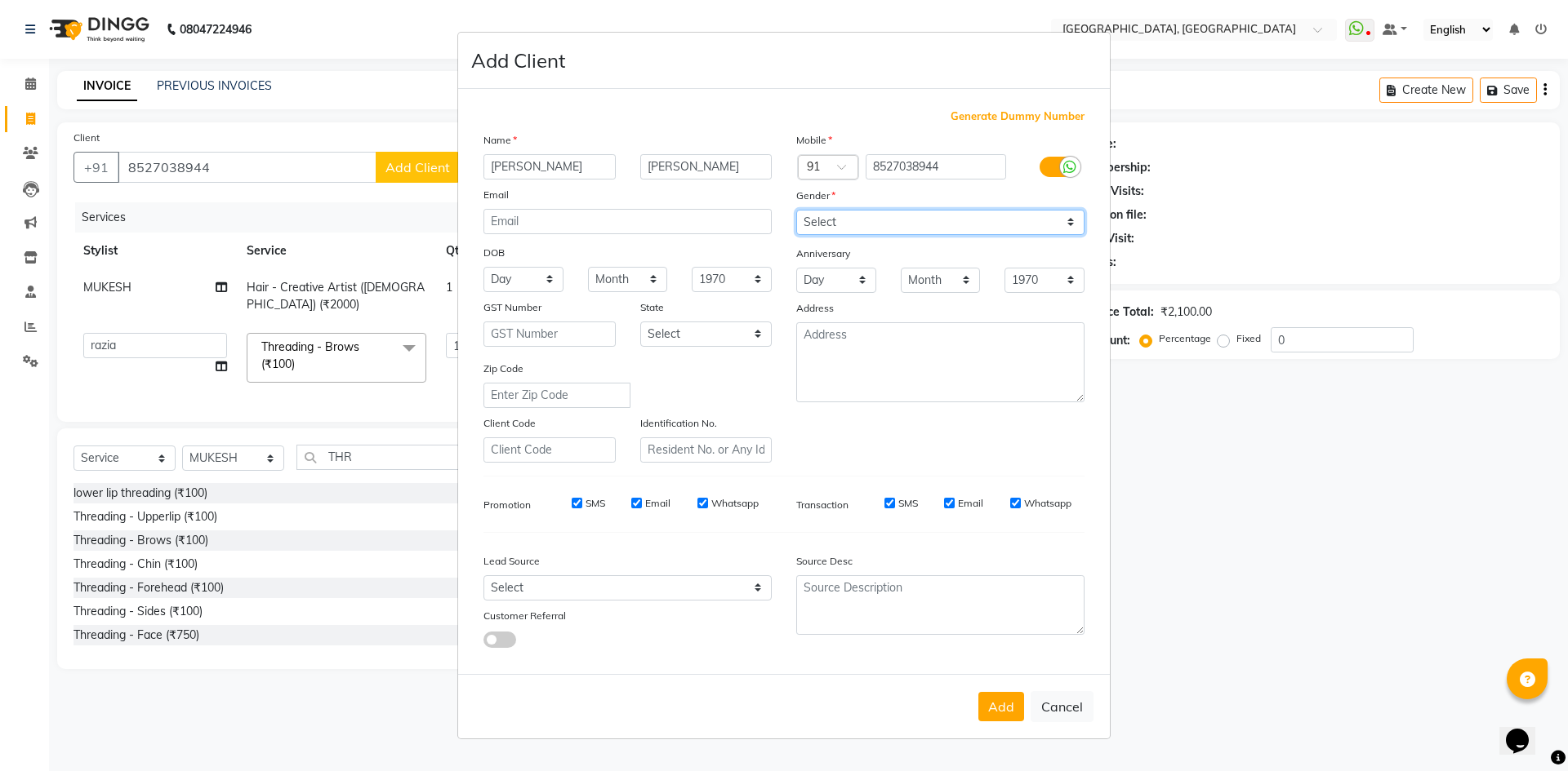
click at [796, 210] on select "Select Male Female Other Prefer Not To Say" at bounding box center [940, 222] width 288 height 26
click at [997, 702] on button "Add" at bounding box center [1000, 707] width 45 height 30
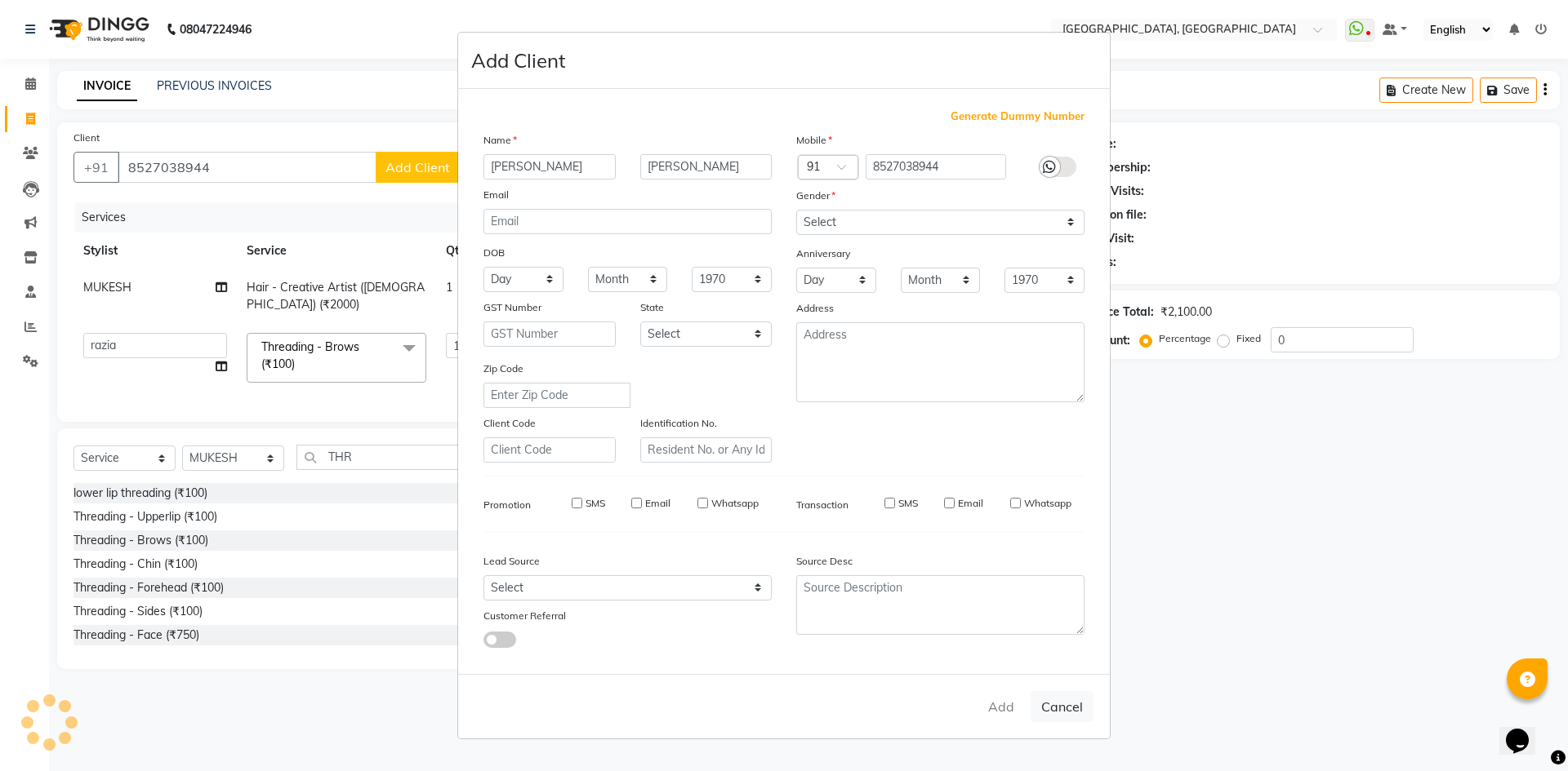
select select
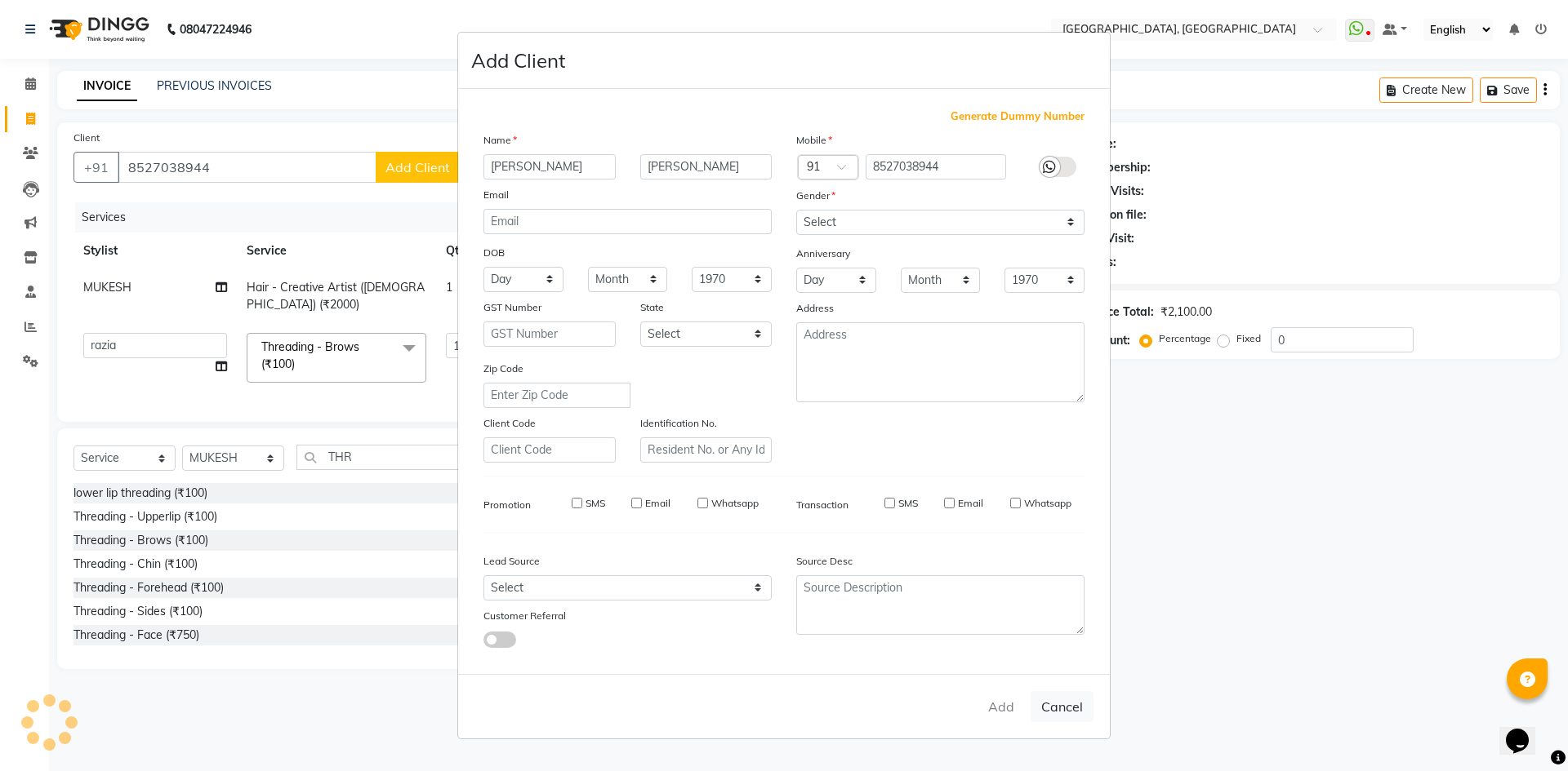
select select
checkbox input "false"
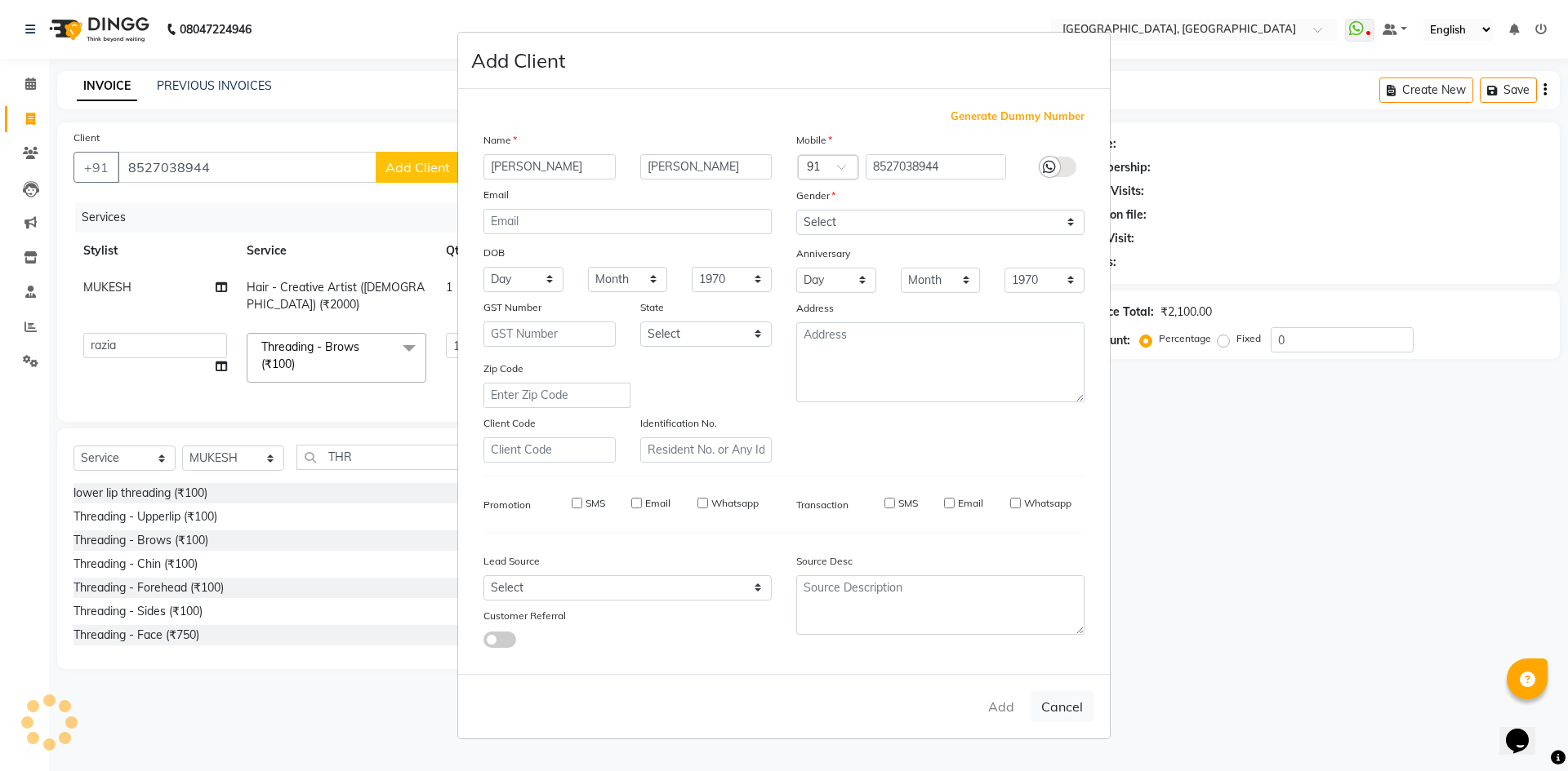
checkbox input "false"
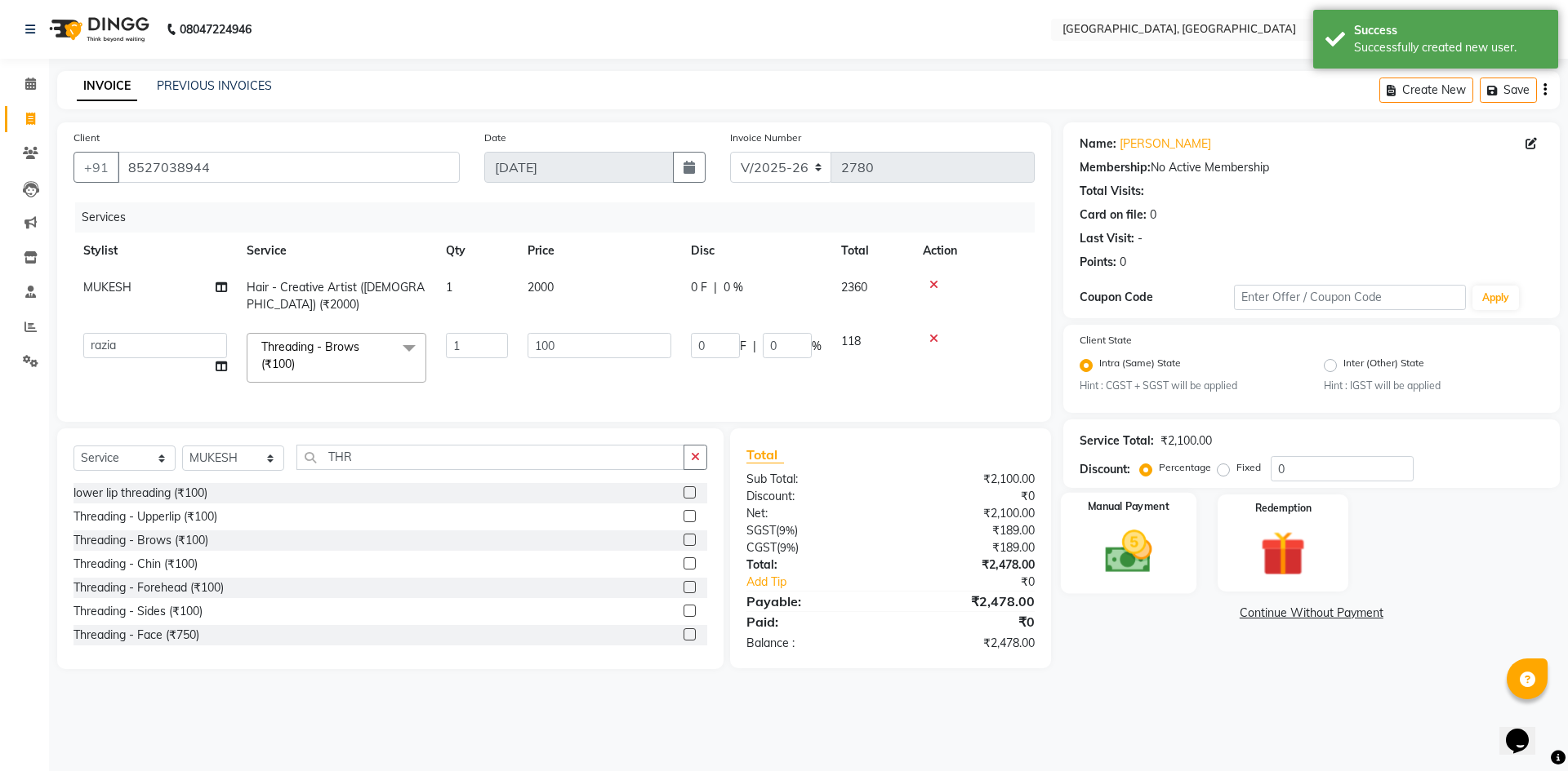
click at [1093, 506] on label "Manual Payment" at bounding box center [1128, 507] width 82 height 16
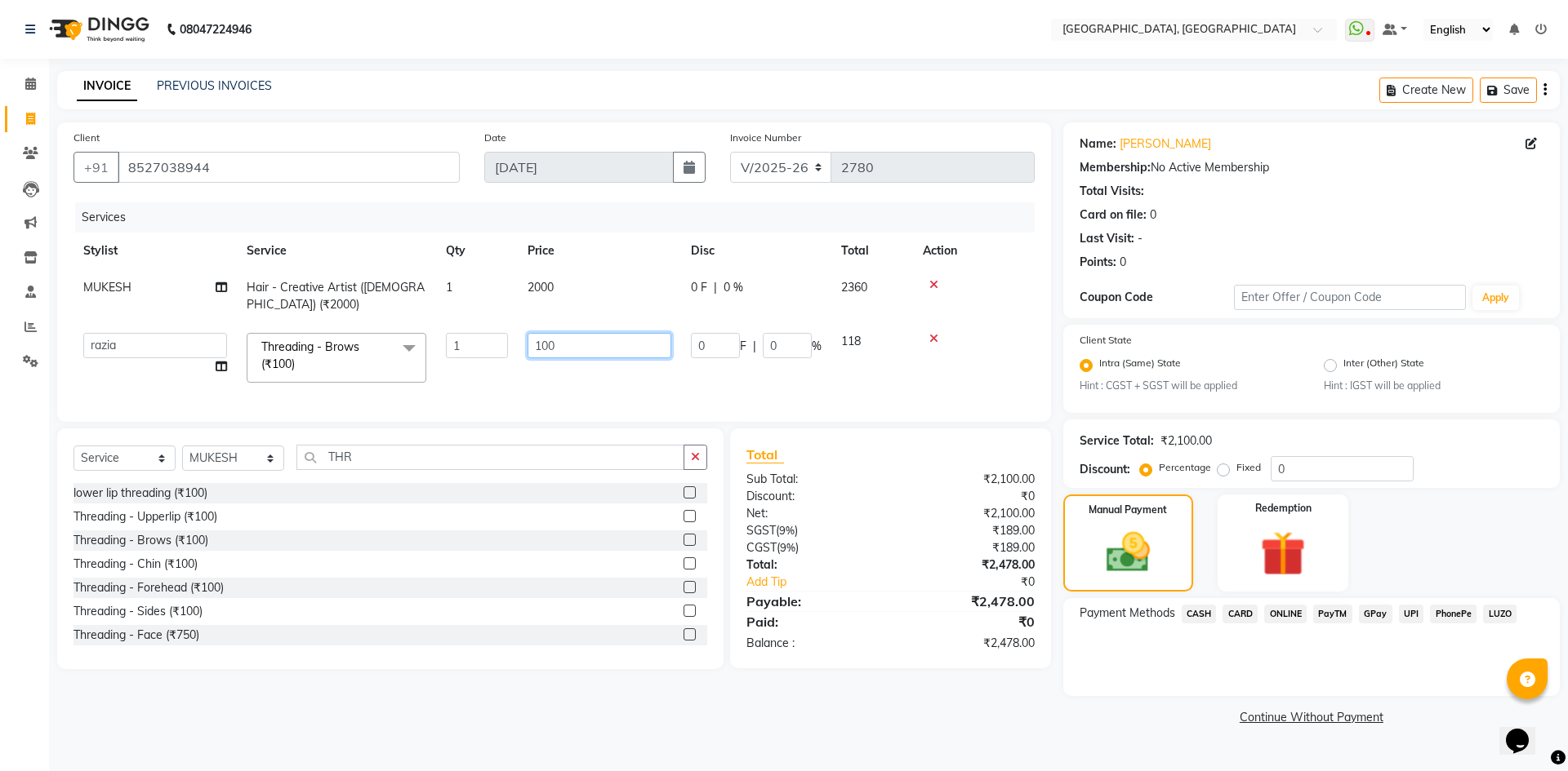
click at [632, 338] on input "100" at bounding box center [599, 345] width 143 height 26
click at [608, 424] on div "Client +91 8527038944 Date 03-09-2025 Invoice Number V/2025 V/2025-26 2780 Serv…" at bounding box center [555, 426] width 1018 height 607
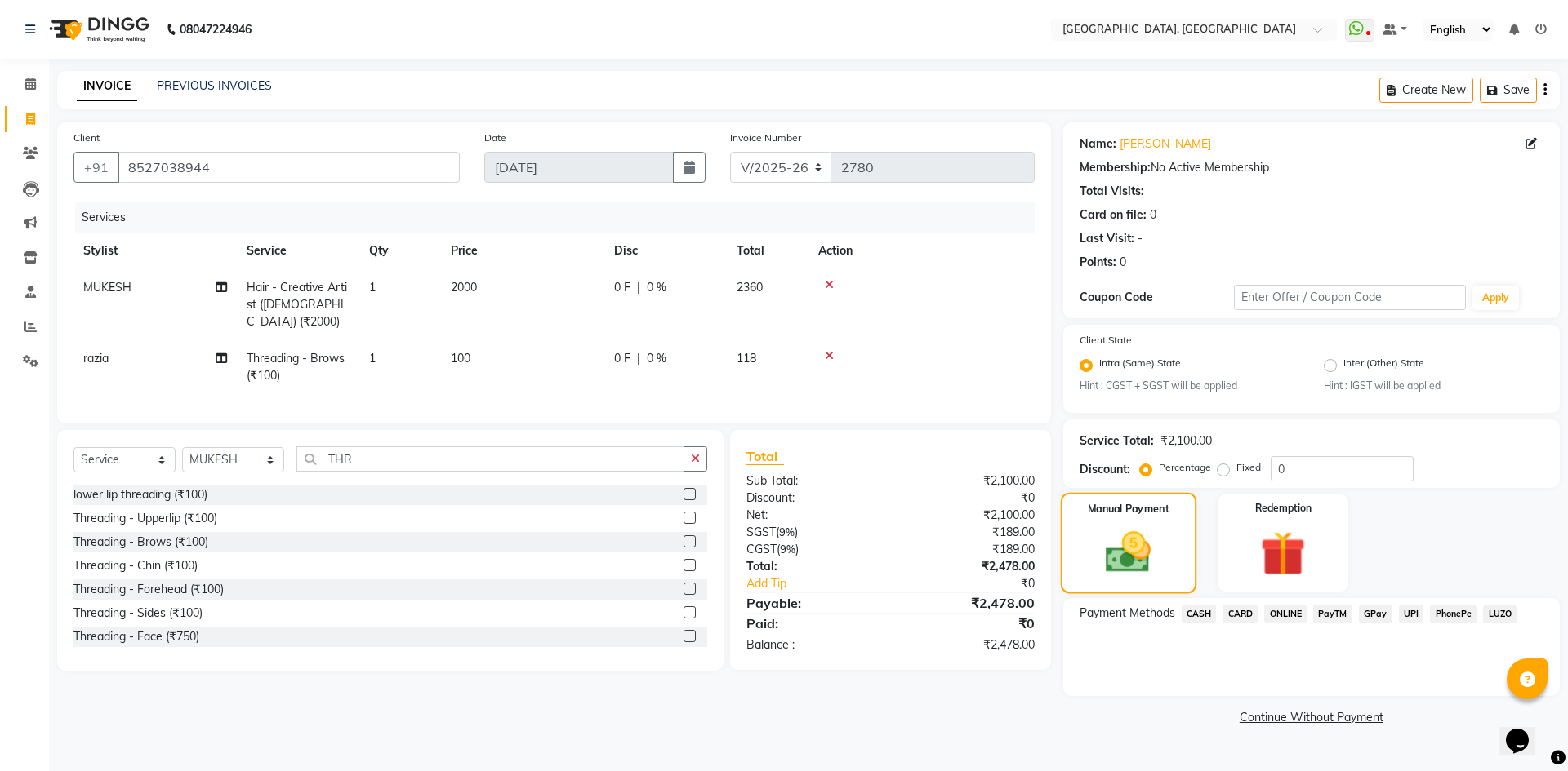
click at [1155, 539] on img at bounding box center [1127, 553] width 73 height 52
click at [1243, 619] on span "CARD" at bounding box center [1239, 614] width 35 height 19
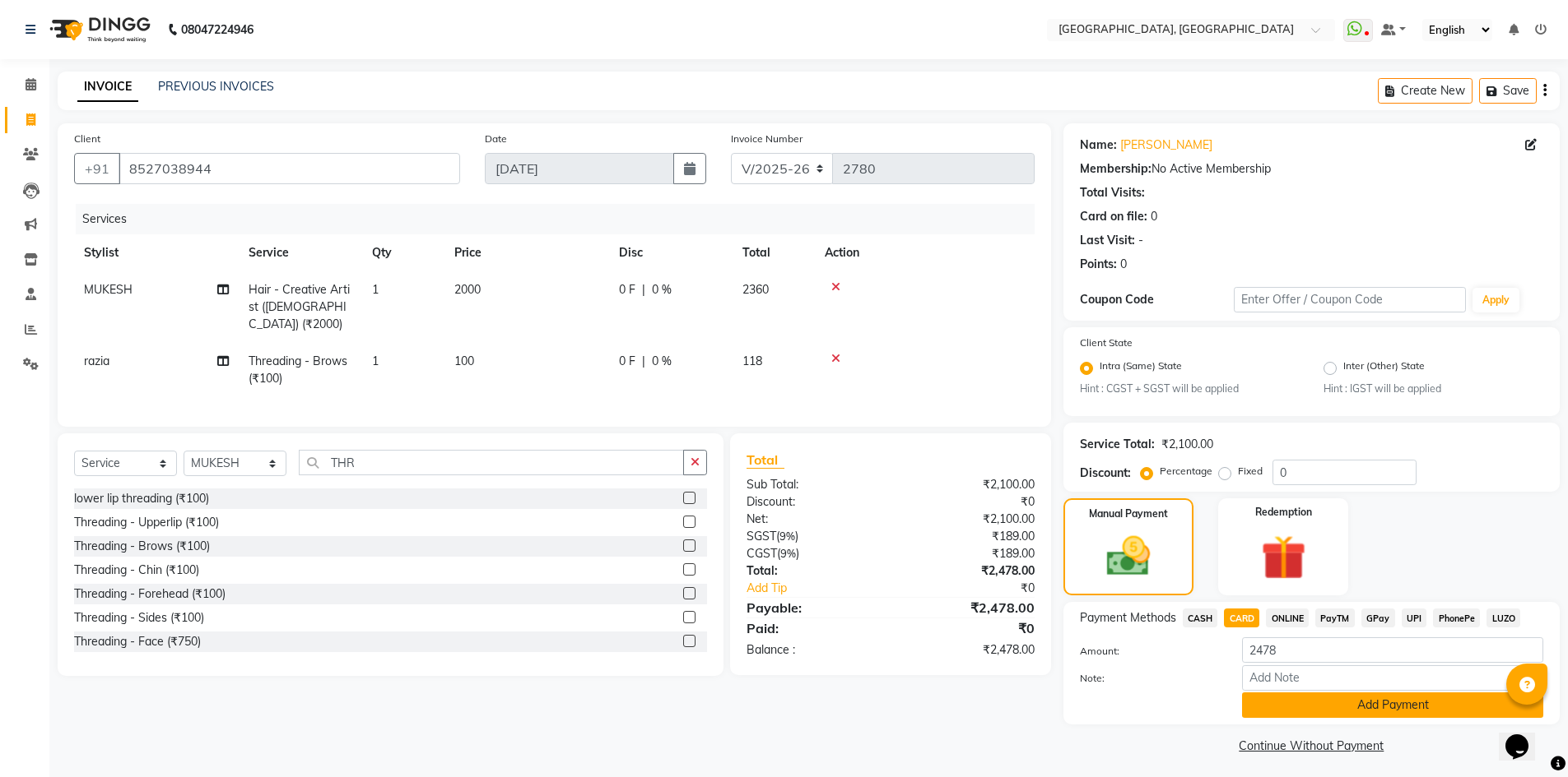
click at [1296, 694] on button "Add Payment" at bounding box center [1392, 705] width 301 height 26
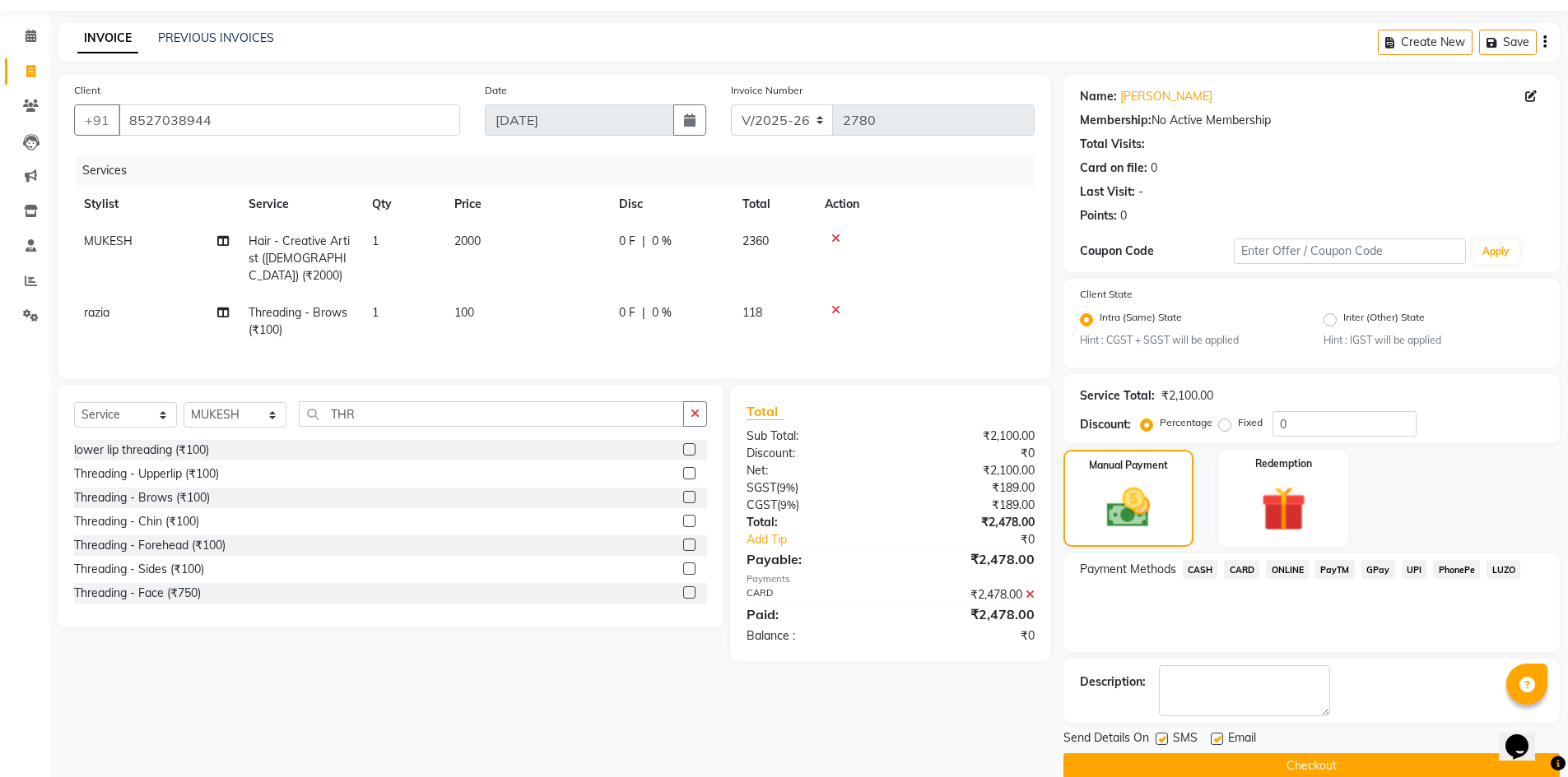
scroll to position [75, 0]
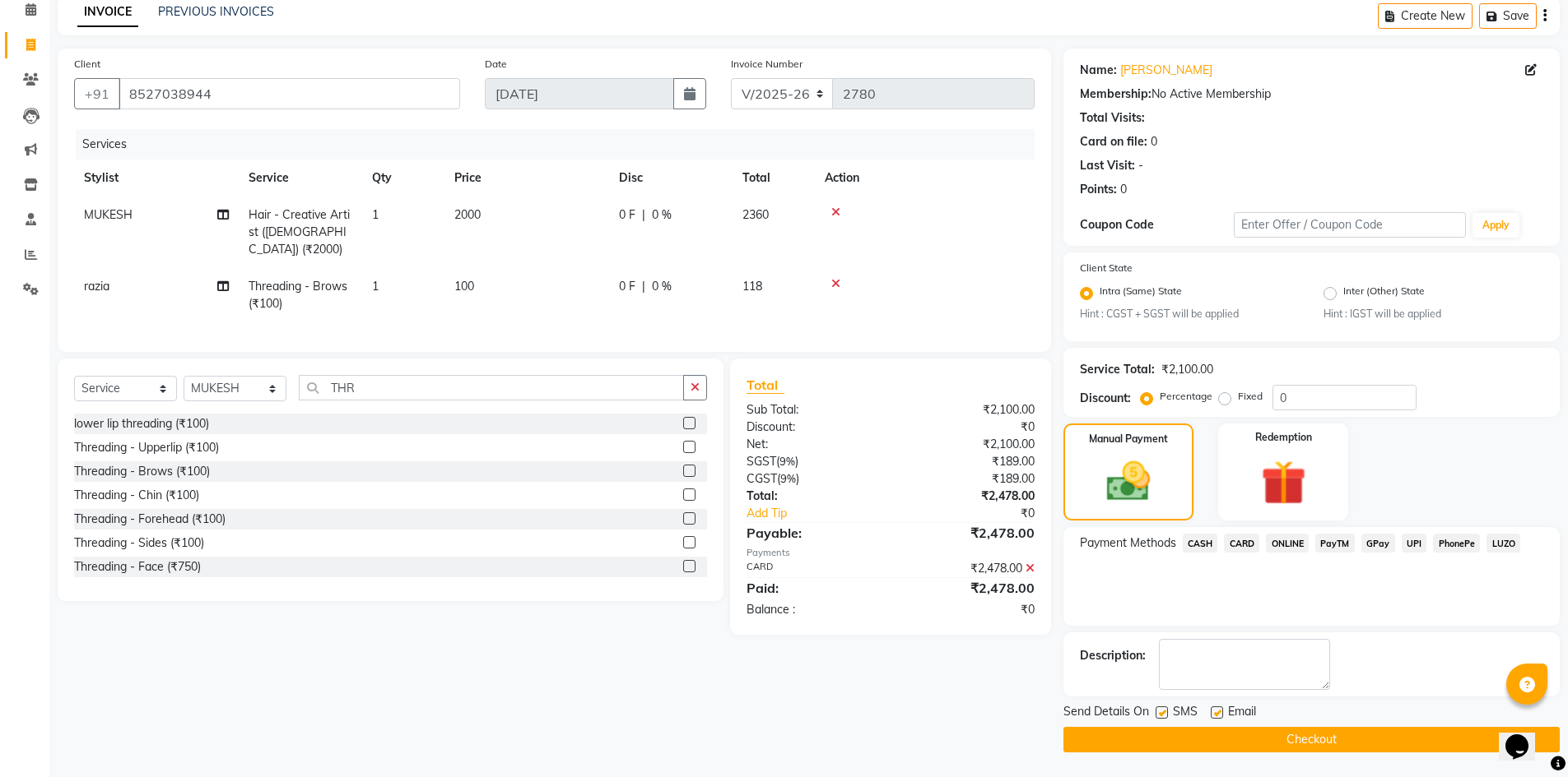
click at [1140, 745] on button "Checkout" at bounding box center [1311, 740] width 497 height 26
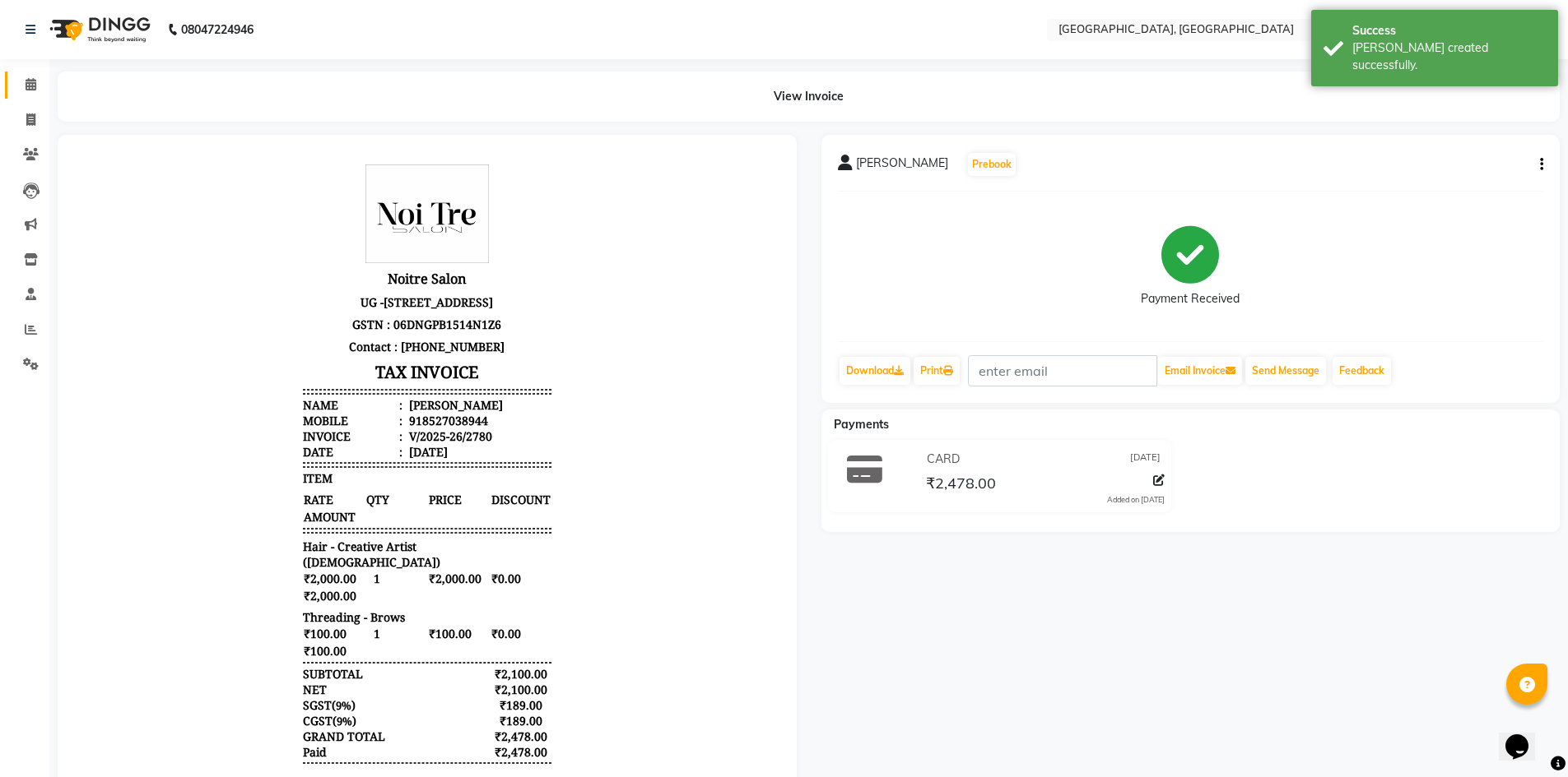
click at [14, 86] on link "Calendar" at bounding box center [25, 85] width 40 height 27
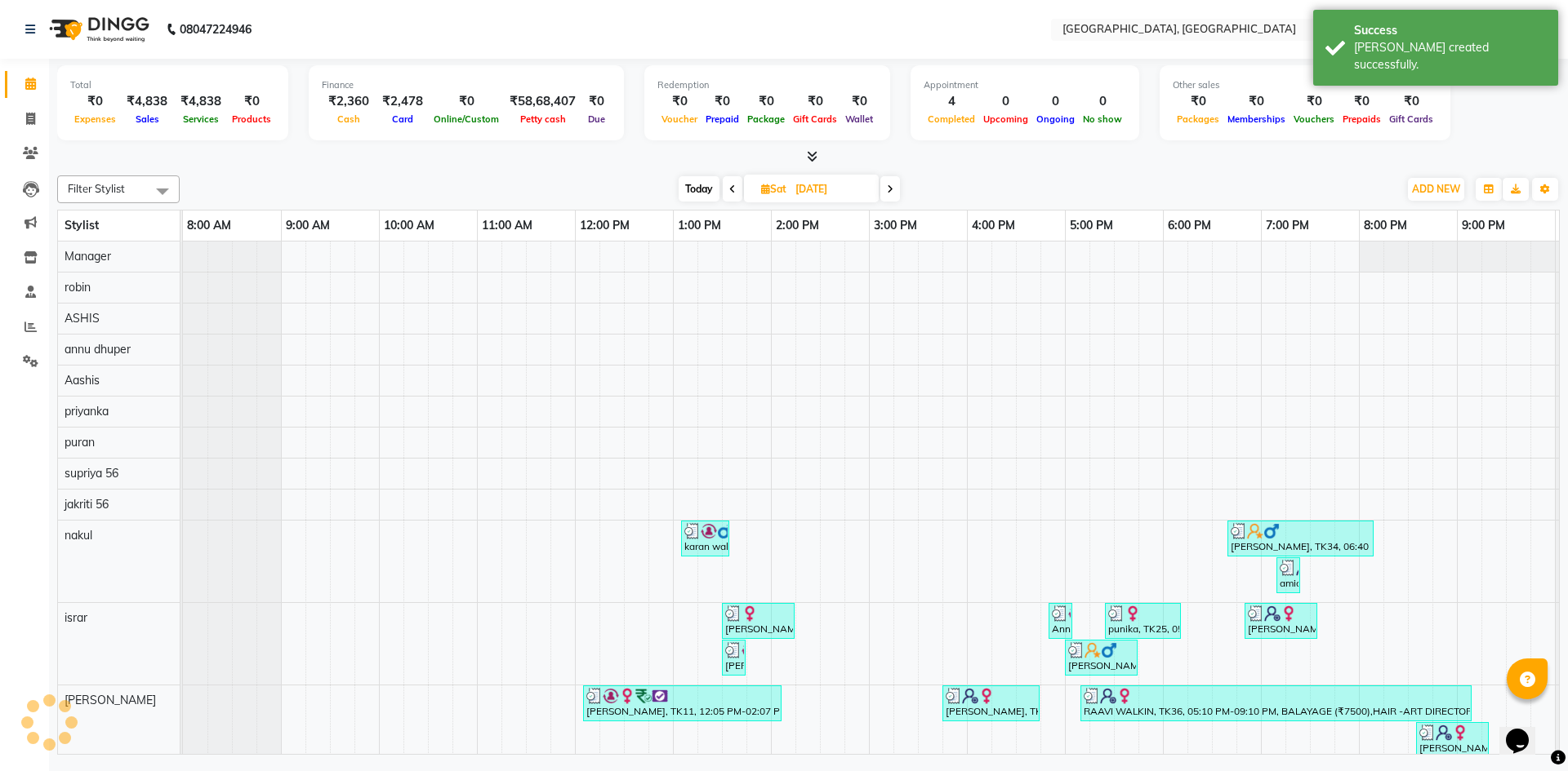
scroll to position [0, 94]
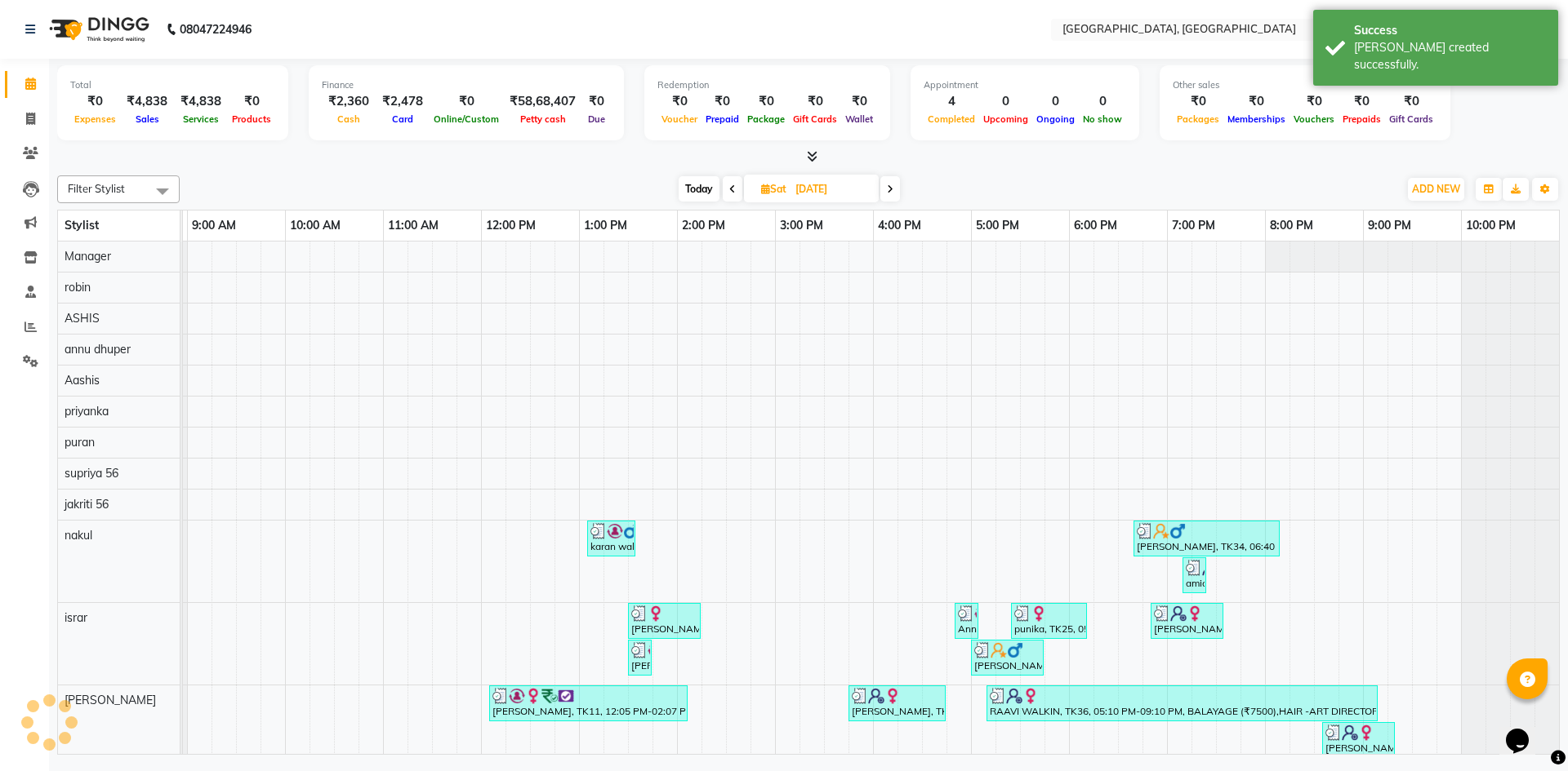
click at [378, 150] on div at bounding box center [807, 157] width 1502 height 17
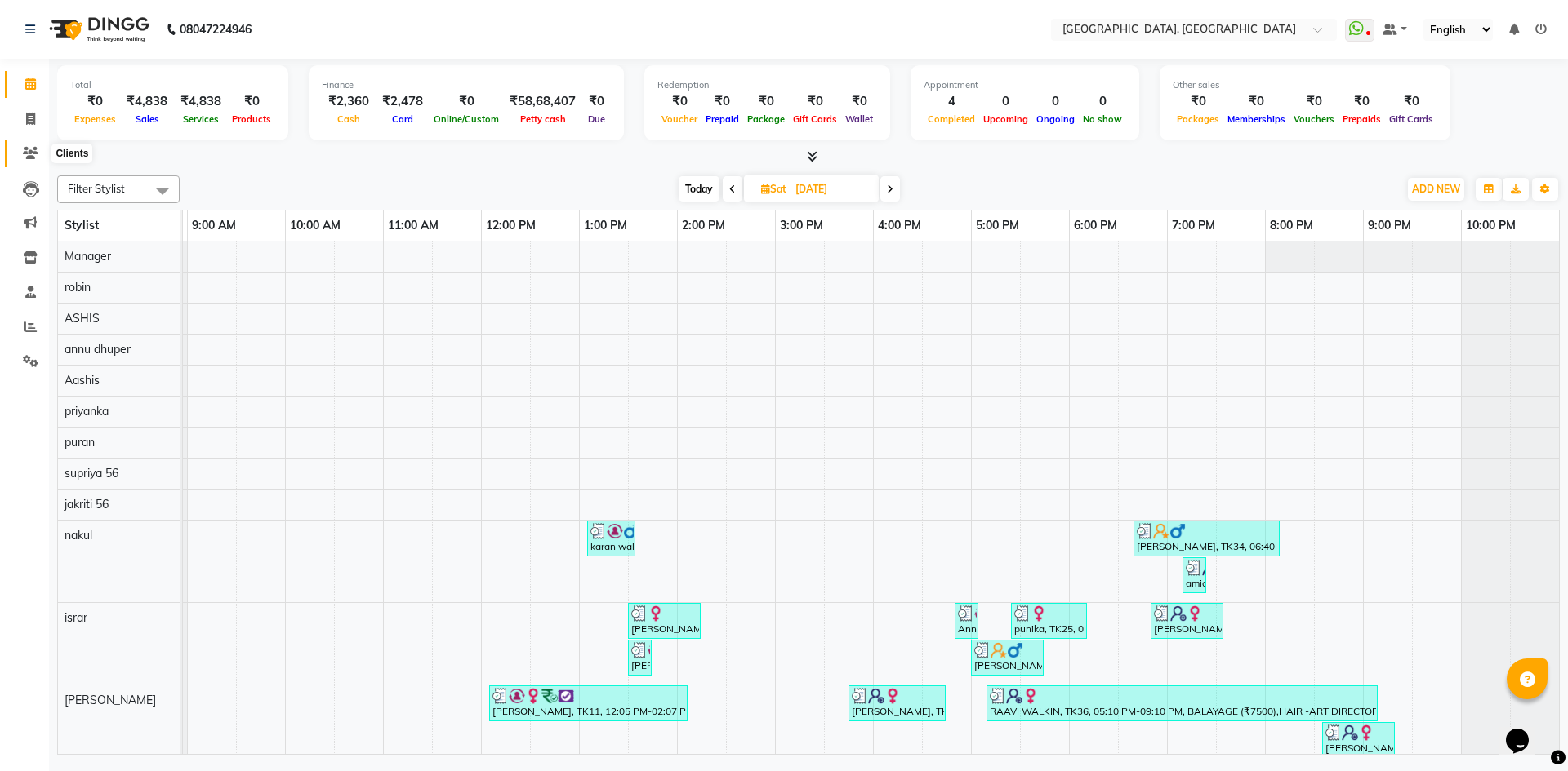
click at [30, 152] on icon at bounding box center [30, 152] width 16 height 12
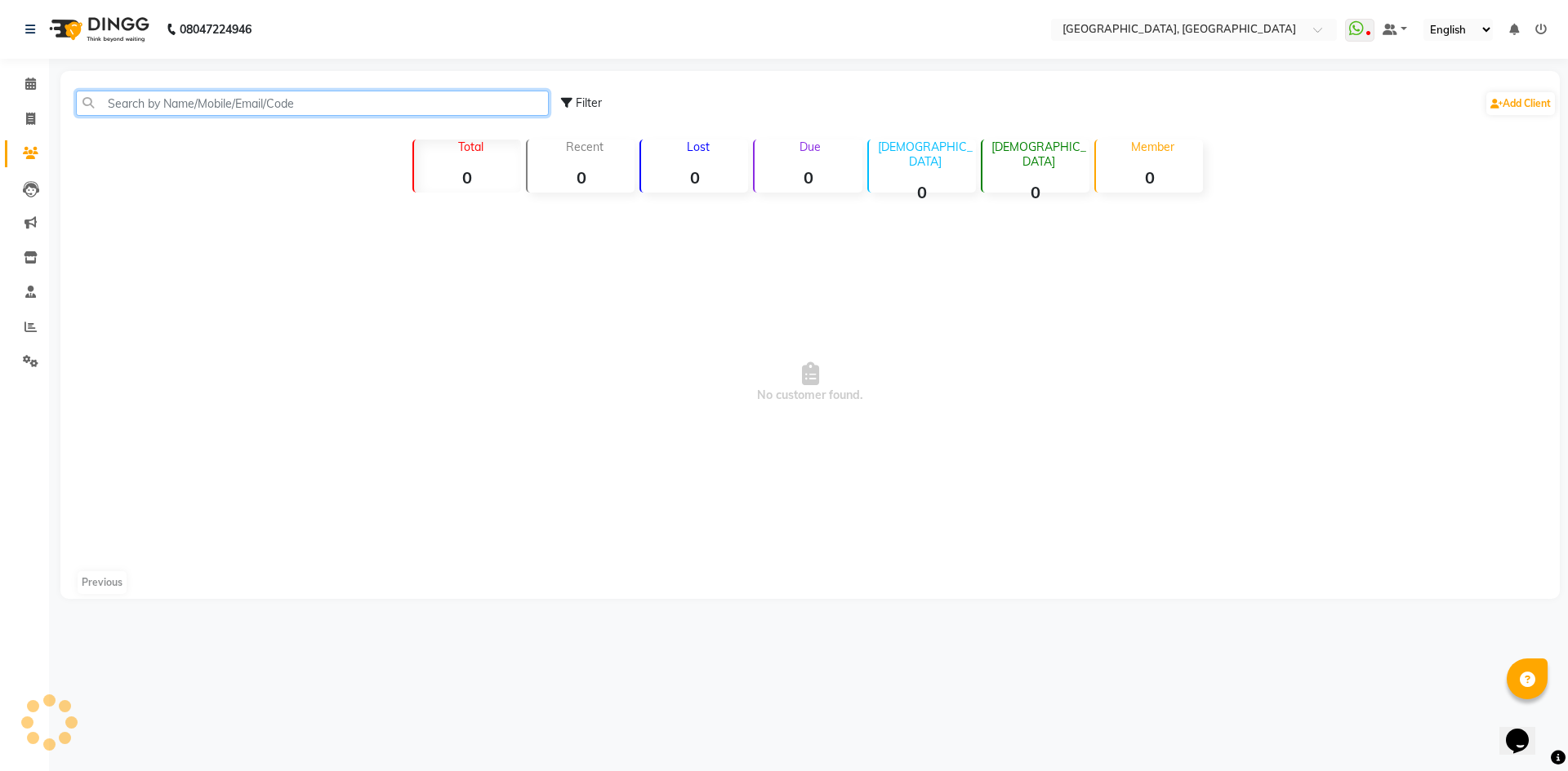
click at [158, 108] on input "text" at bounding box center [312, 103] width 473 height 26
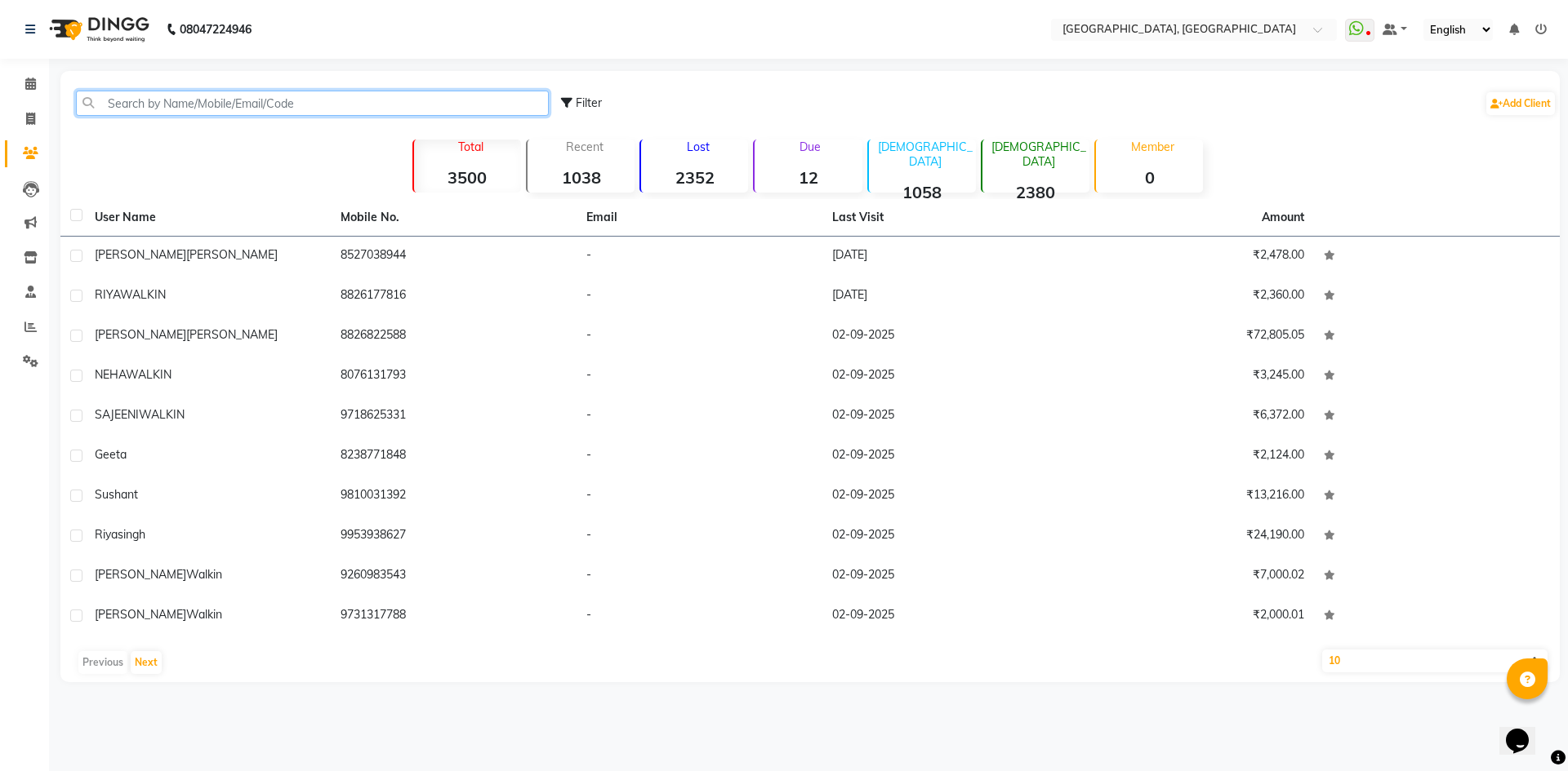
paste input "8860124391"
type input "8860124391"
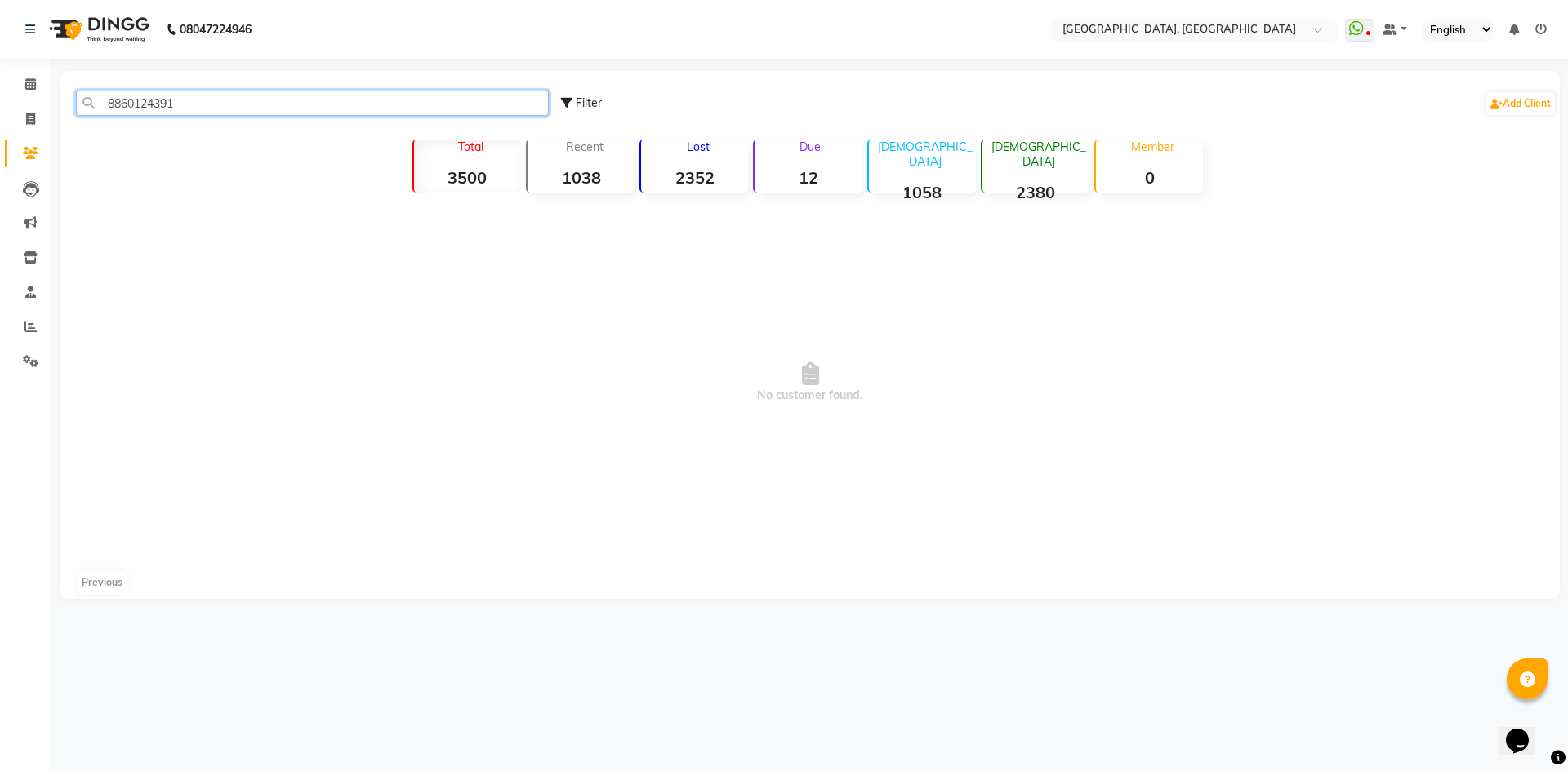
click at [202, 105] on input "8860124391" at bounding box center [312, 103] width 473 height 26
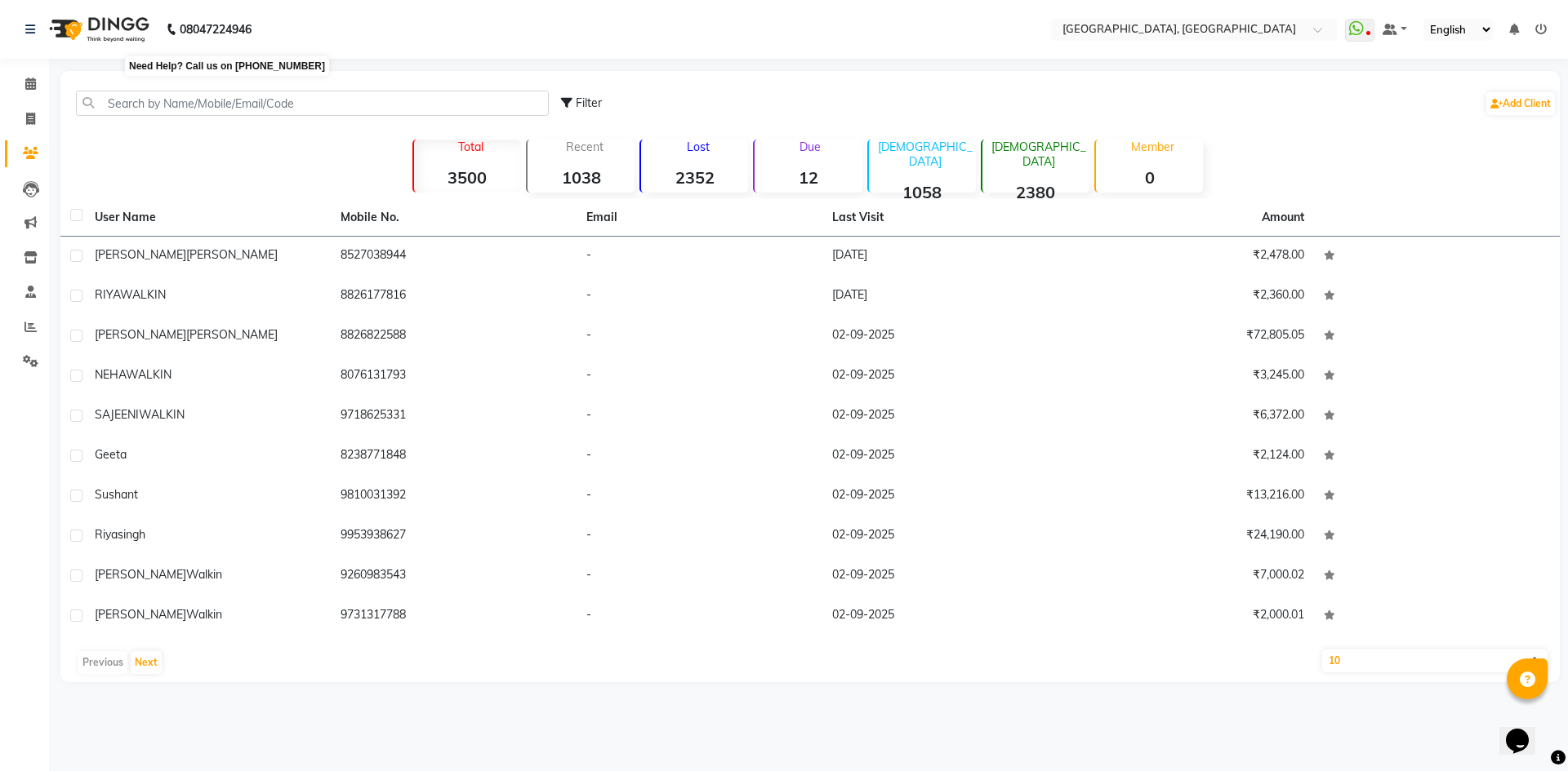
click at [250, 16] on b "08047224946" at bounding box center [215, 29] width 72 height 45
click at [365, 16] on nav "08047224946 Select Location × Noi Tre Salon, Golf Course Road WhatsApp Status ✕…" at bounding box center [784, 29] width 1568 height 58
